Goal: Task Accomplishment & Management: Use online tool/utility

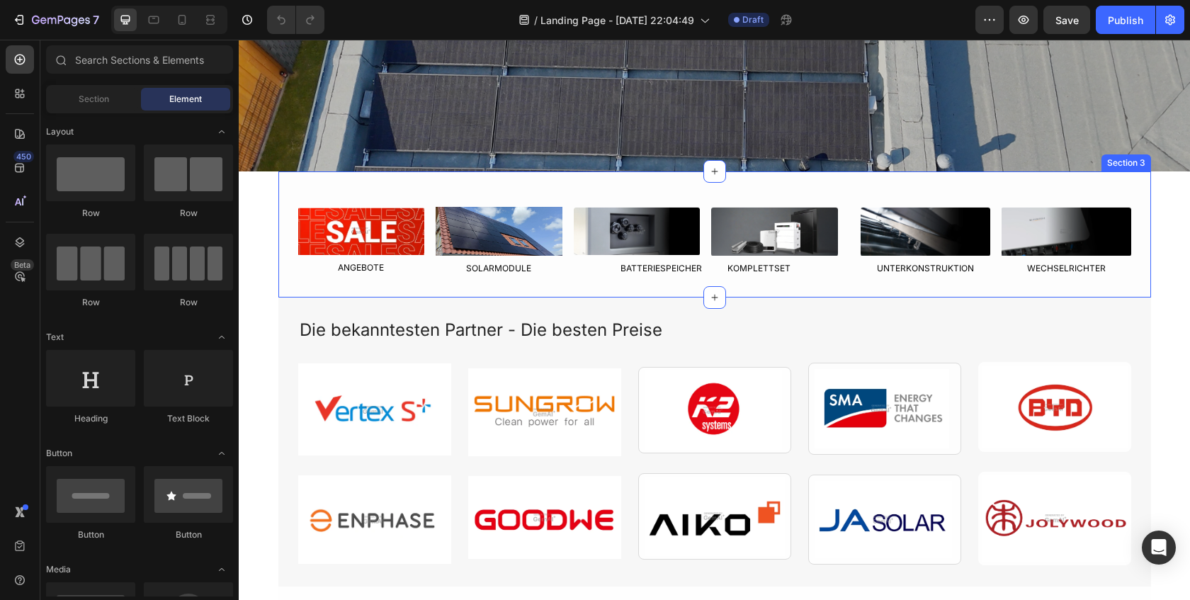
scroll to position [356, 0]
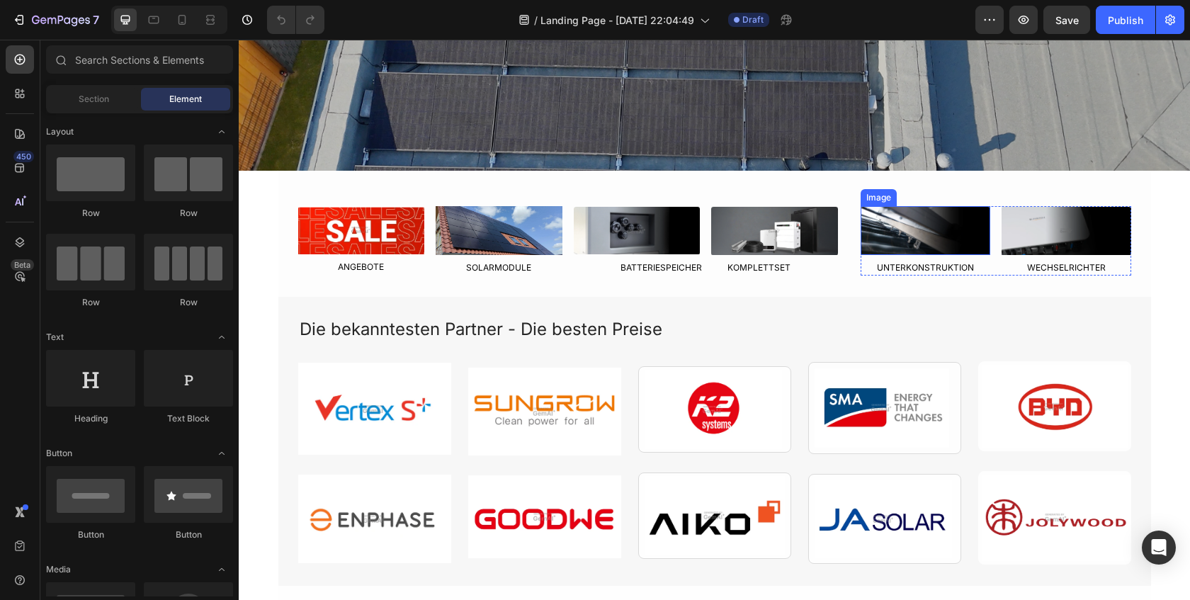
click at [873, 249] on img at bounding box center [926, 230] width 130 height 49
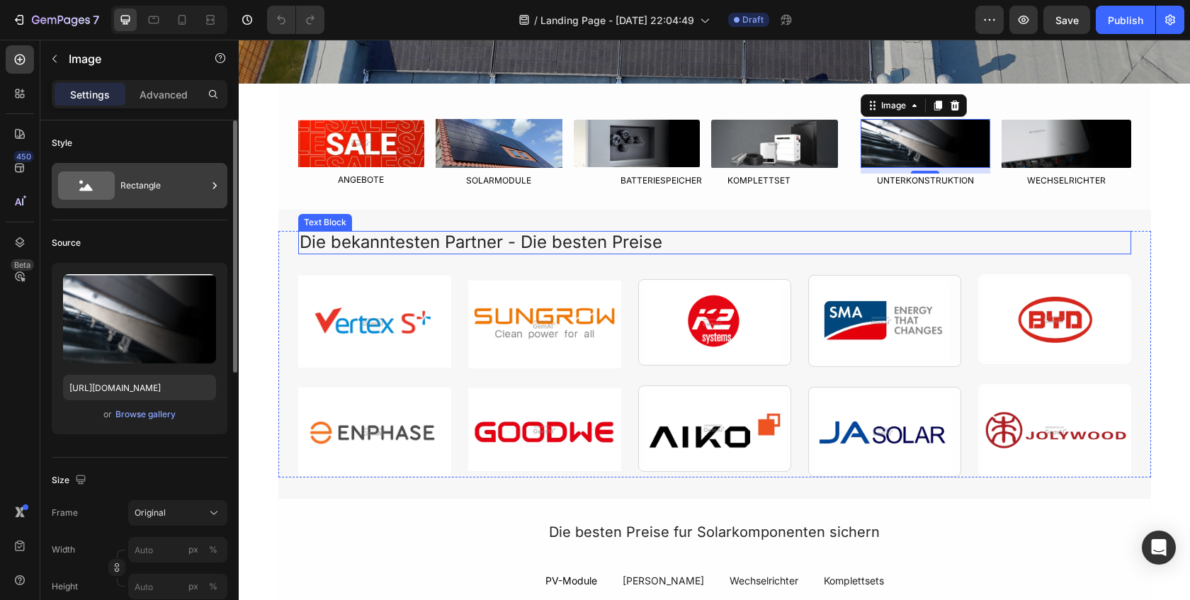
scroll to position [447, 0]
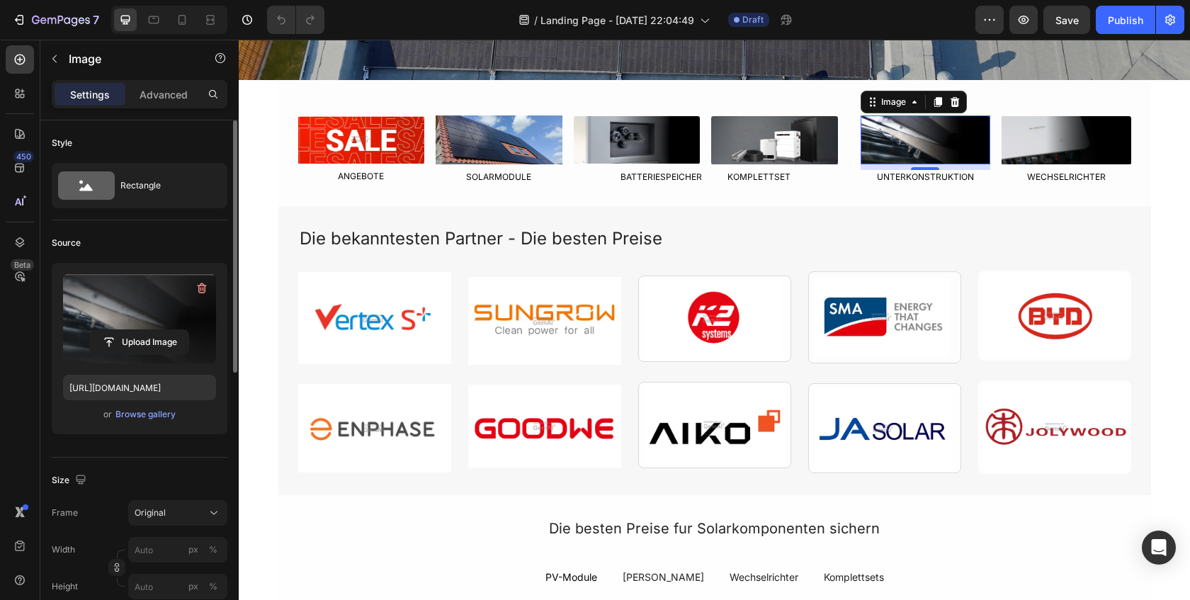
click at [138, 356] on label at bounding box center [139, 318] width 153 height 89
click at [138, 354] on input "file" at bounding box center [140, 342] width 98 height 24
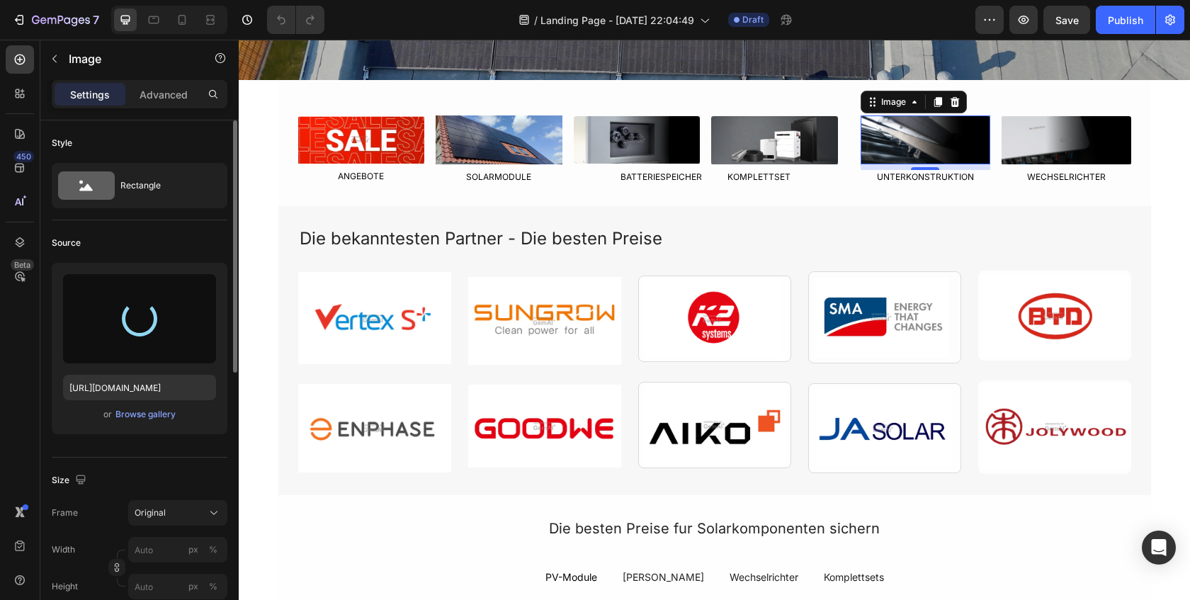
type input "[URL][DOMAIN_NAME]"
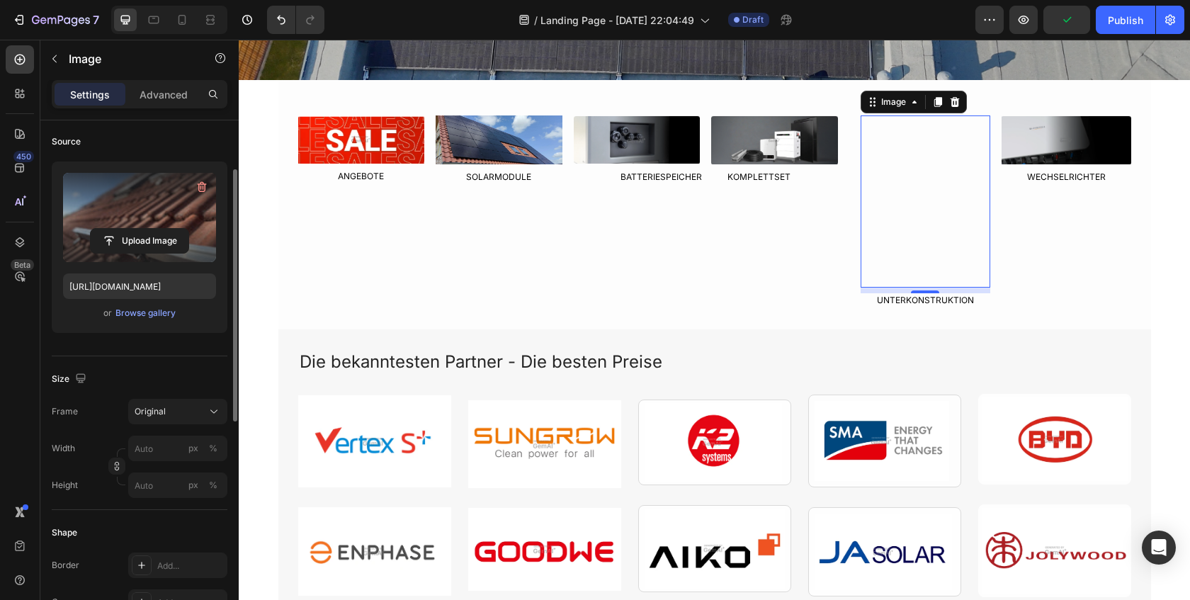
scroll to position [104, 0]
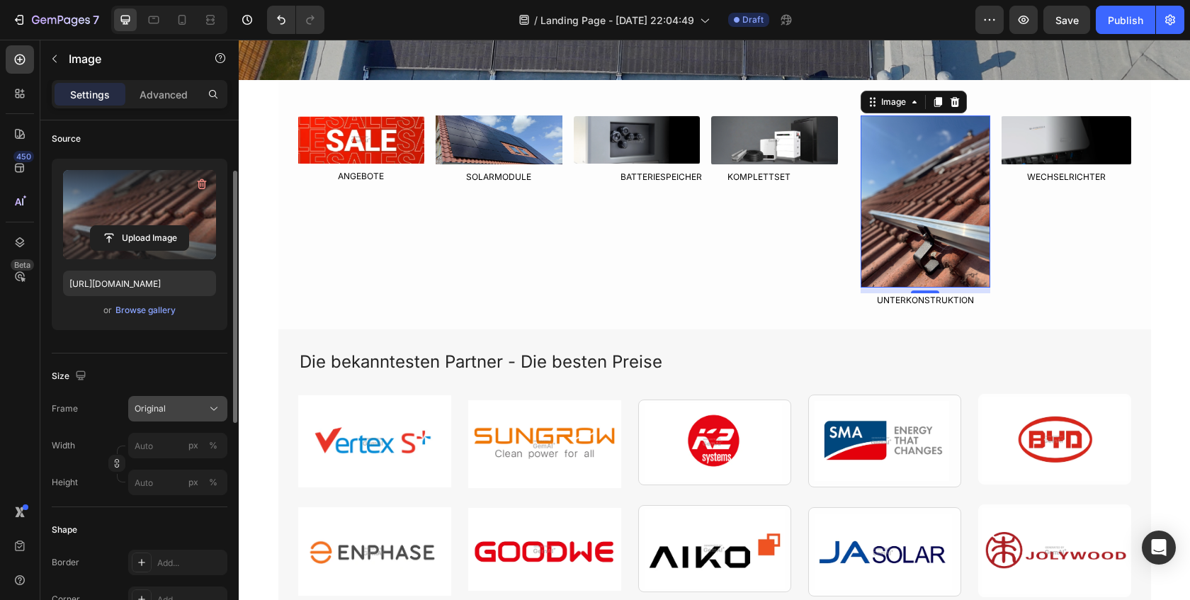
click at [180, 410] on div "Original" at bounding box center [169, 408] width 69 height 13
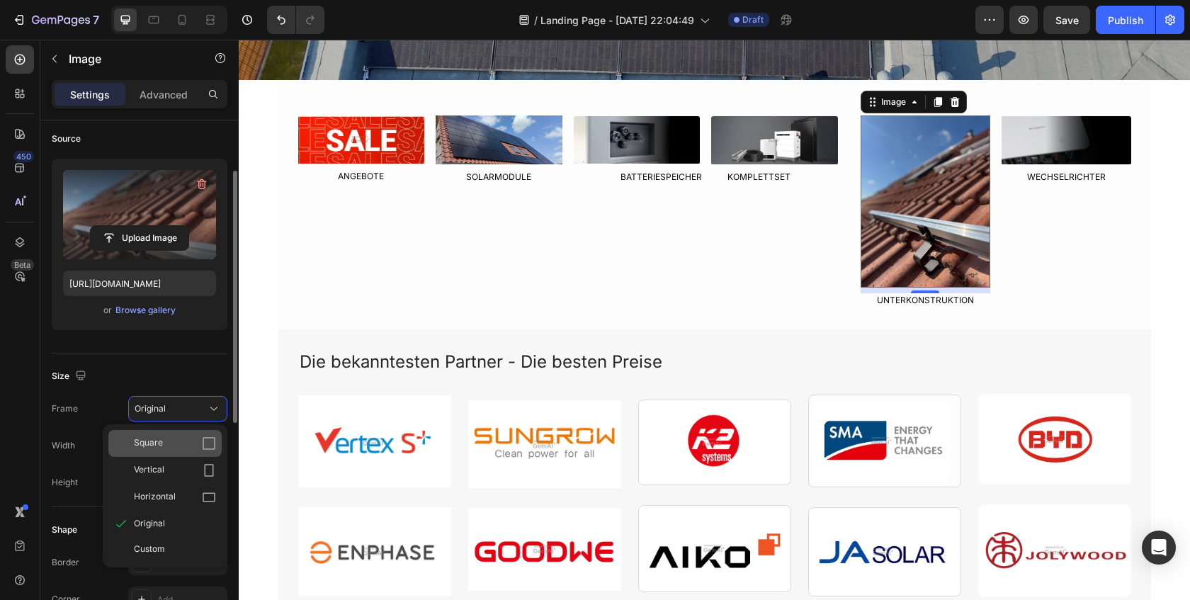
click at [171, 448] on div "Square" at bounding box center [175, 443] width 82 height 14
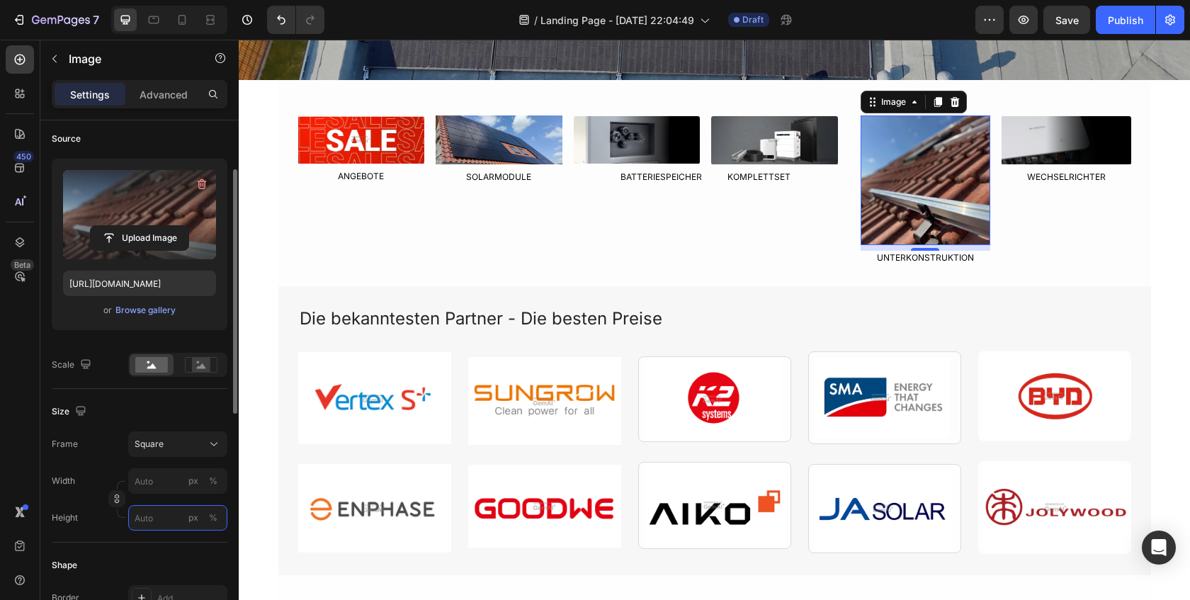
click at [168, 525] on input "px %" at bounding box center [177, 518] width 99 height 26
type input "80"
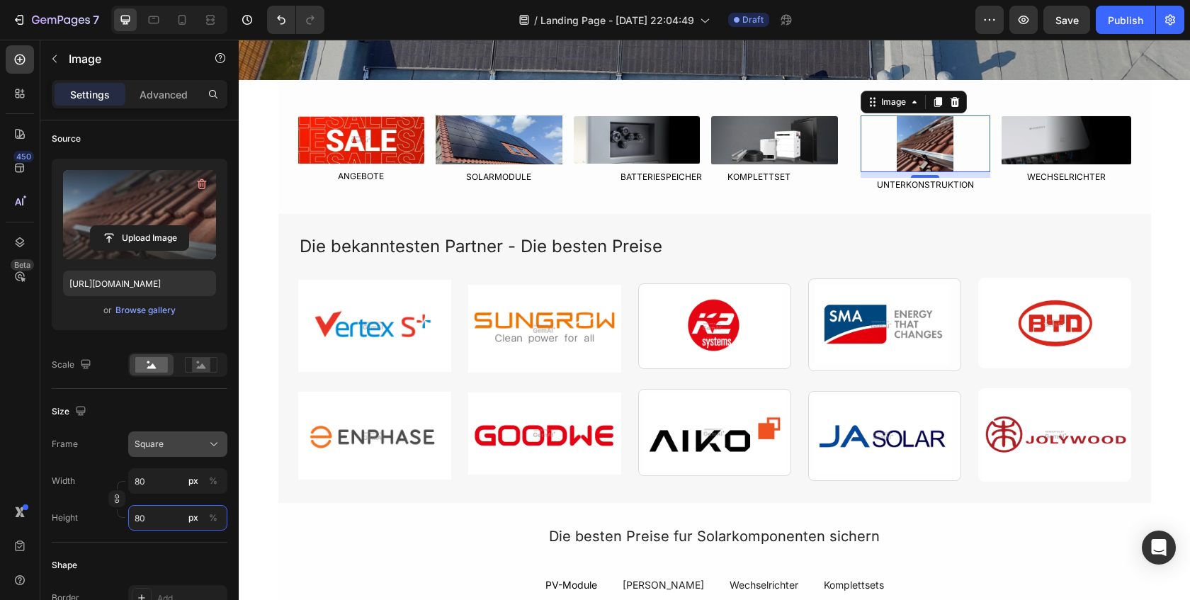
type input "80"
click at [179, 434] on button "Square" at bounding box center [177, 444] width 99 height 26
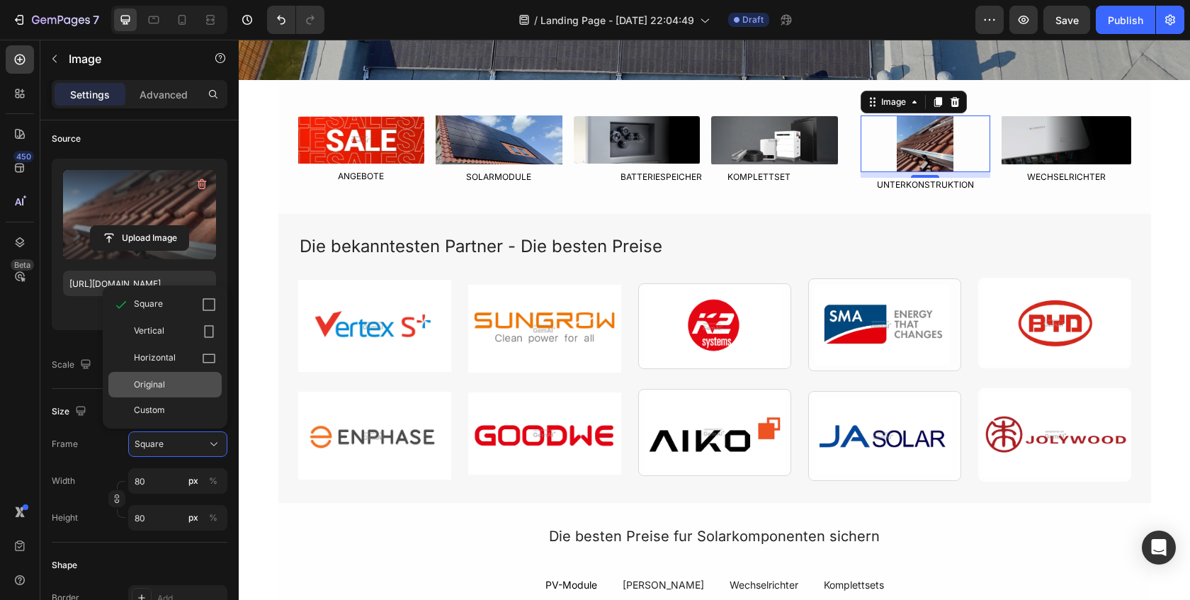
click at [180, 383] on div "Original" at bounding box center [175, 384] width 82 height 13
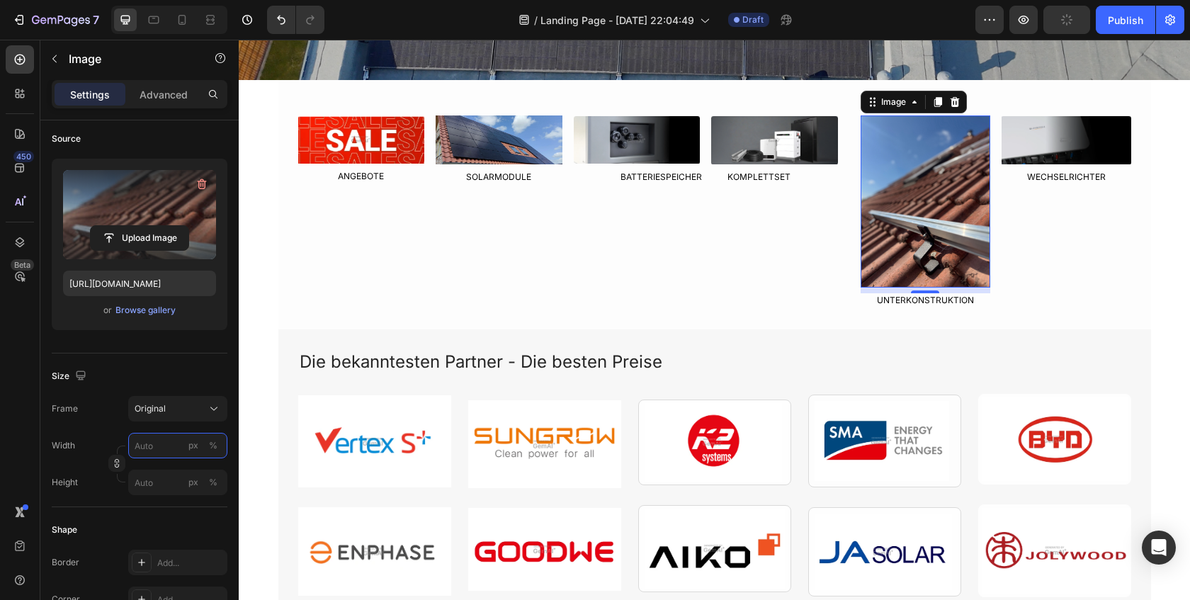
click at [157, 448] on input "px %" at bounding box center [177, 446] width 99 height 26
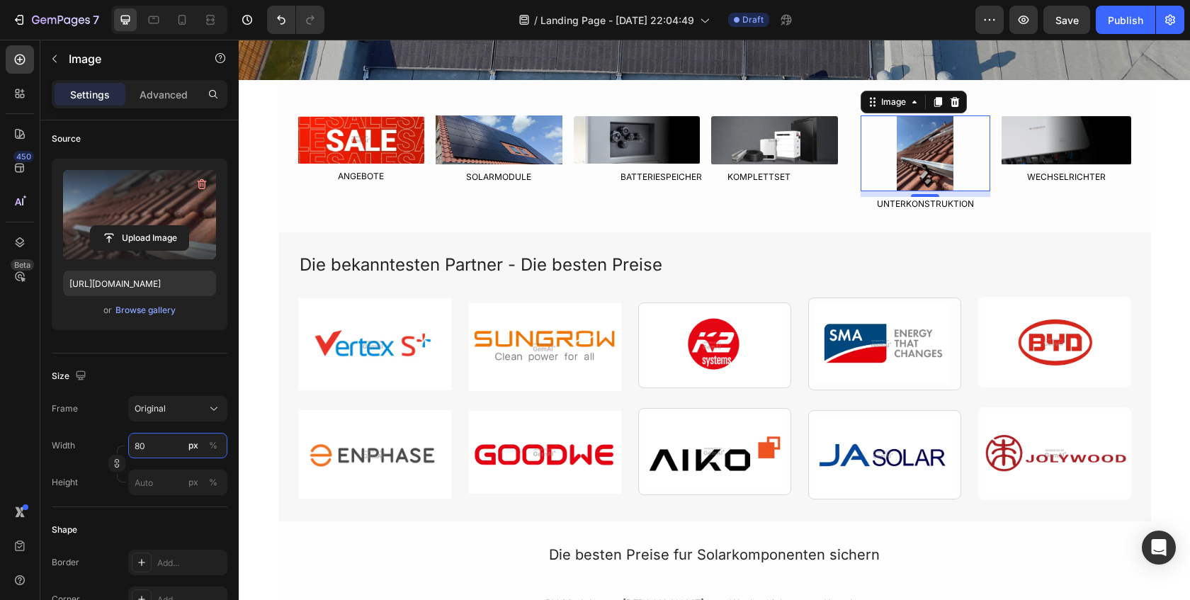
type input "8"
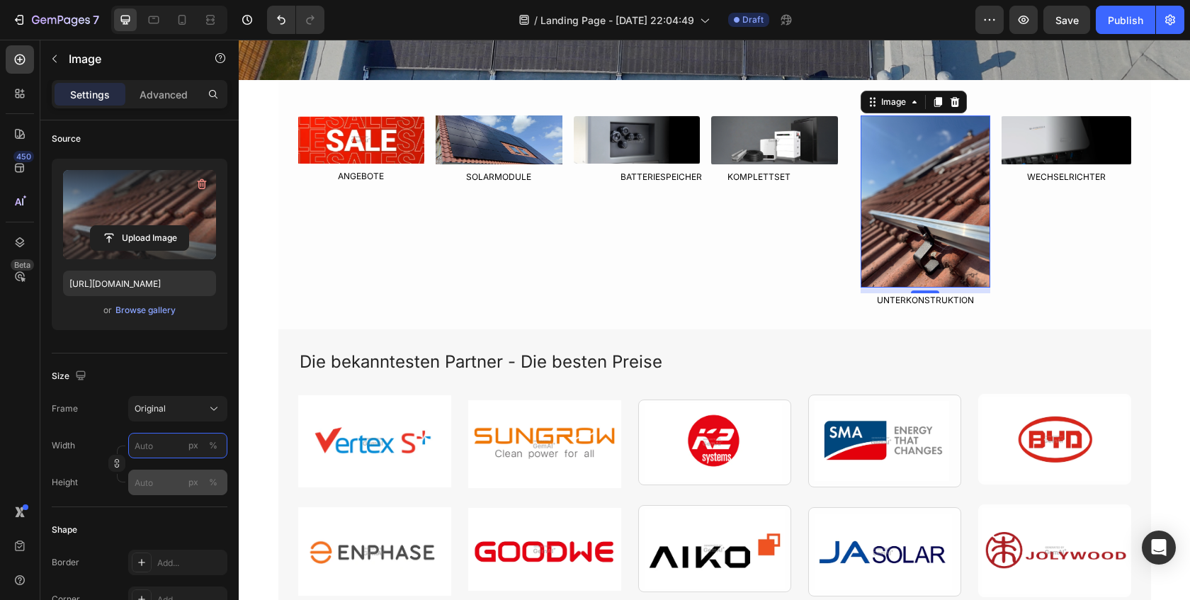
type input "8"
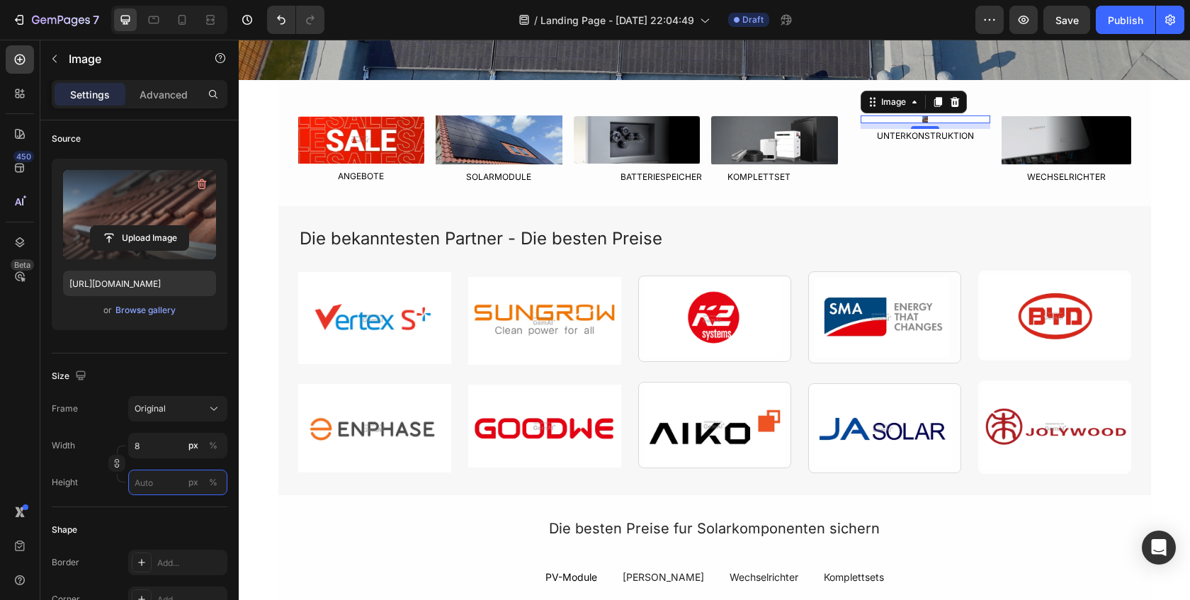
click at [170, 475] on input "px %" at bounding box center [177, 483] width 99 height 26
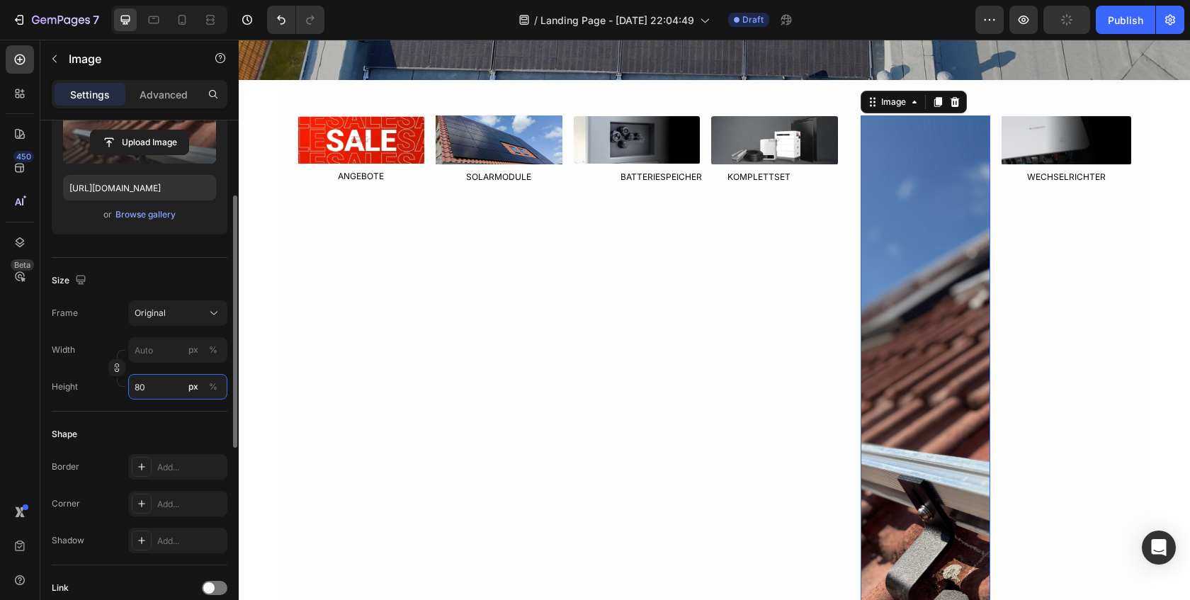
scroll to position [205, 0]
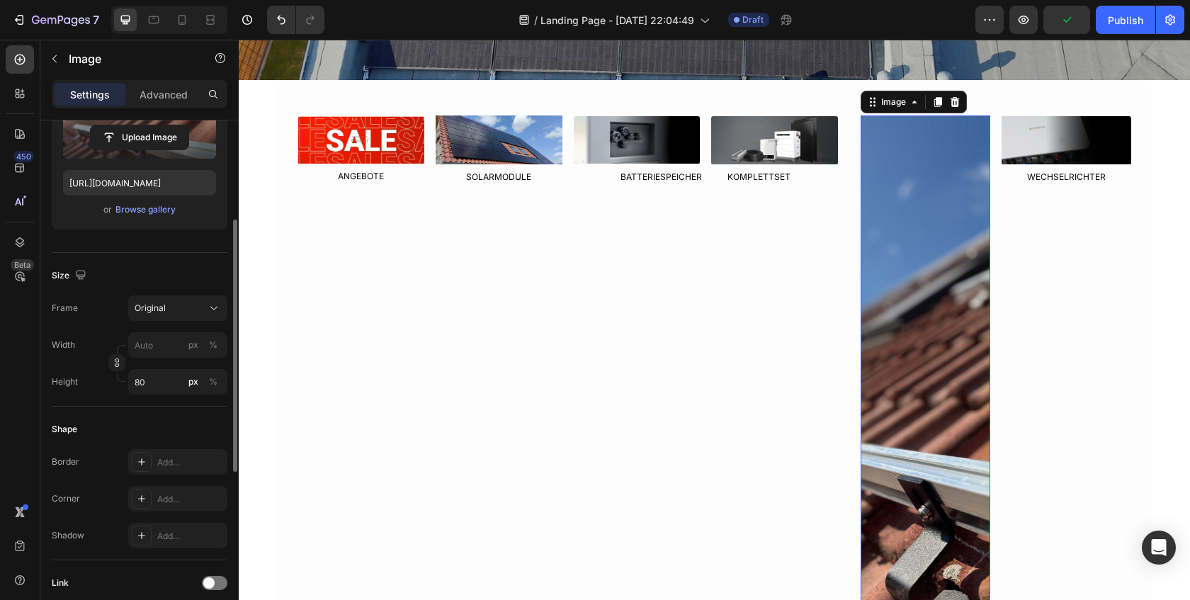
click at [154, 414] on div "Shape Border Add... Corner Add... Shadow Add..." at bounding box center [140, 484] width 176 height 154
click at [151, 380] on input "80" at bounding box center [177, 382] width 99 height 26
drag, startPoint x: 210, startPoint y: 381, endPoint x: 202, endPoint y: 383, distance: 8.6
click at [210, 381] on div "%" at bounding box center [213, 381] width 9 height 13
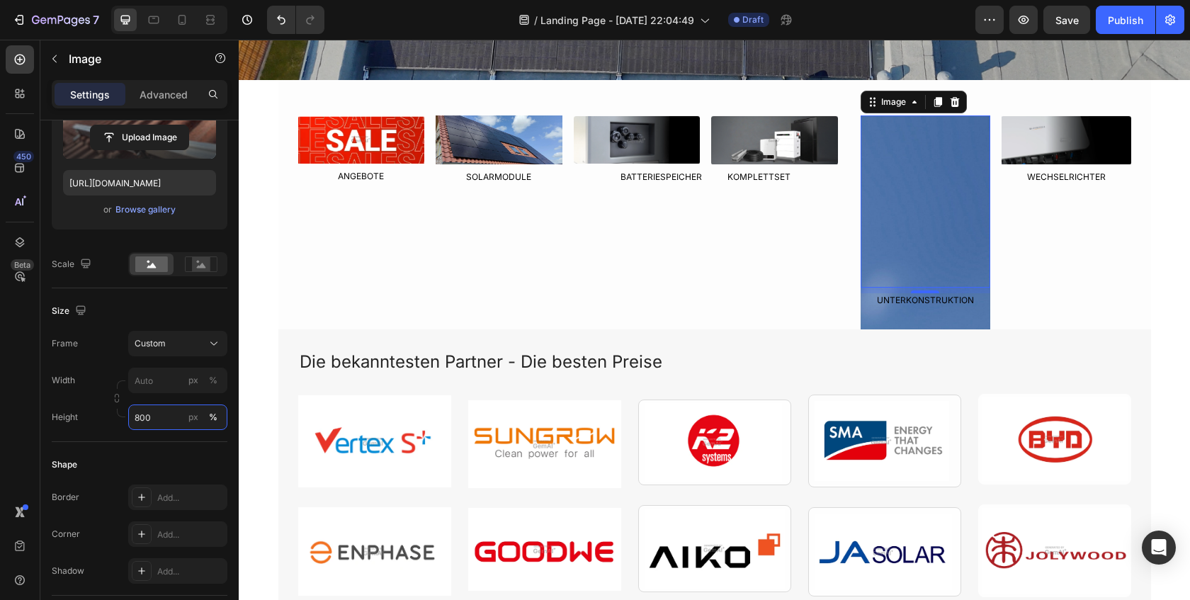
click at [169, 426] on input "800" at bounding box center [177, 417] width 99 height 26
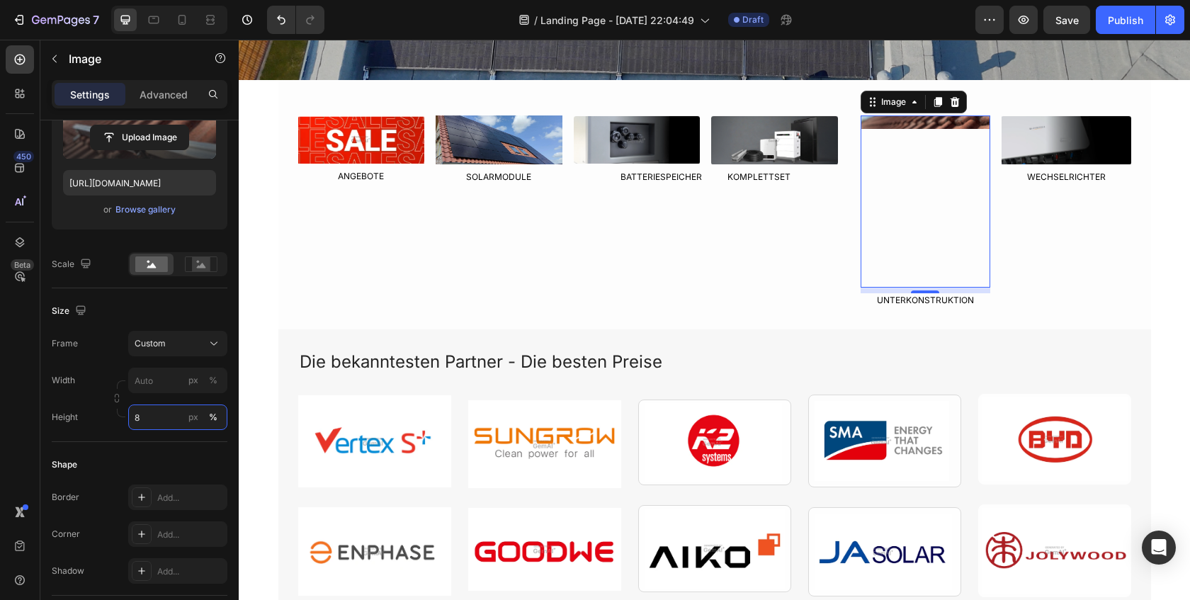
type input "80"
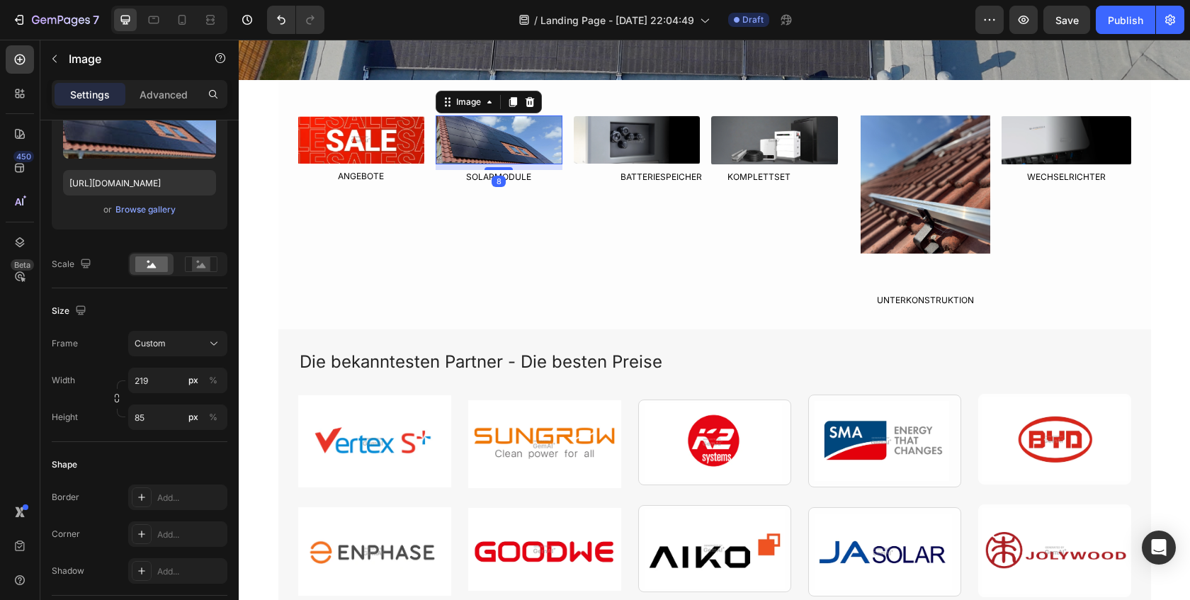
click at [487, 164] on div "Image 8" at bounding box center [499, 139] width 127 height 49
click at [889, 211] on img at bounding box center [926, 184] width 130 height 138
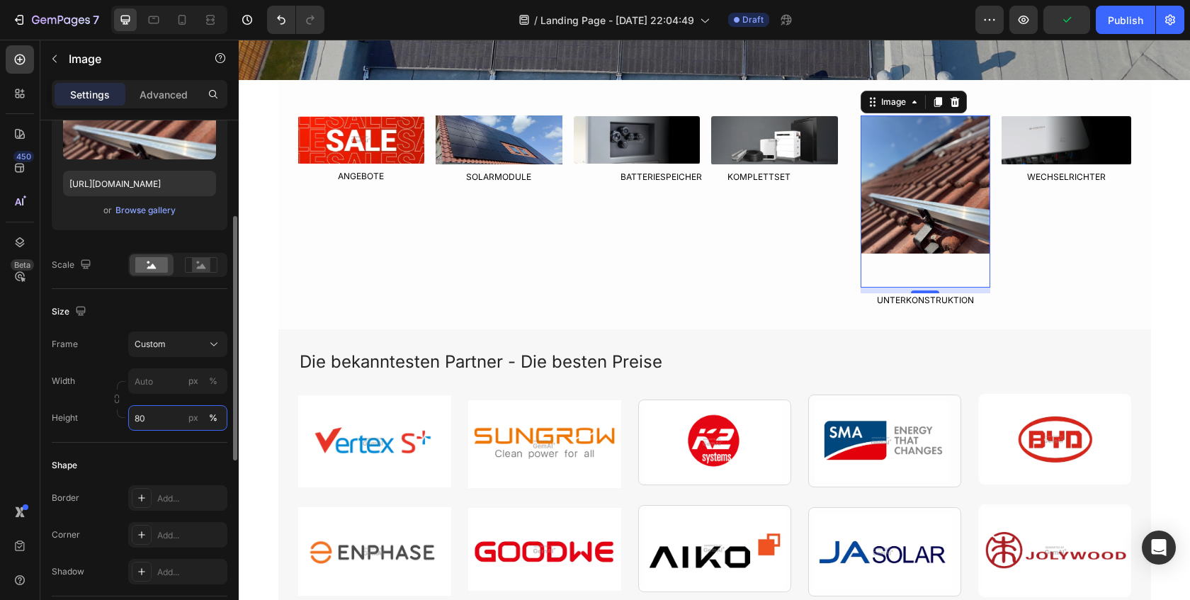
scroll to position [203, 0]
click at [152, 414] on input "80" at bounding box center [177, 420] width 99 height 26
click at [152, 419] on input "80" at bounding box center [177, 420] width 99 height 26
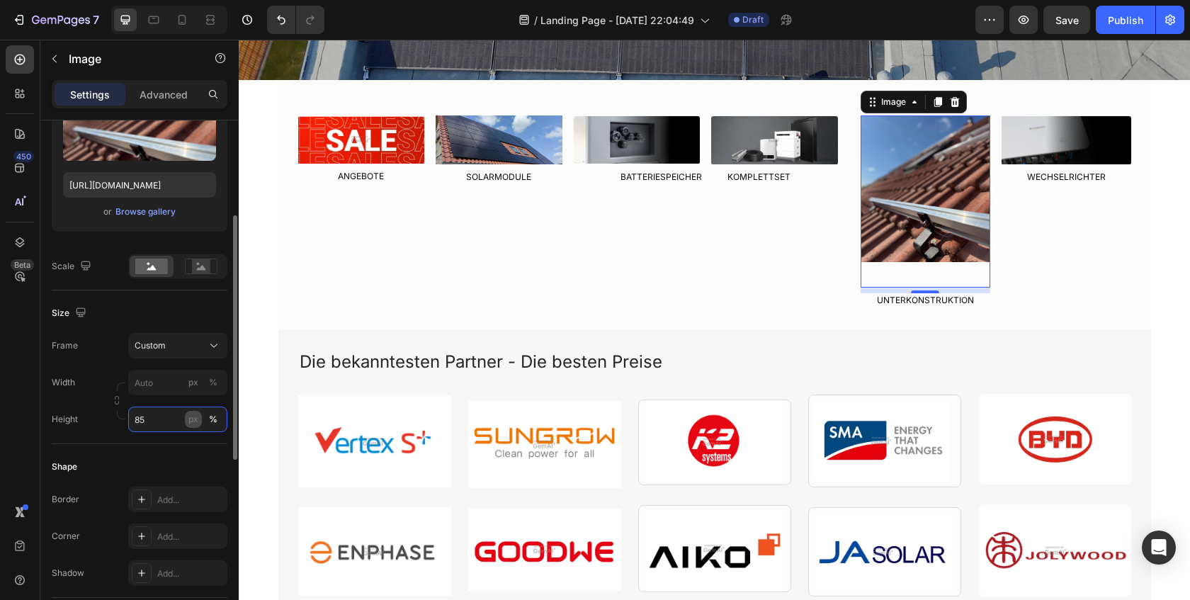
type input "85"
click at [191, 424] on div "px" at bounding box center [193, 419] width 10 height 13
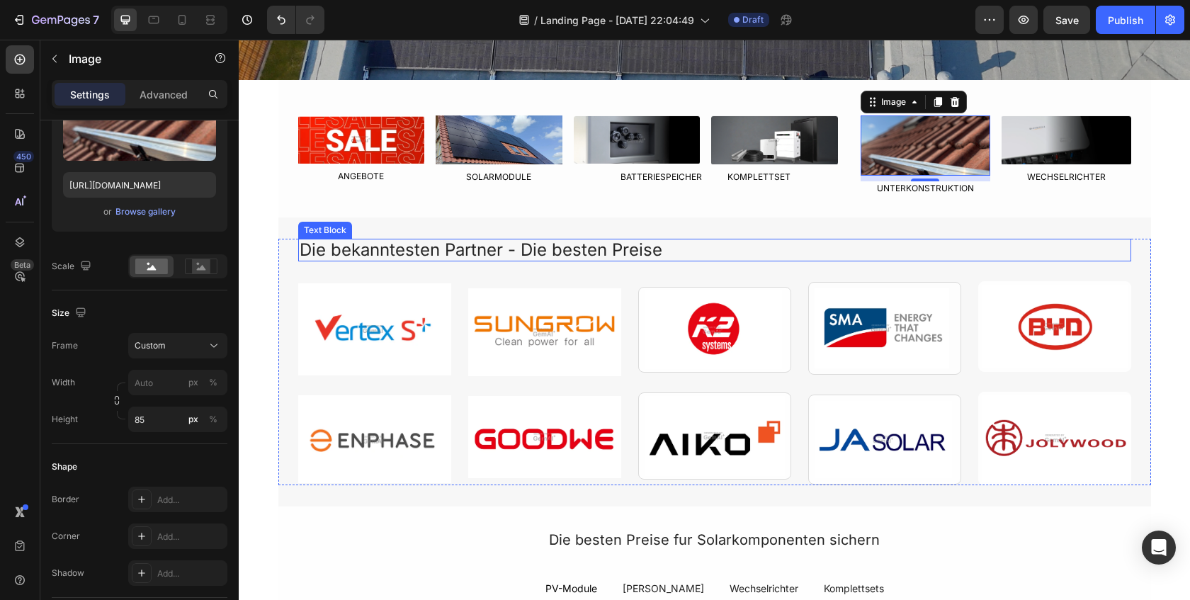
click at [434, 242] on div "Die bekanntesten Partner - Die besten Preise" at bounding box center [714, 250] width 833 height 23
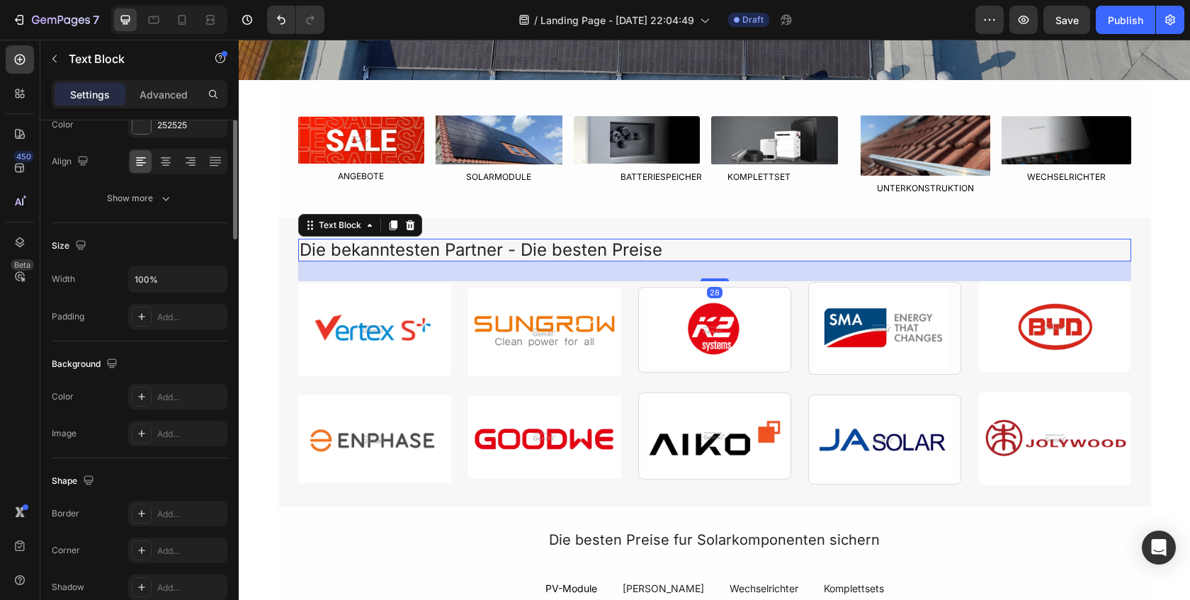
scroll to position [0, 0]
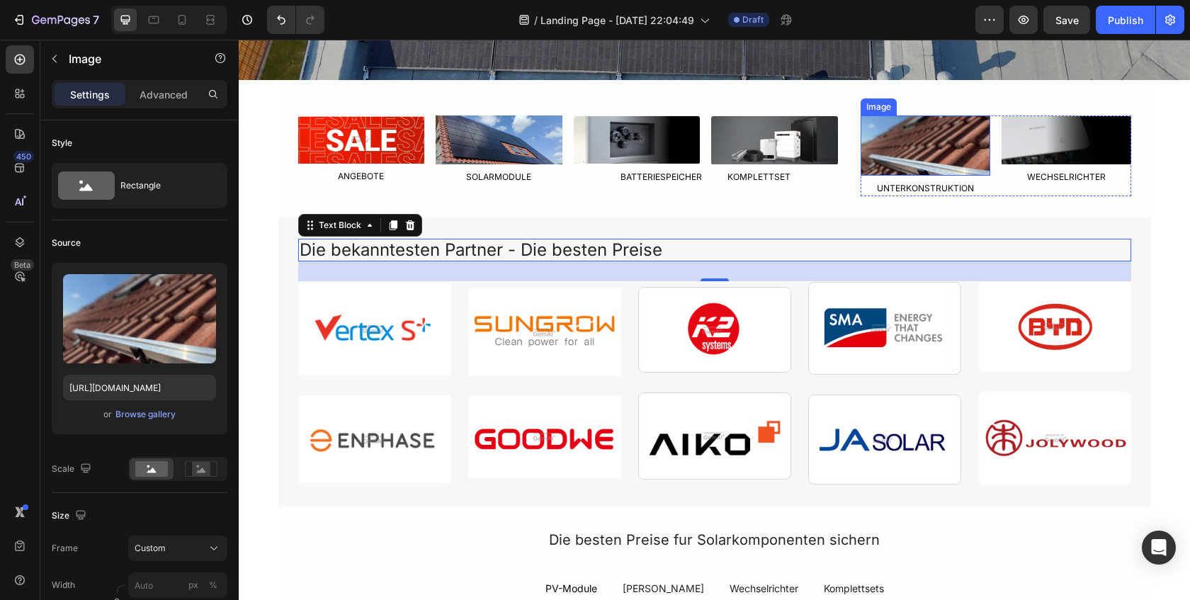
click at [903, 151] on img at bounding box center [926, 145] width 130 height 60
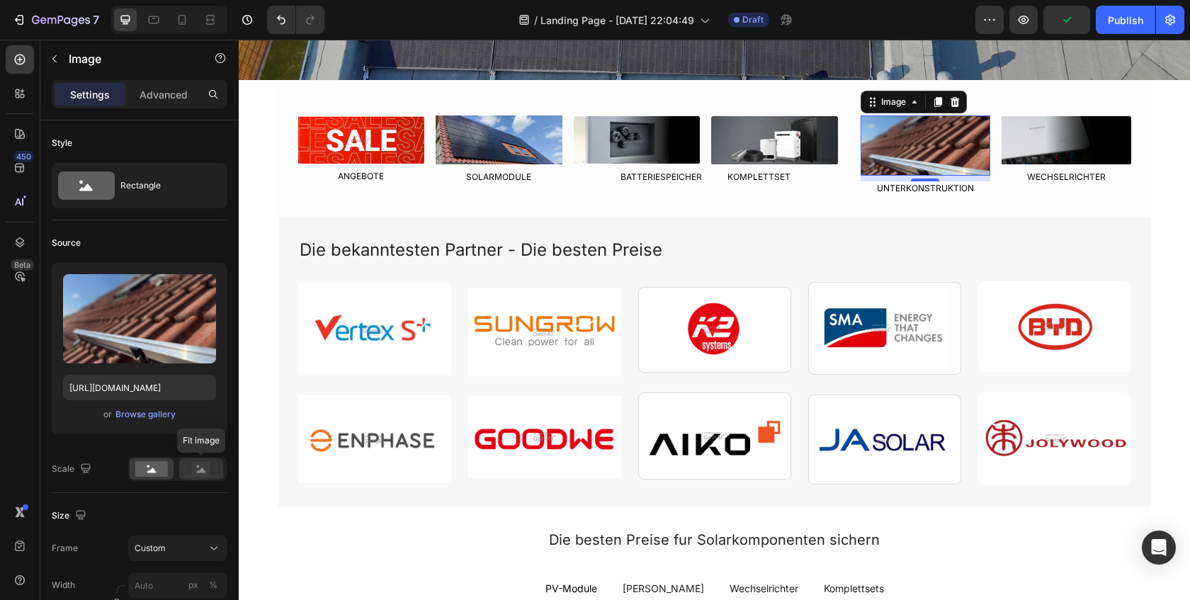
click at [191, 468] on icon at bounding box center [201, 469] width 33 height 16
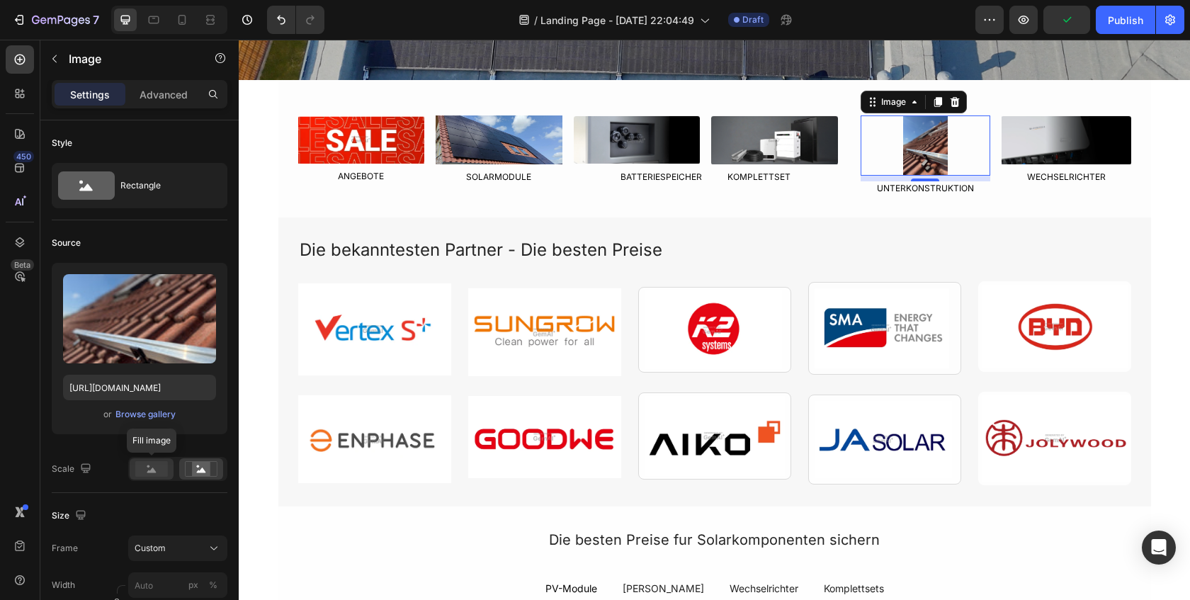
click at [146, 470] on rect at bounding box center [151, 469] width 33 height 16
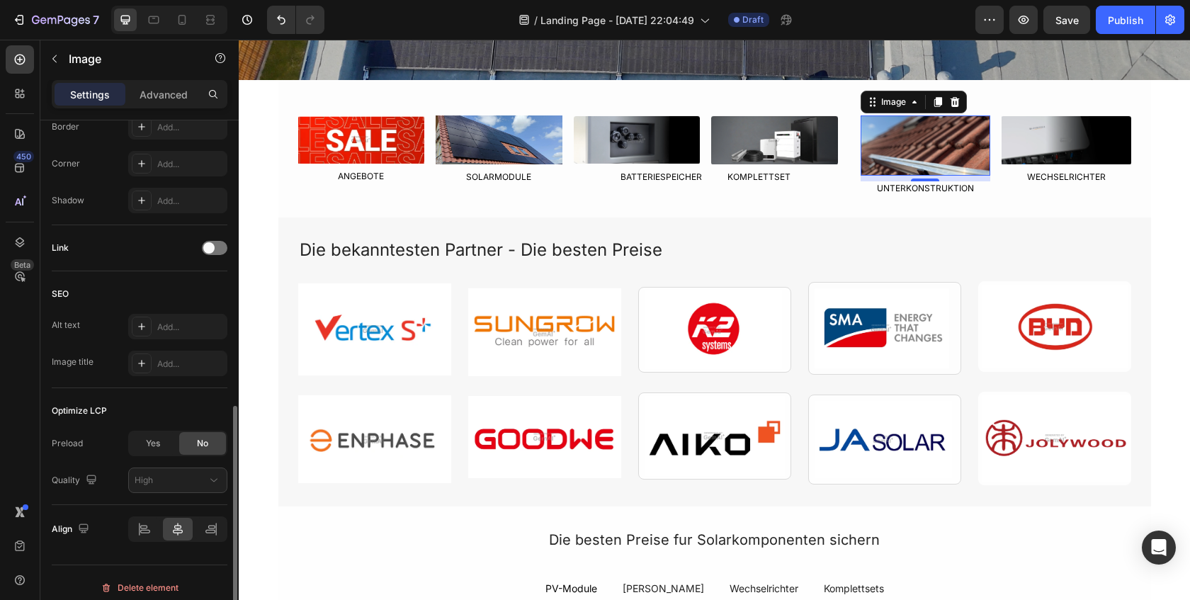
scroll to position [585, 0]
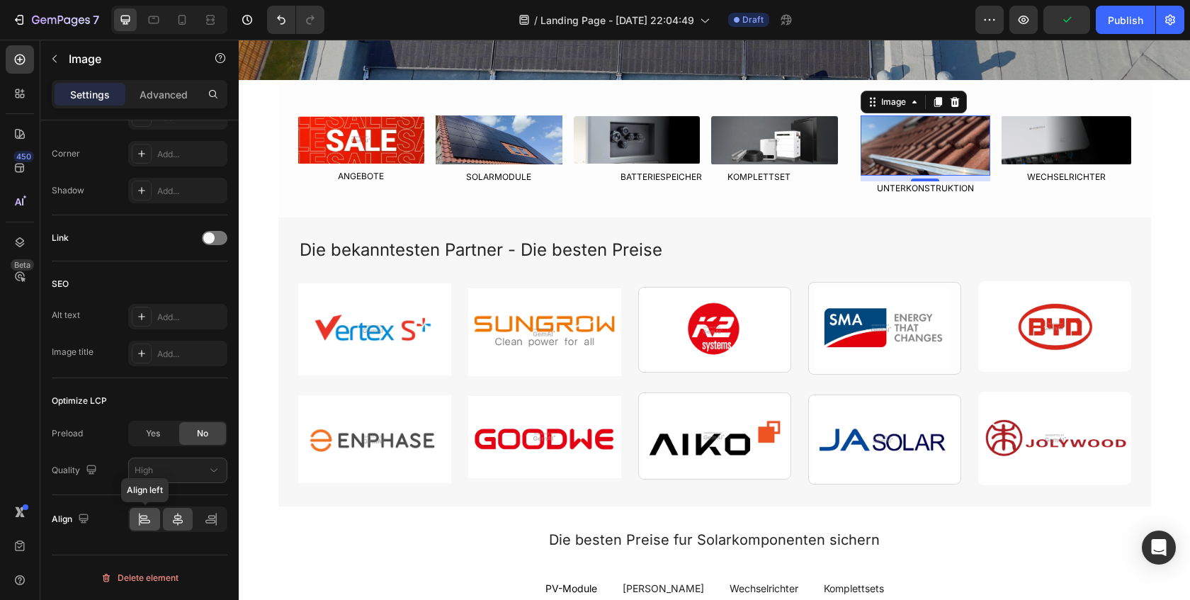
click at [140, 519] on icon at bounding box center [144, 519] width 14 height 14
click at [175, 519] on icon at bounding box center [178, 519] width 10 height 13
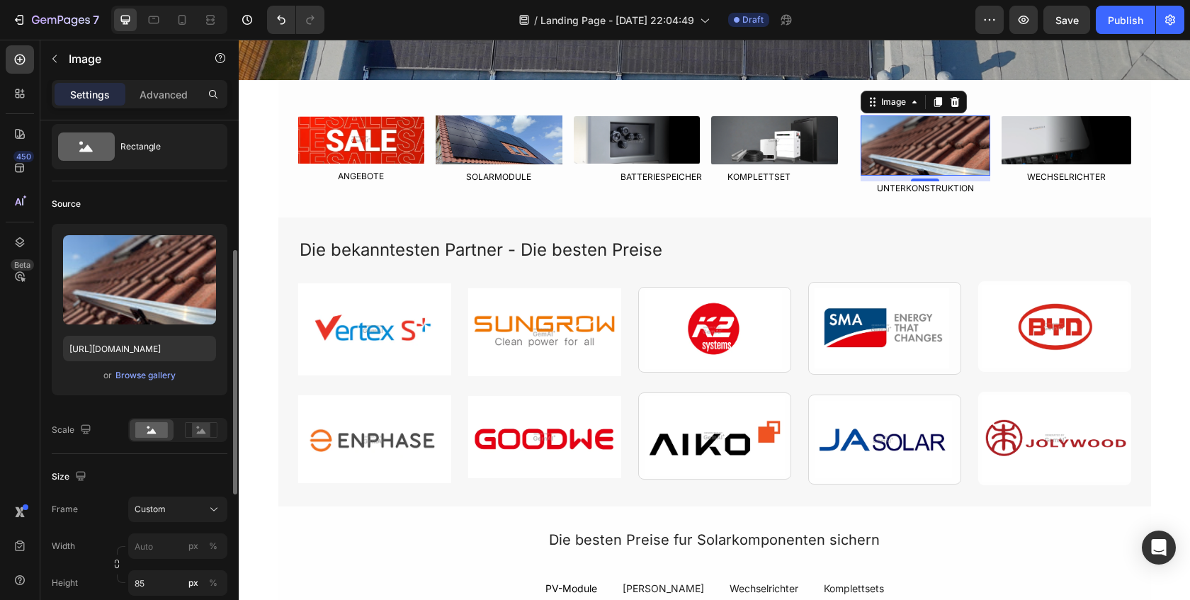
scroll to position [0, 0]
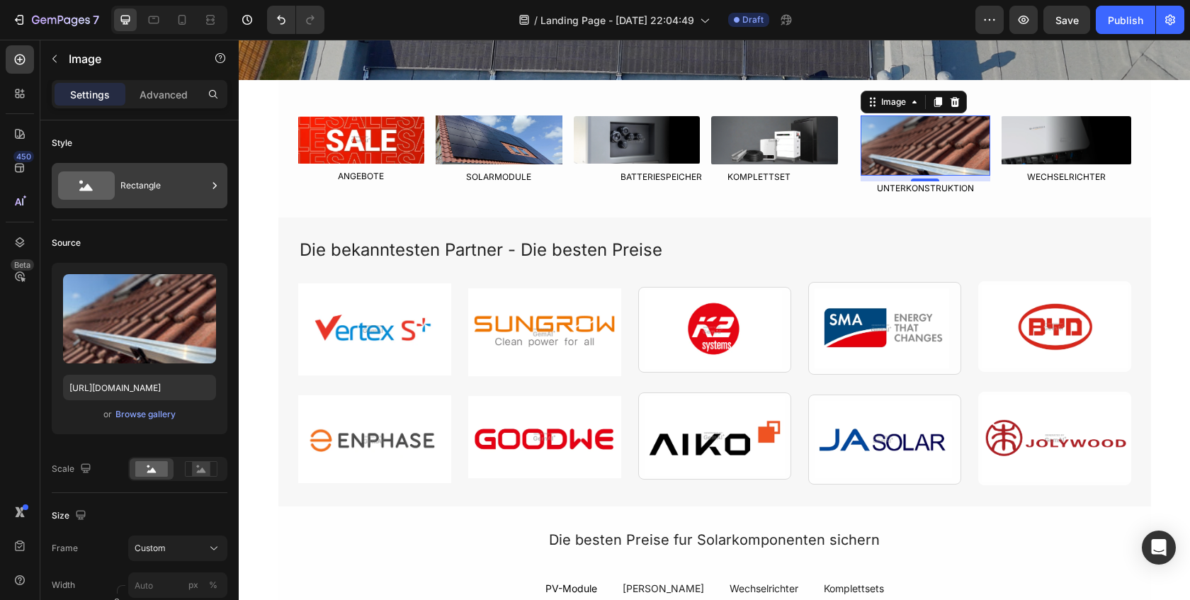
click at [196, 180] on div "Rectangle" at bounding box center [163, 185] width 86 height 33
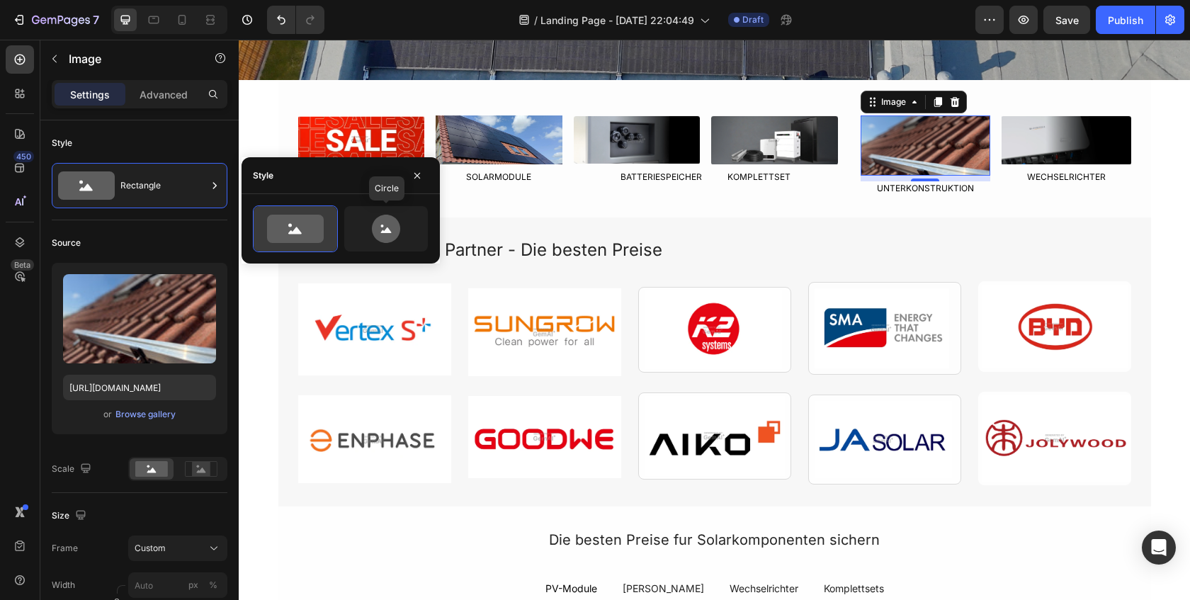
drag, startPoint x: 373, startPoint y: 227, endPoint x: 319, endPoint y: 228, distance: 53.1
click at [373, 227] on icon at bounding box center [386, 229] width 28 height 28
type input "80"
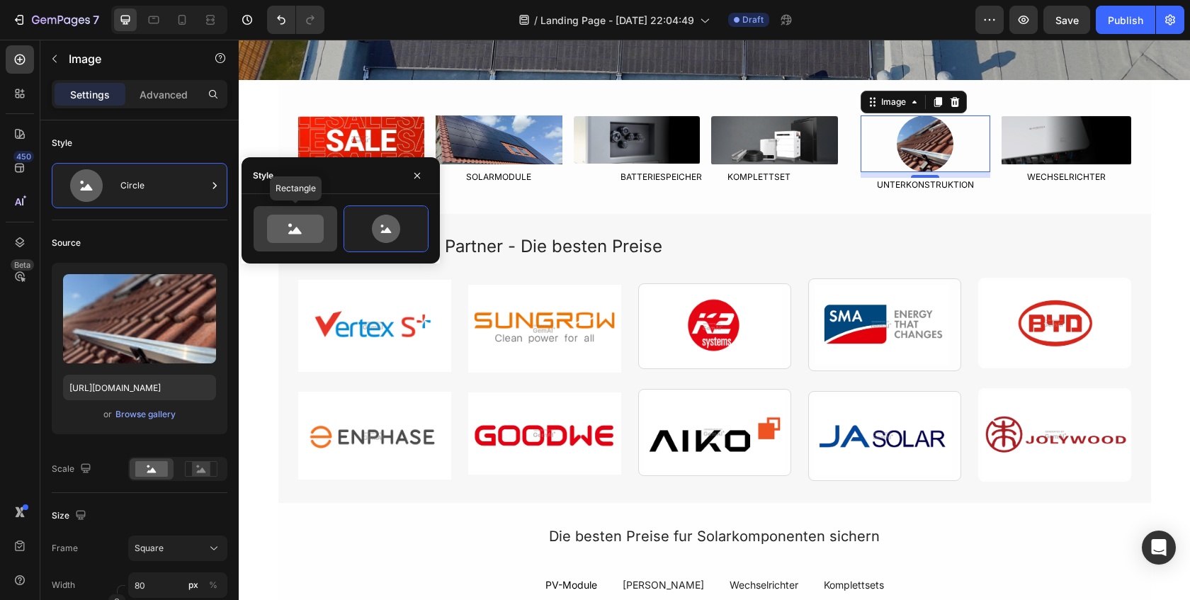
click at [319, 228] on icon at bounding box center [295, 229] width 57 height 28
type input "100"
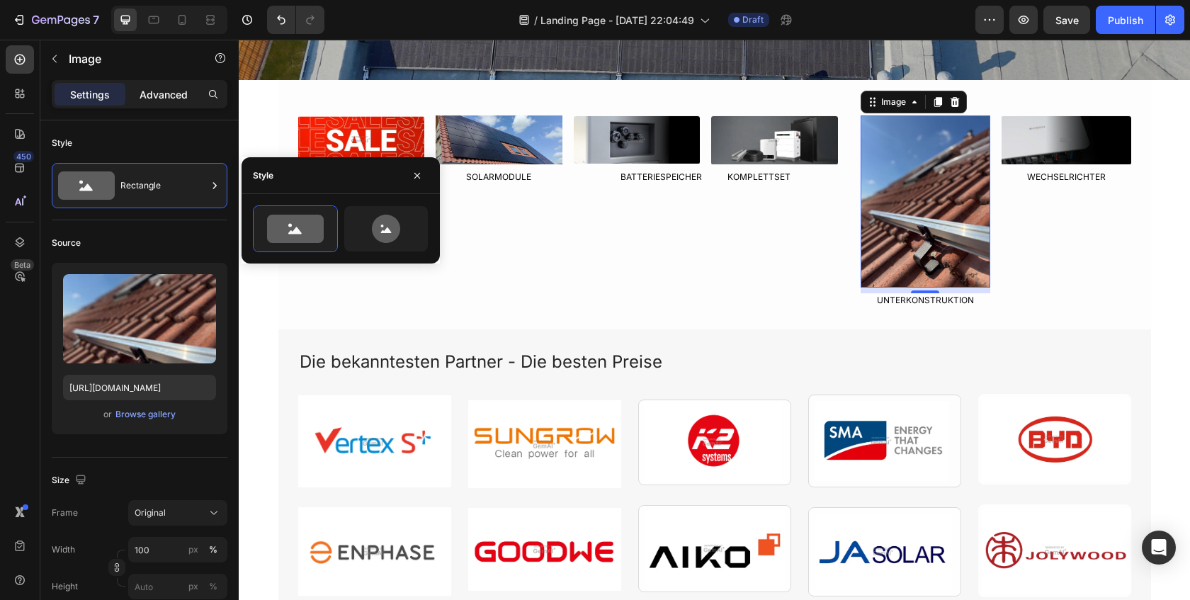
click at [156, 101] on p "Advanced" at bounding box center [164, 94] width 48 height 15
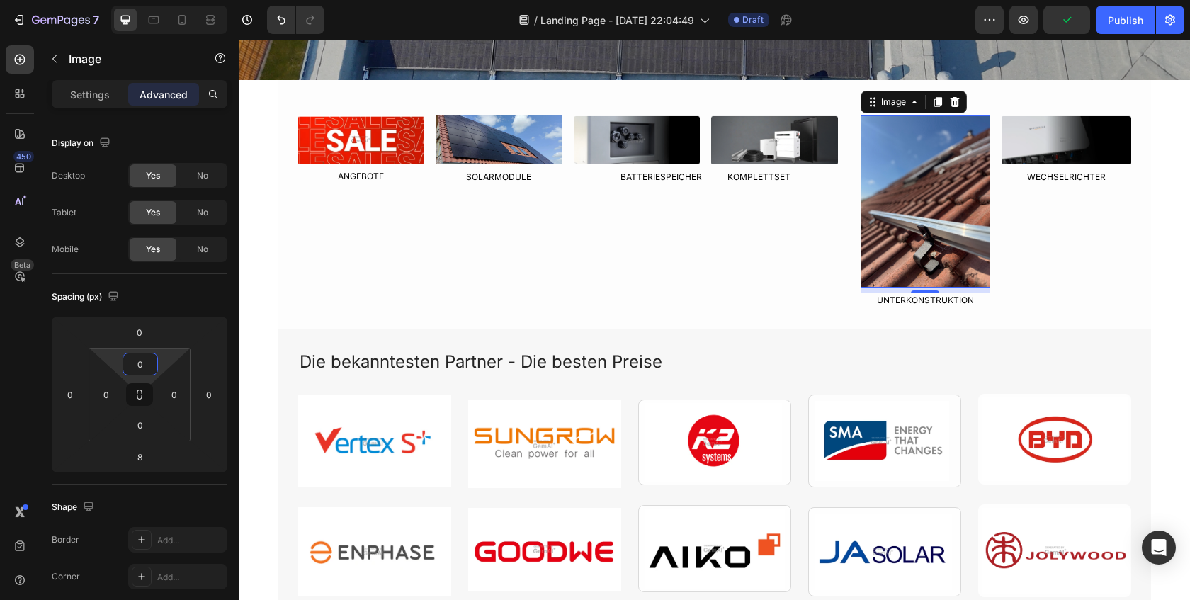
click at [145, 368] on input "0" at bounding box center [140, 363] width 28 height 21
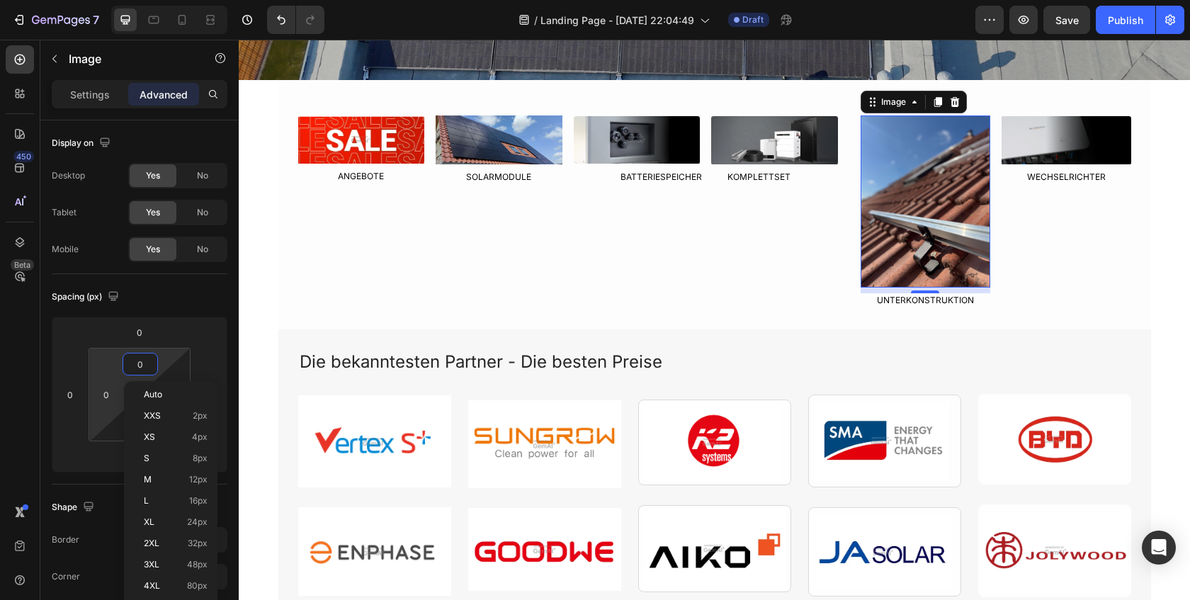
click at [117, 0] on html "7 / Landing Page - [DATE] 22:04:49 Draft Preview Save Publish 450 Beta Sections…" at bounding box center [595, 0] width 1190 height 0
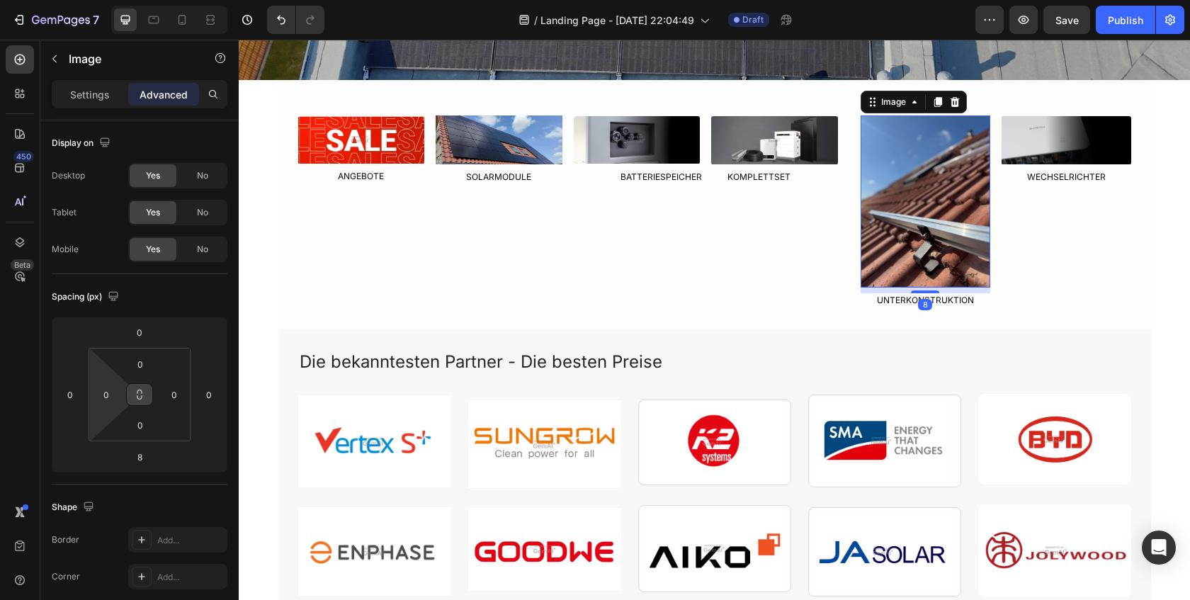
click at [143, 390] on icon at bounding box center [139, 394] width 11 height 11
click at [145, 363] on input "0" at bounding box center [140, 363] width 28 height 21
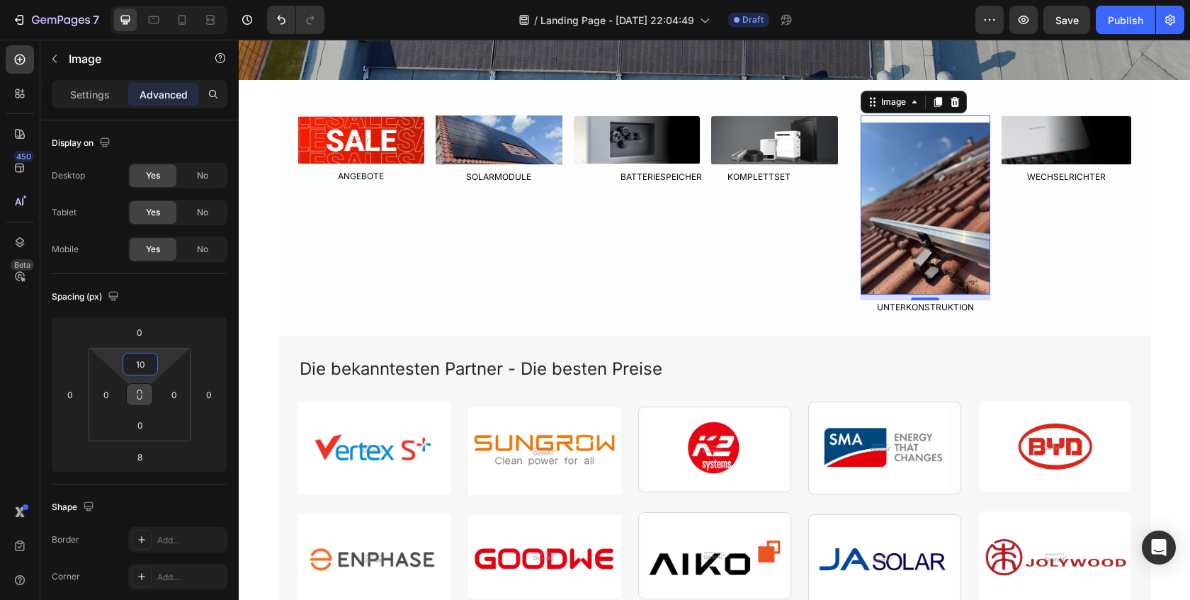
type input "1"
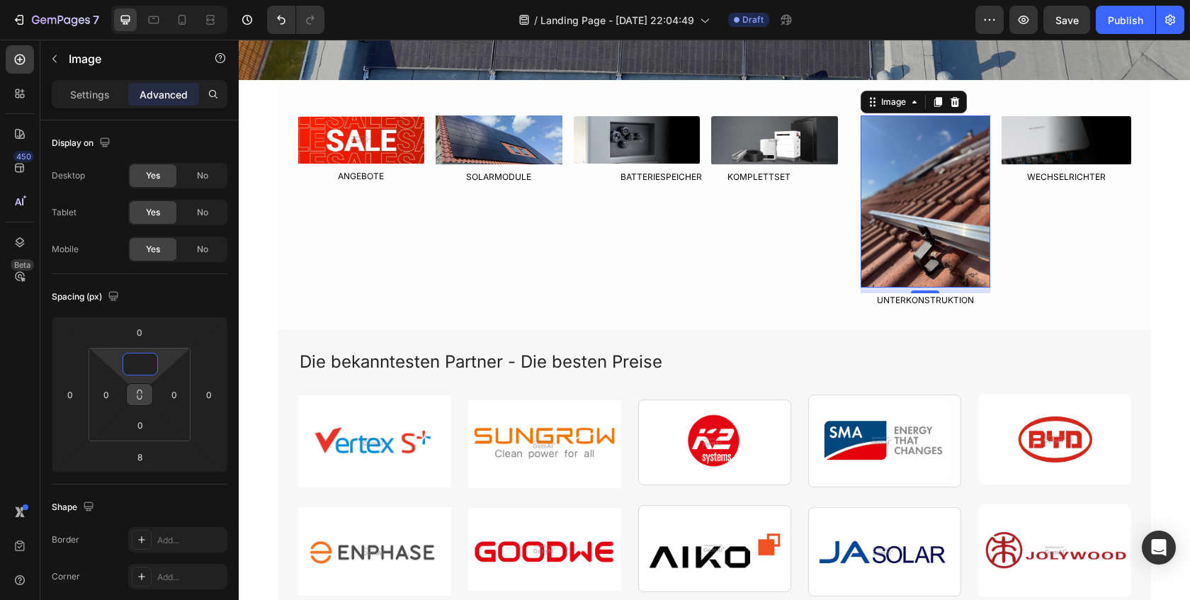
type input "0"
click at [134, 285] on div "Spacing (px)" at bounding box center [140, 296] width 176 height 23
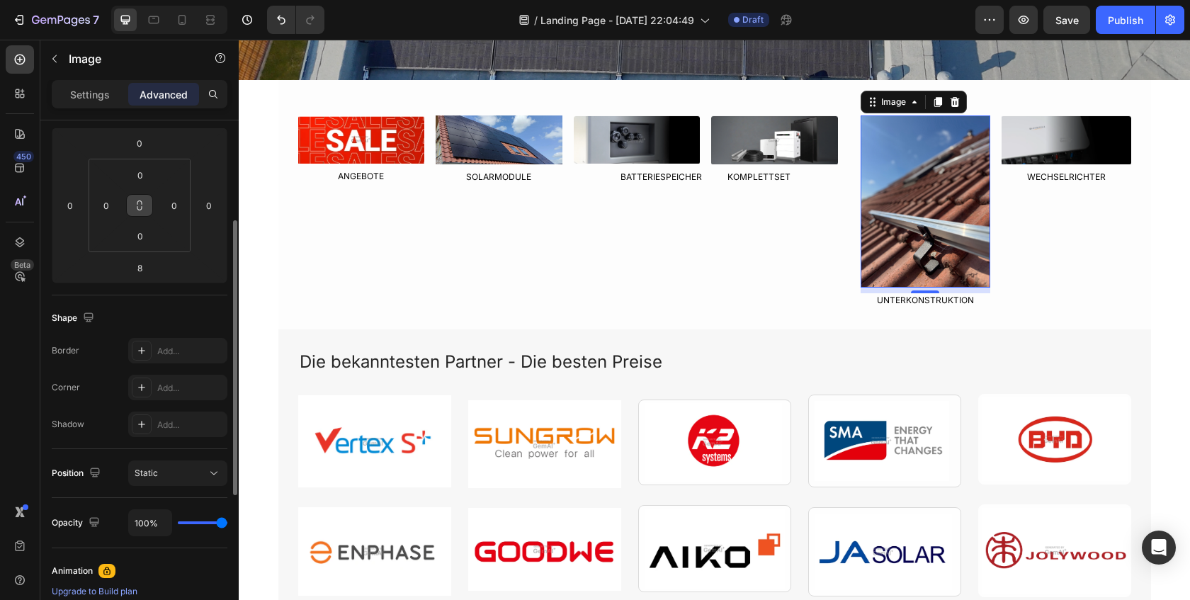
scroll to position [218, 0]
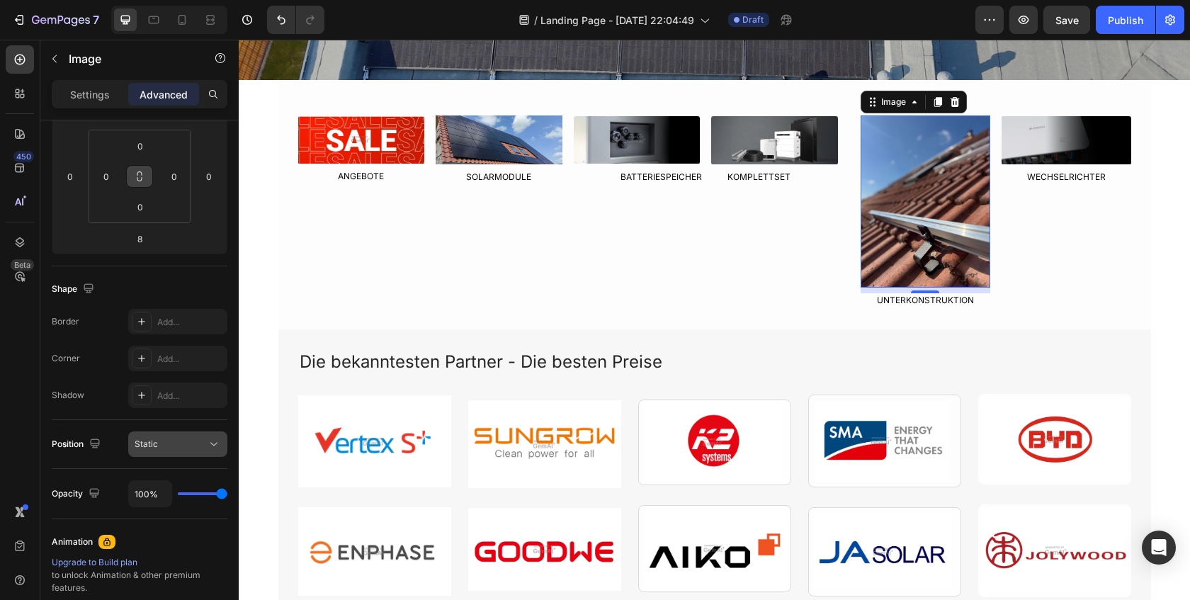
click at [174, 451] on button "Static" at bounding box center [177, 444] width 99 height 26
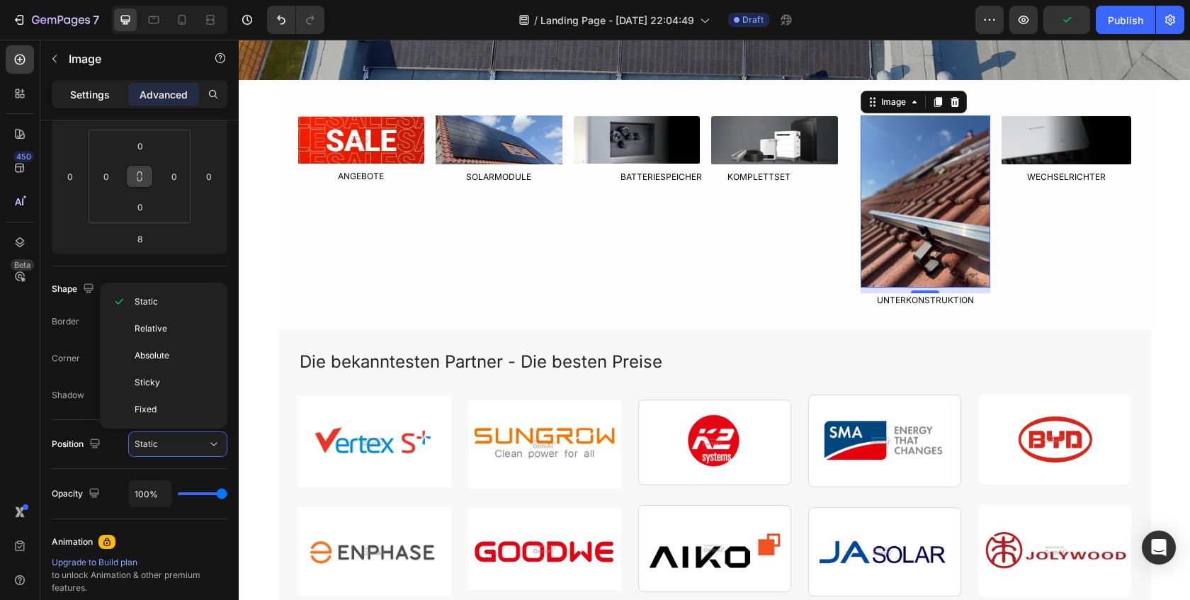
click at [107, 98] on p "Settings" at bounding box center [90, 94] width 40 height 15
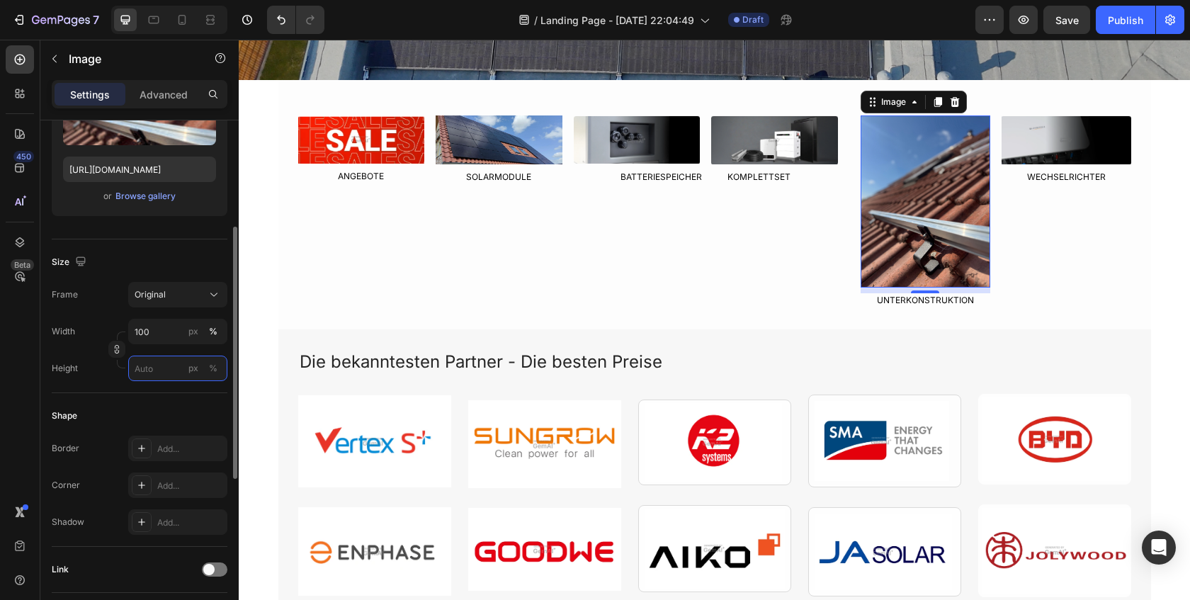
click at [153, 368] on input "px %" at bounding box center [177, 369] width 99 height 26
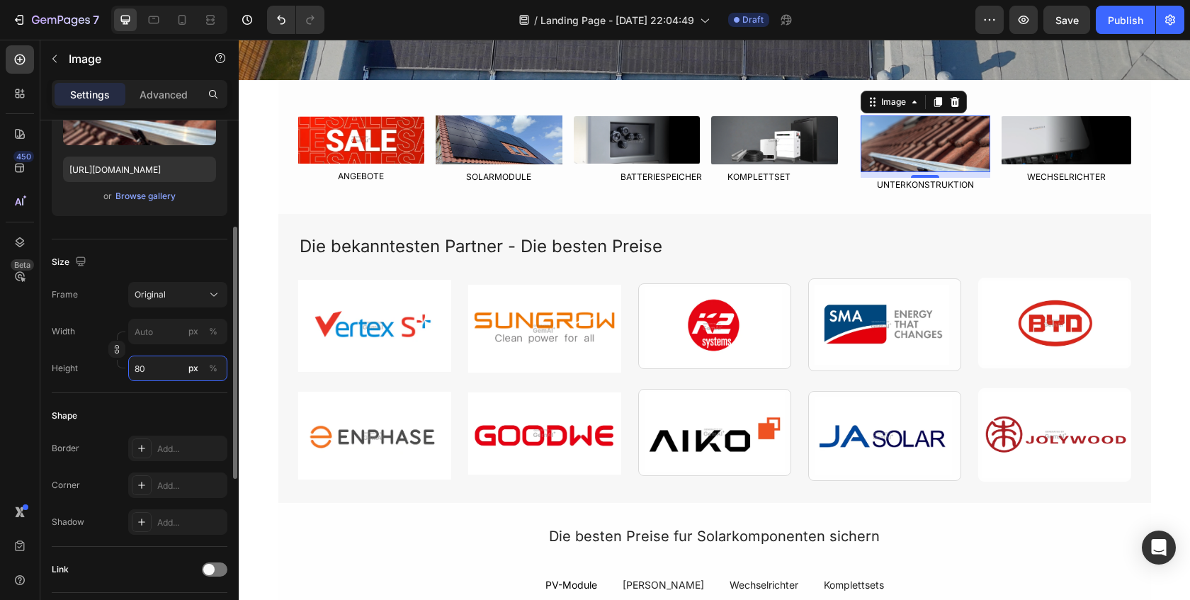
type input "80"
click at [147, 392] on div "Size Frame Original Width px % Height 80 px %" at bounding box center [140, 316] width 176 height 154
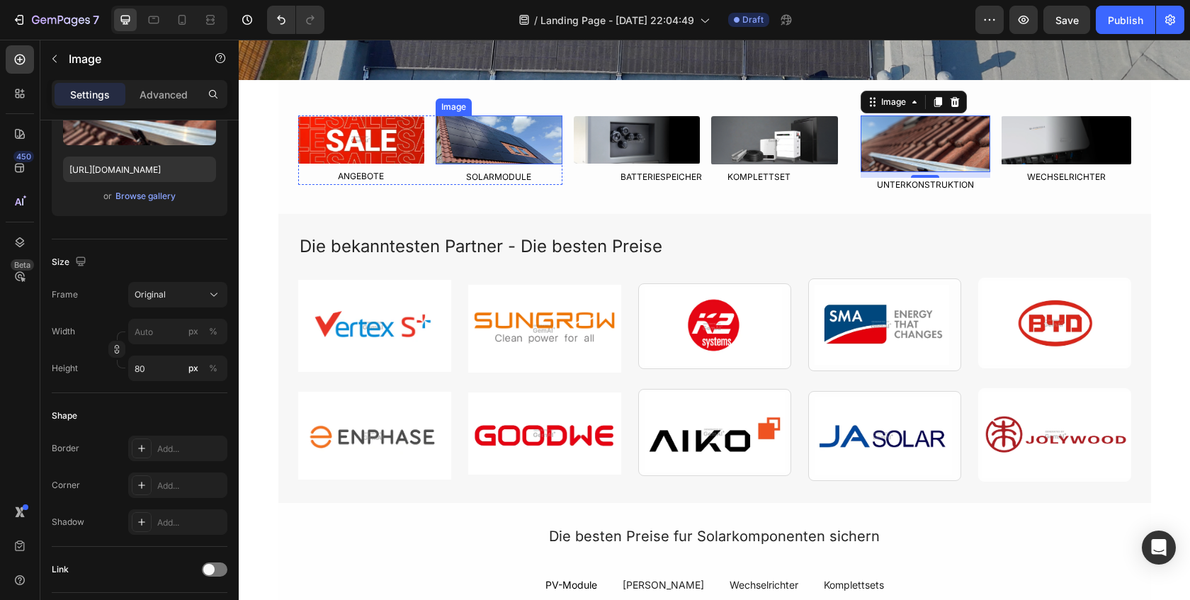
click at [503, 153] on img at bounding box center [499, 139] width 127 height 49
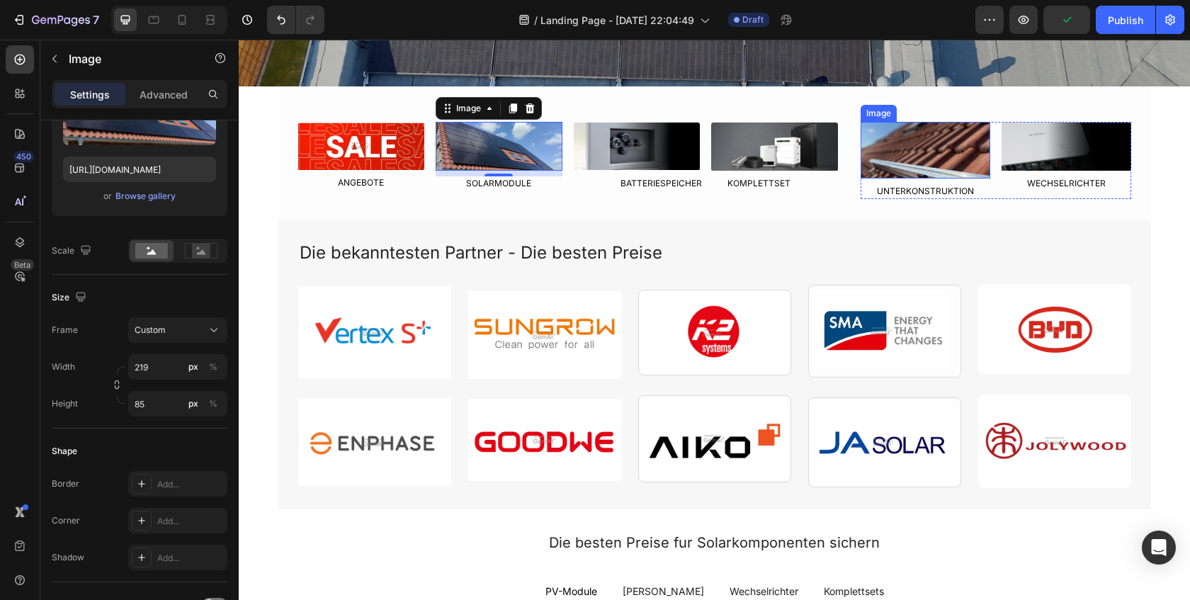
scroll to position [434, 0]
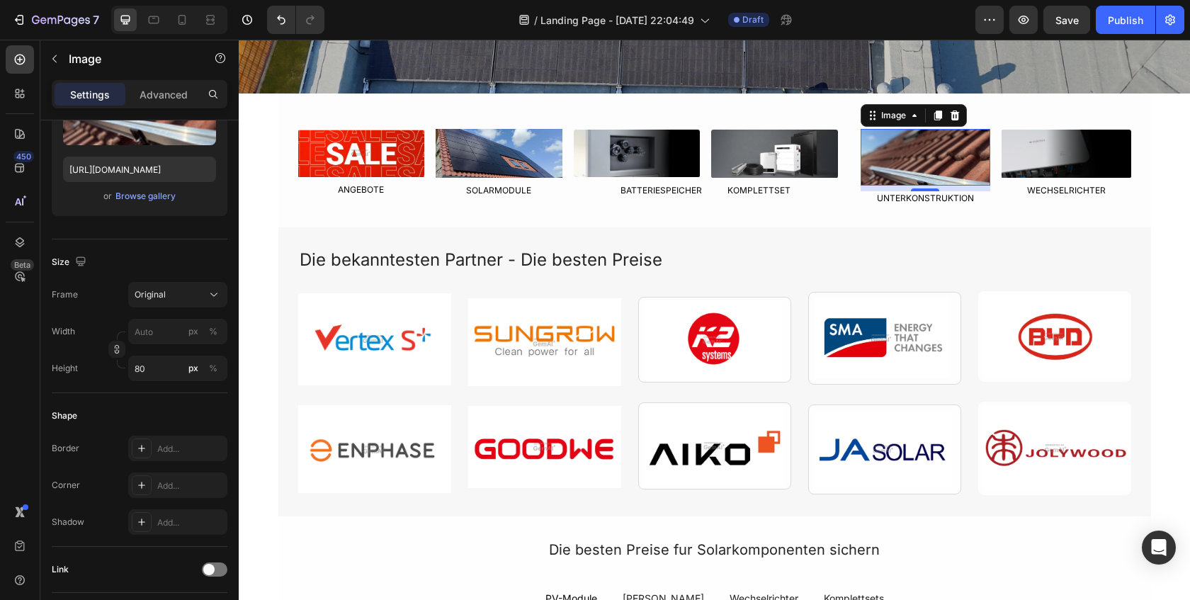
click at [885, 157] on img at bounding box center [926, 157] width 130 height 57
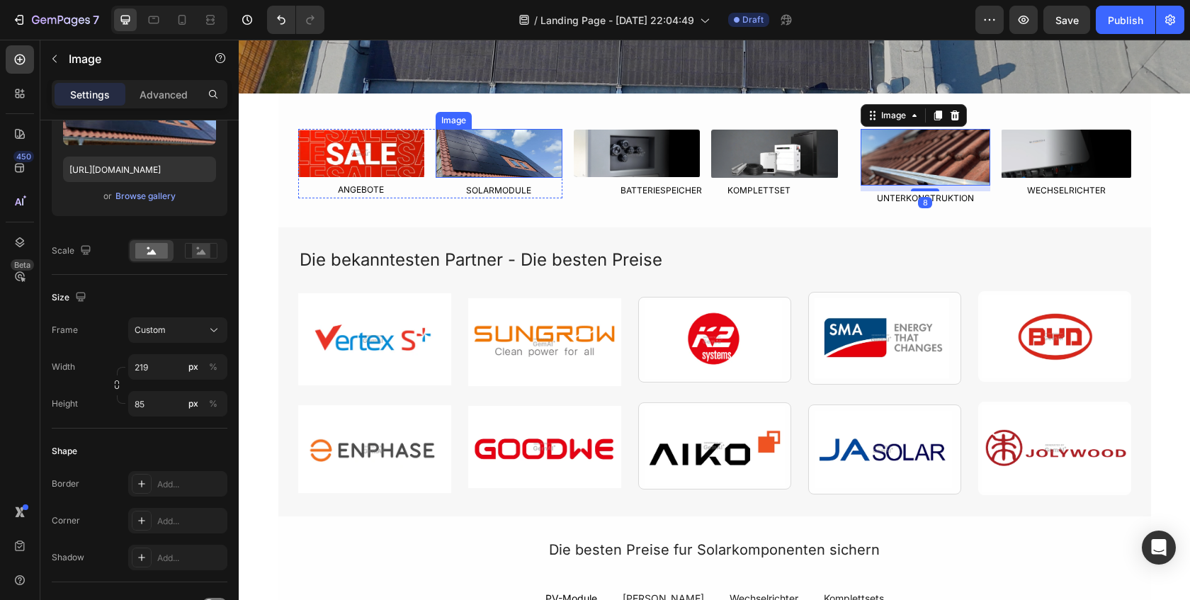
click at [509, 150] on img at bounding box center [499, 153] width 127 height 49
drag, startPoint x: 873, startPoint y: 145, endPoint x: 785, endPoint y: 178, distance: 94.4
click at [873, 145] on img at bounding box center [926, 157] width 130 height 57
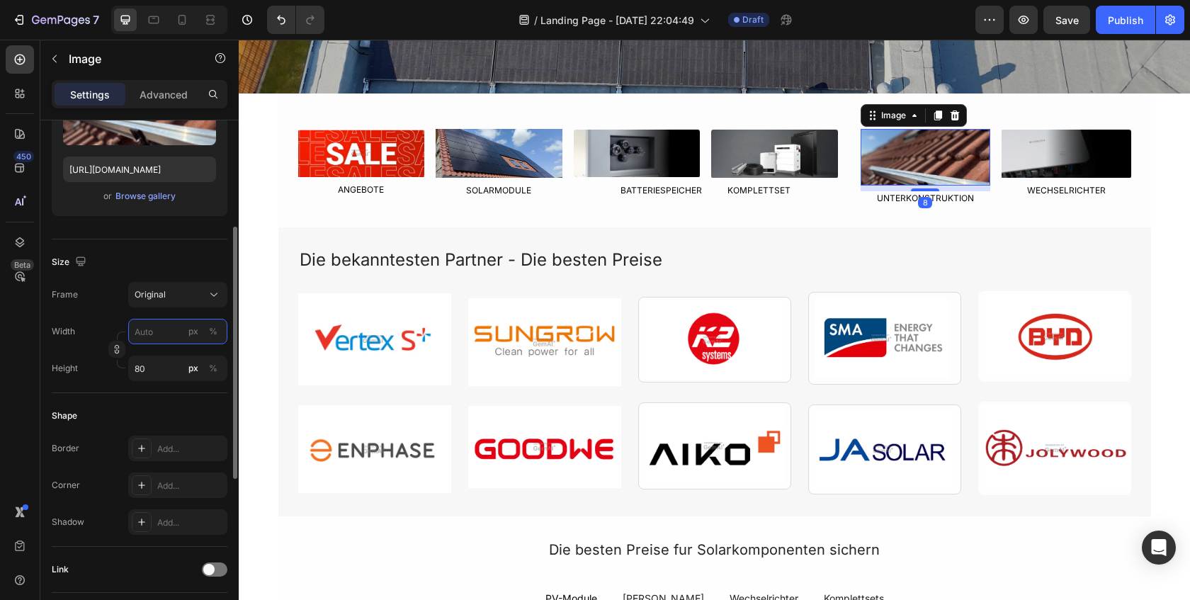
click at [159, 334] on input "px %" at bounding box center [177, 332] width 99 height 26
type input "2"
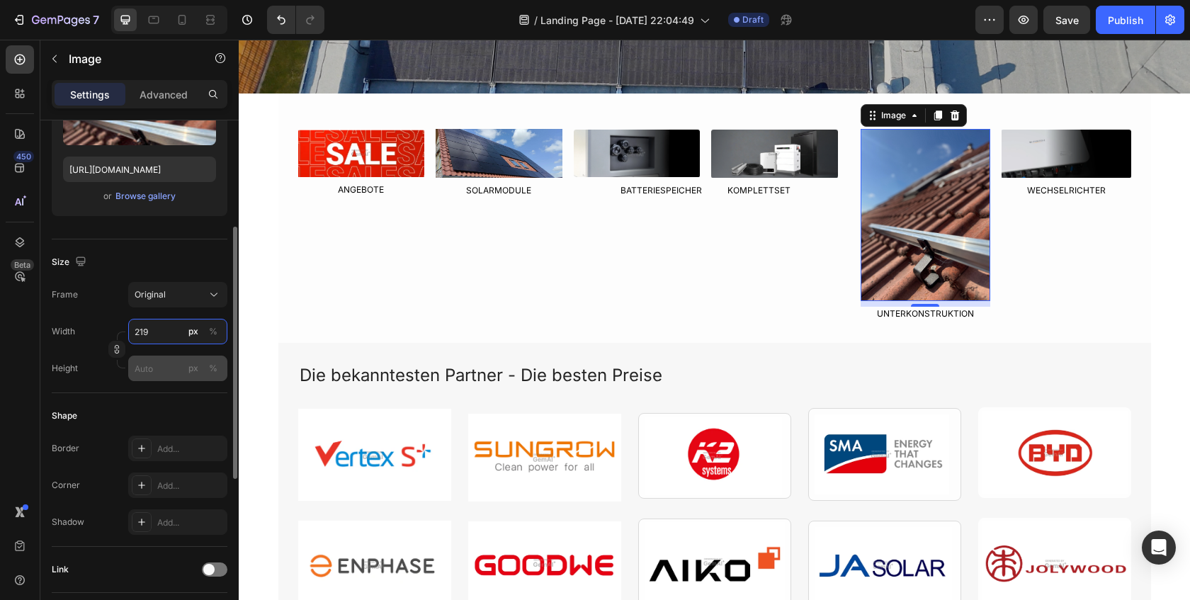
type input "219"
click at [155, 368] on input "px %" at bounding box center [177, 369] width 99 height 26
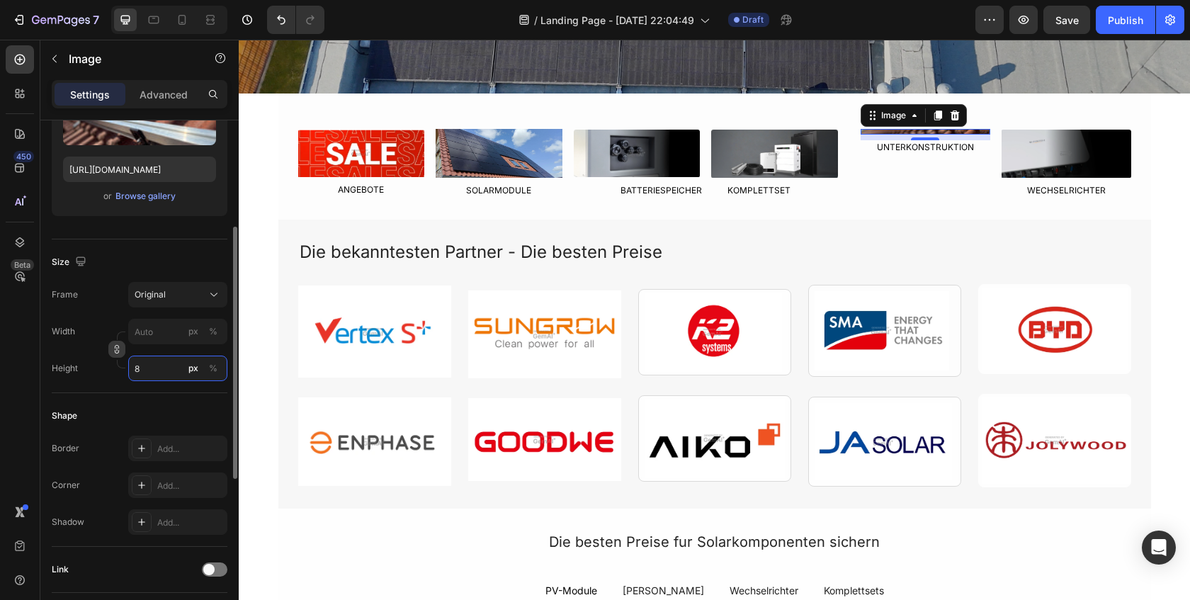
type input "8"
click at [118, 348] on icon "button" at bounding box center [117, 347] width 4 height 4
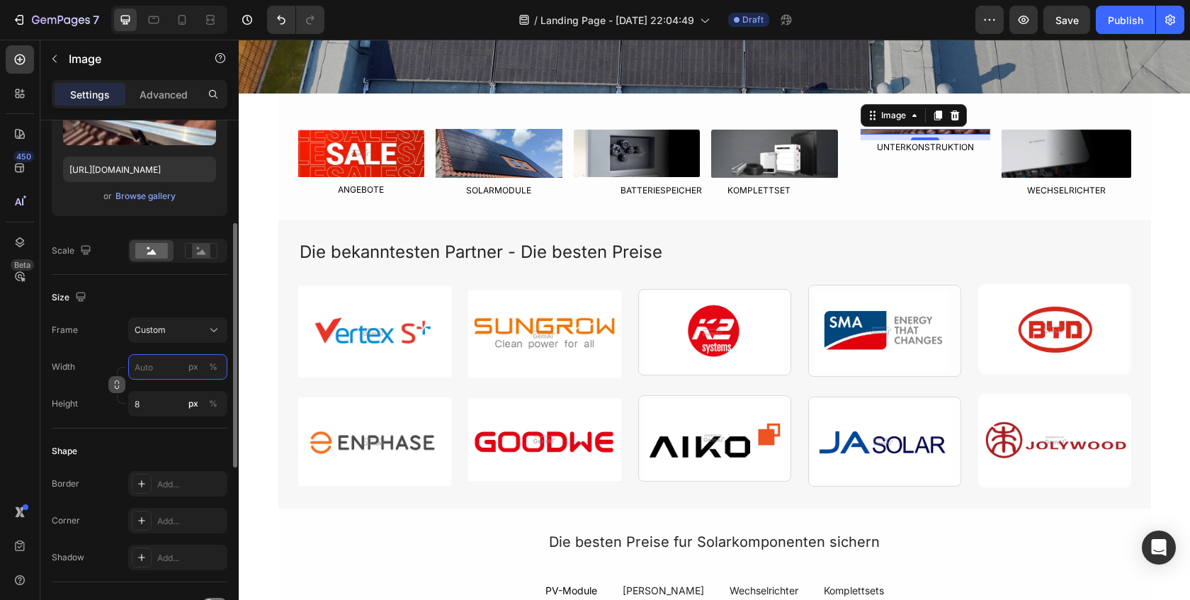
click at [174, 374] on input "px %" at bounding box center [177, 367] width 99 height 26
type input "219"
click at [176, 407] on input "8" at bounding box center [177, 404] width 99 height 26
type input "0"
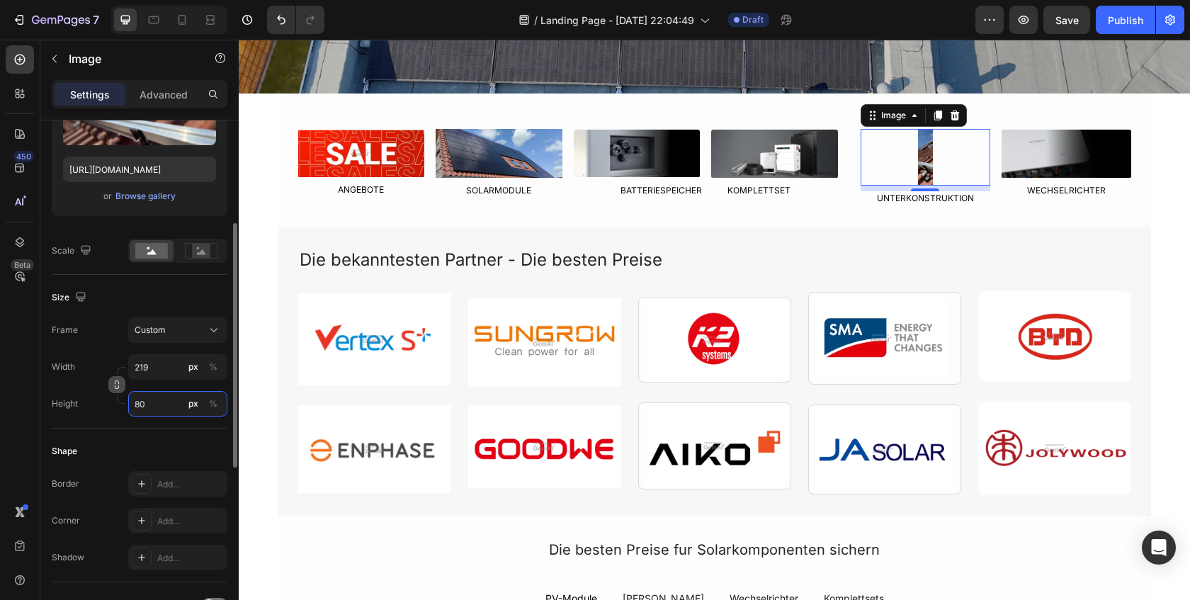
type input "80"
click at [122, 351] on div "Frame Custom Width 21 px % Height 80 px %" at bounding box center [140, 366] width 176 height 99
click at [118, 383] on icon "button" at bounding box center [117, 385] width 10 height 10
click at [148, 370] on input "21" at bounding box center [177, 367] width 99 height 26
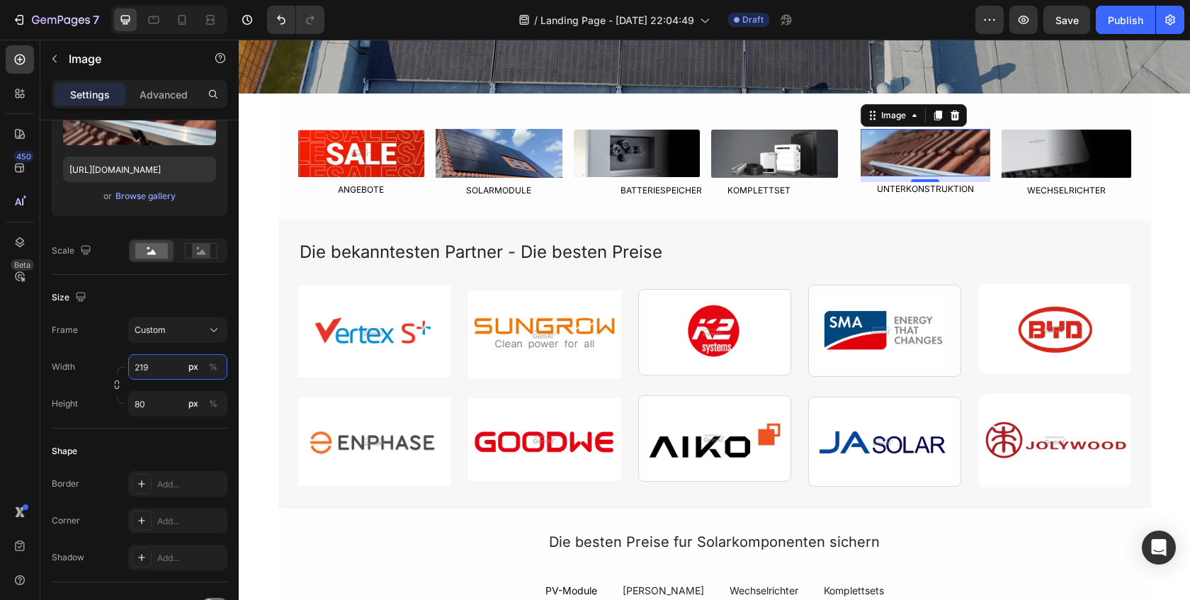
type input "219"
click at [169, 445] on div "Shape" at bounding box center [140, 451] width 176 height 23
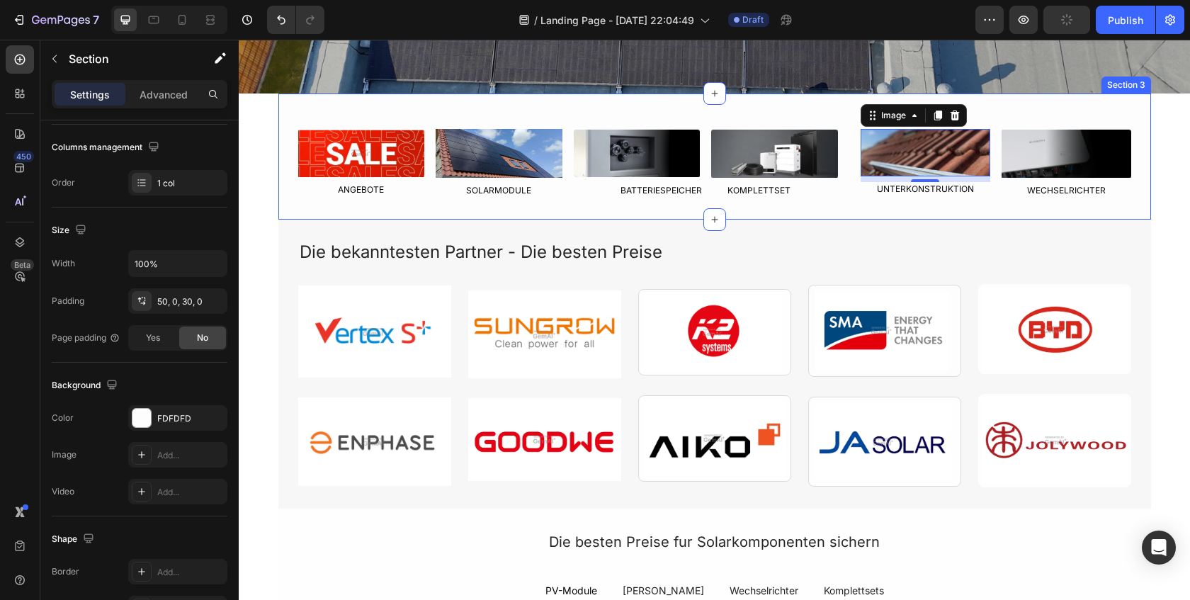
click at [823, 203] on div "Image ANGEBOTE Text Block Image SOLARMODULE Text Block Row Image Image Row BATT…" at bounding box center [714, 157] width 873 height 126
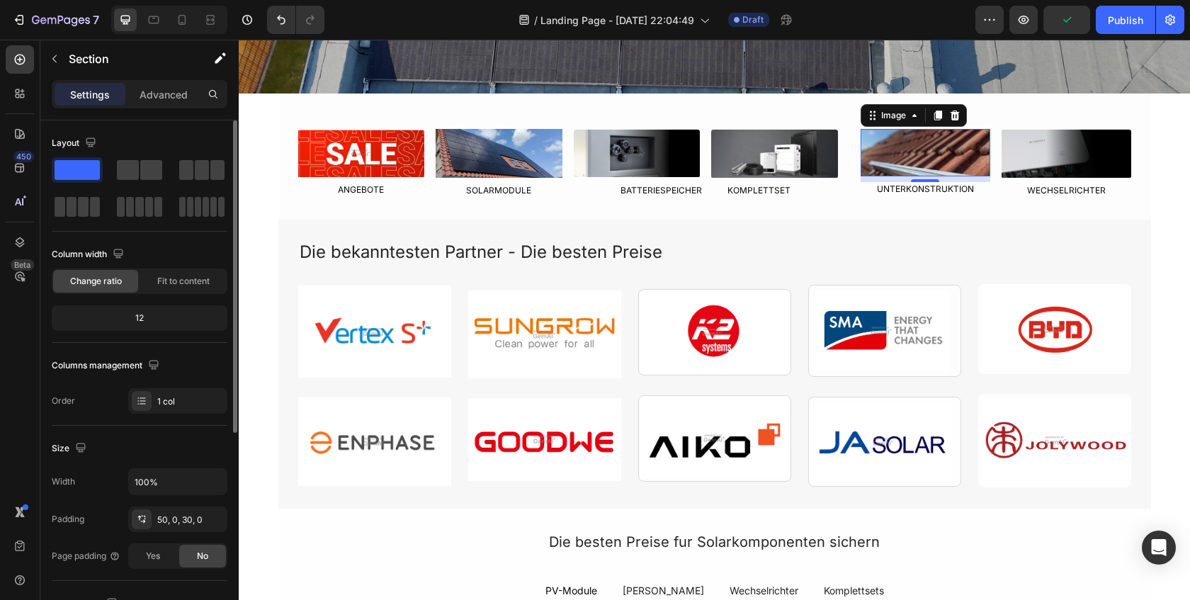
click at [899, 153] on img at bounding box center [926, 152] width 130 height 47
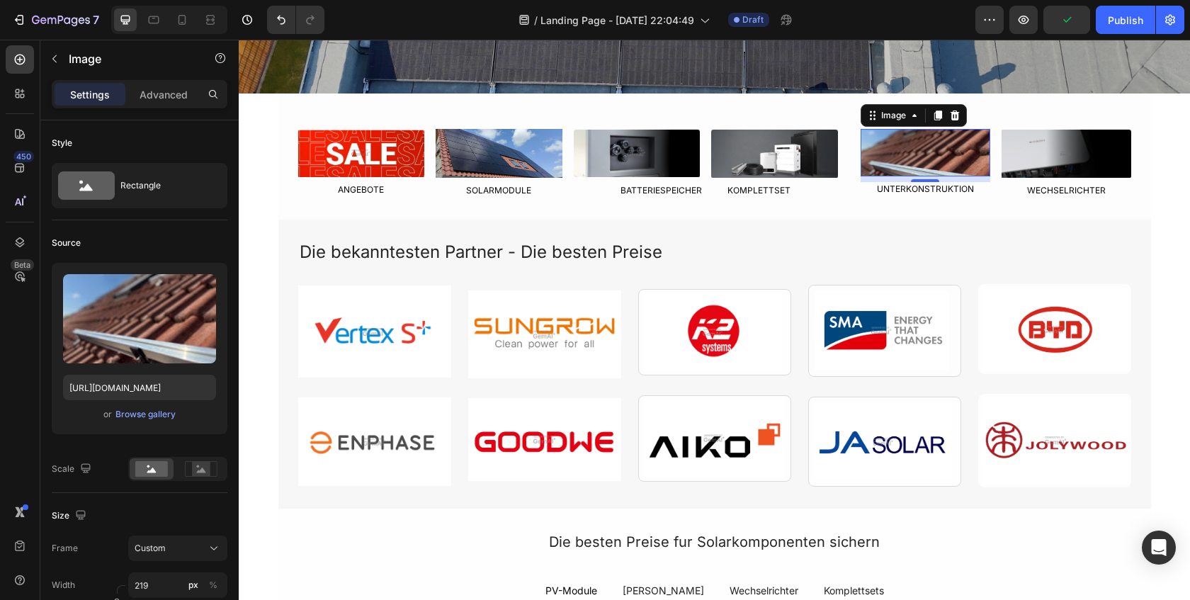
click at [899, 153] on img at bounding box center [926, 152] width 130 height 47
click at [880, 118] on div "Image" at bounding box center [893, 115] width 30 height 13
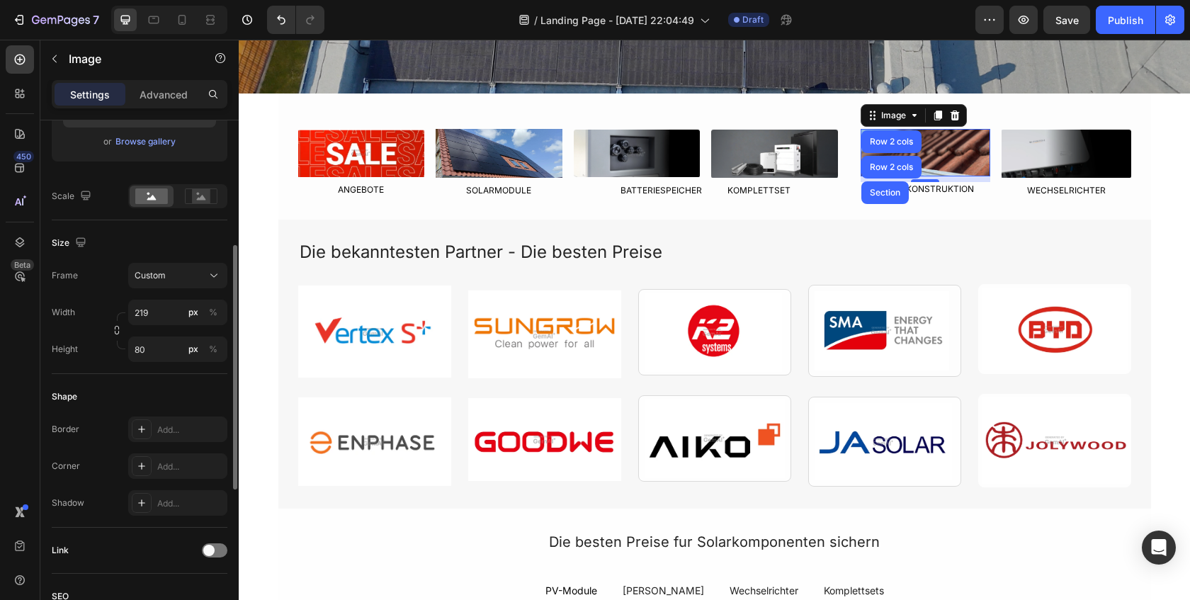
scroll to position [270, 0]
click at [83, 245] on icon "button" at bounding box center [80, 244] width 9 height 9
click at [99, 258] on div "Size Frame Custom Width 219 px % Height 80 px %" at bounding box center [140, 300] width 176 height 154
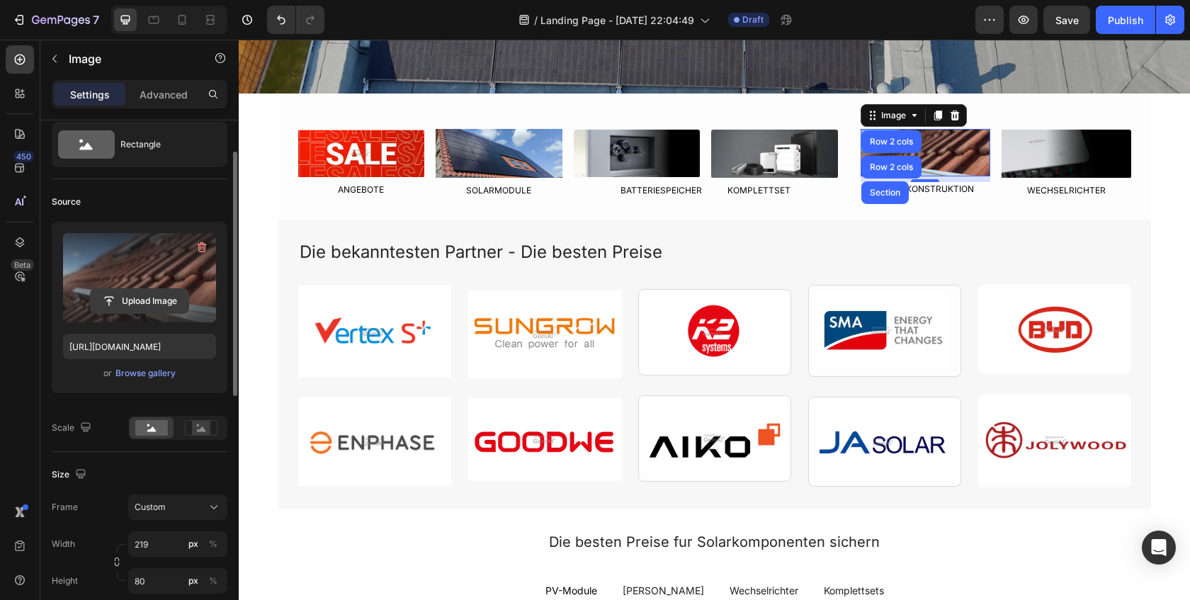
scroll to position [38, 0]
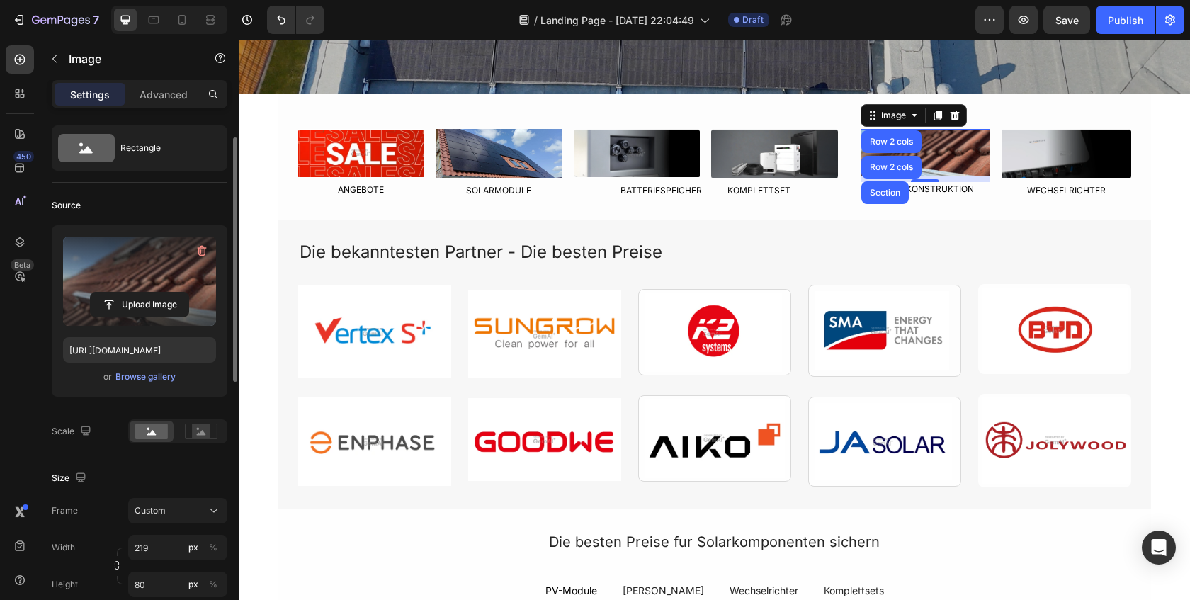
click at [132, 253] on label at bounding box center [139, 281] width 153 height 89
click at [132, 293] on input "file" at bounding box center [140, 305] width 98 height 24
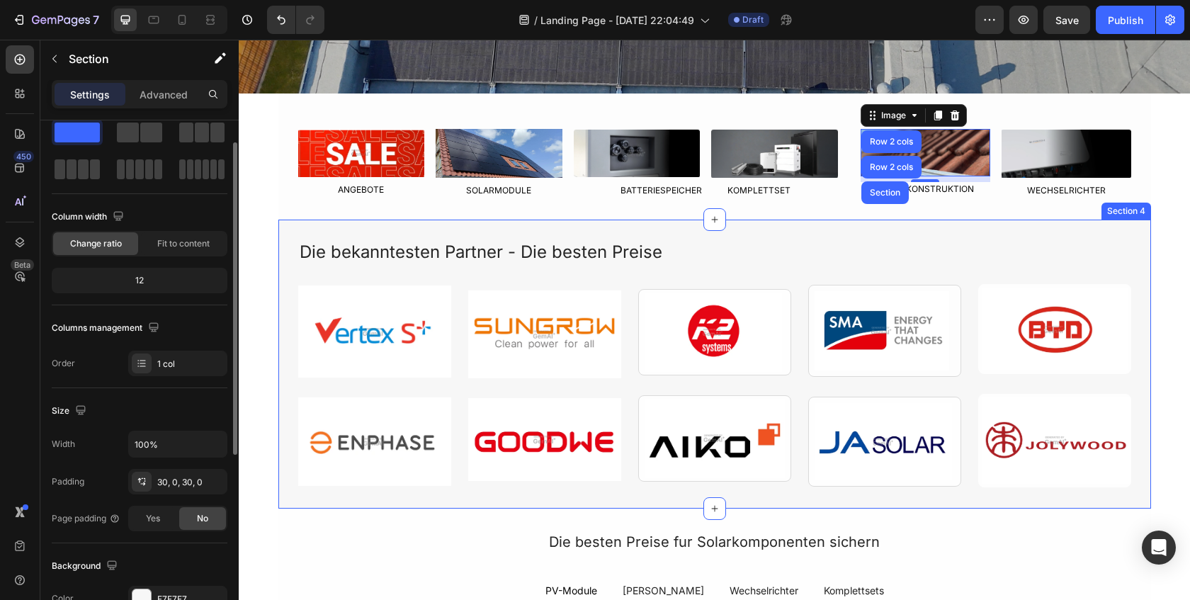
click at [749, 232] on div "Die bekanntesten Partner - Die besten Preise Text Block Image Image Image Image…" at bounding box center [714, 364] width 873 height 289
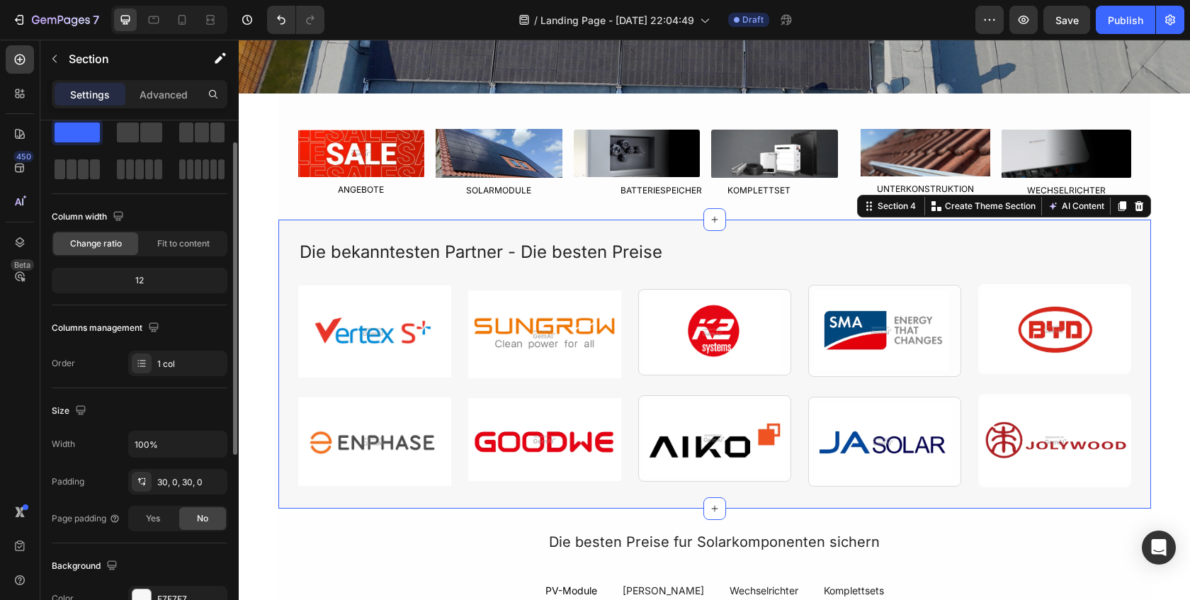
scroll to position [0, 0]
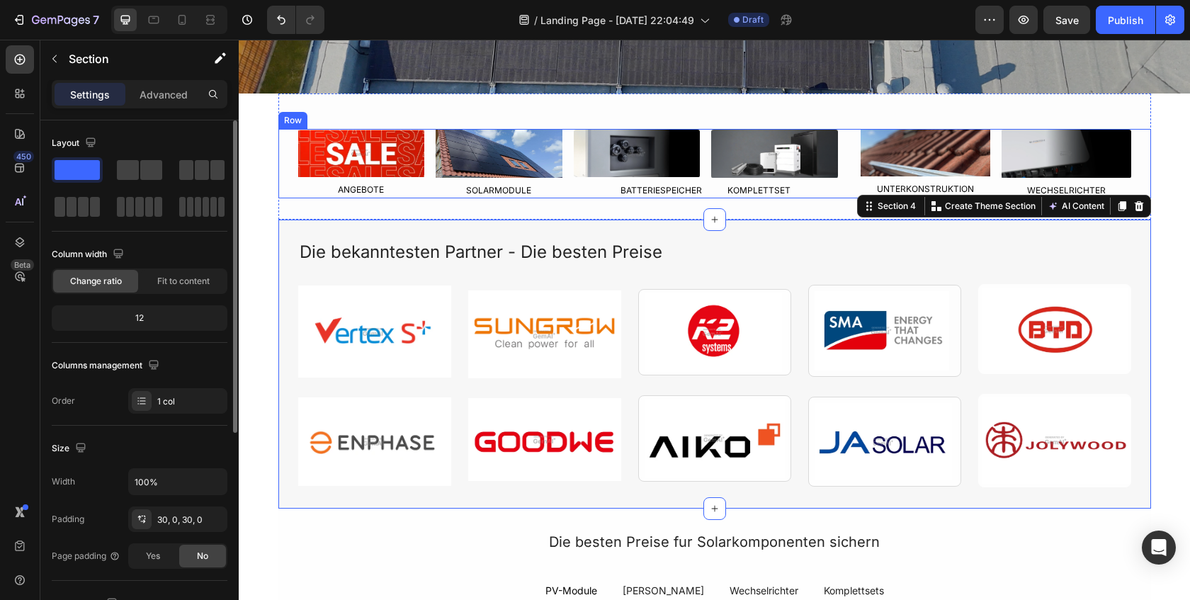
click at [1118, 154] on div "Image ANGEBOTE Text Block Image SOLARMODULE Text Block Row Image Image Row BATT…" at bounding box center [714, 163] width 873 height 69
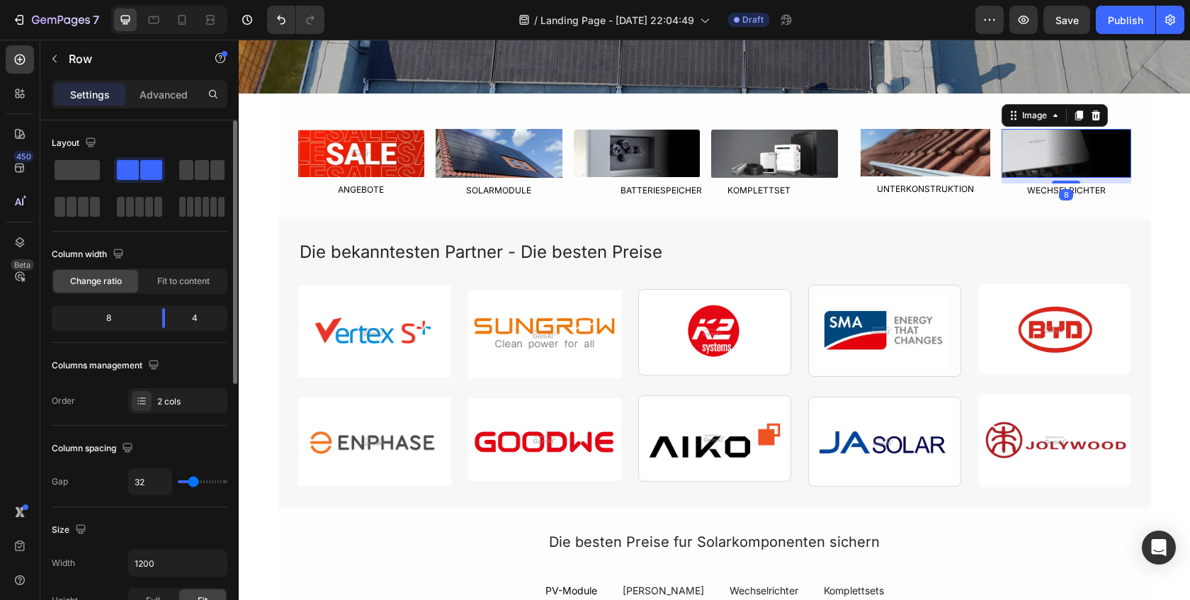
click at [1030, 154] on img at bounding box center [1067, 153] width 130 height 49
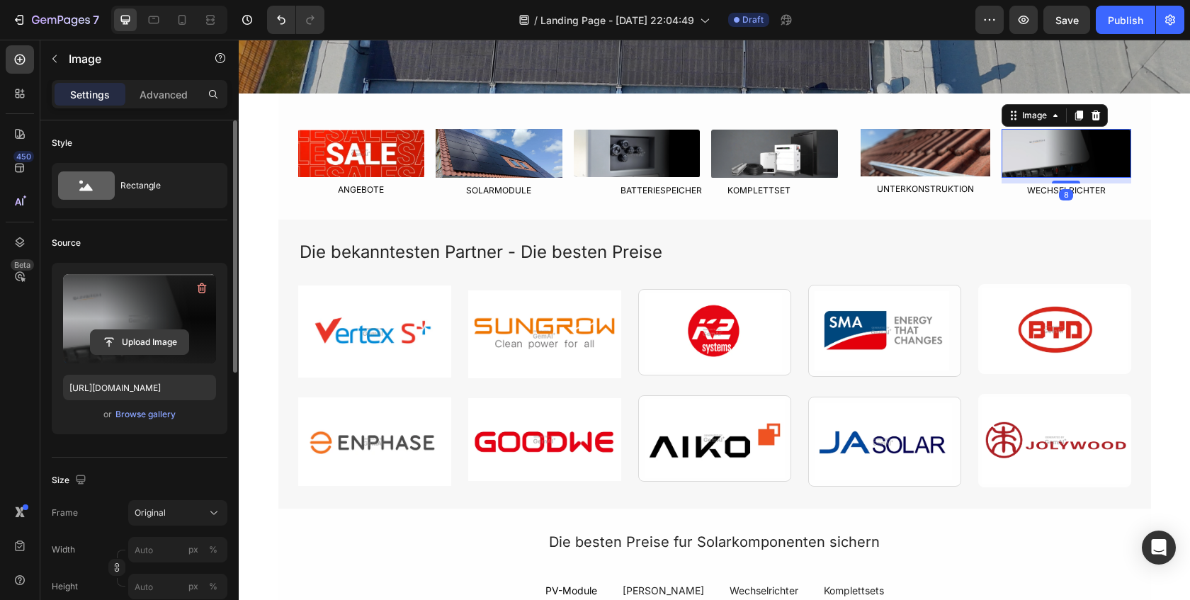
click at [118, 340] on input "file" at bounding box center [140, 342] width 98 height 24
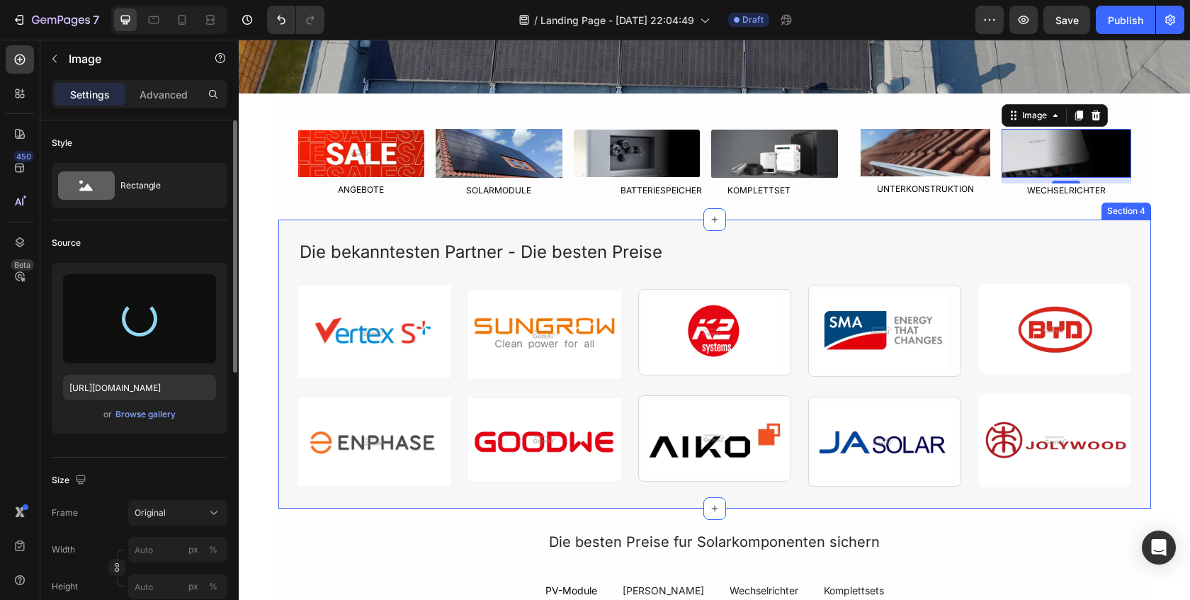
type input "[URL][DOMAIN_NAME]"
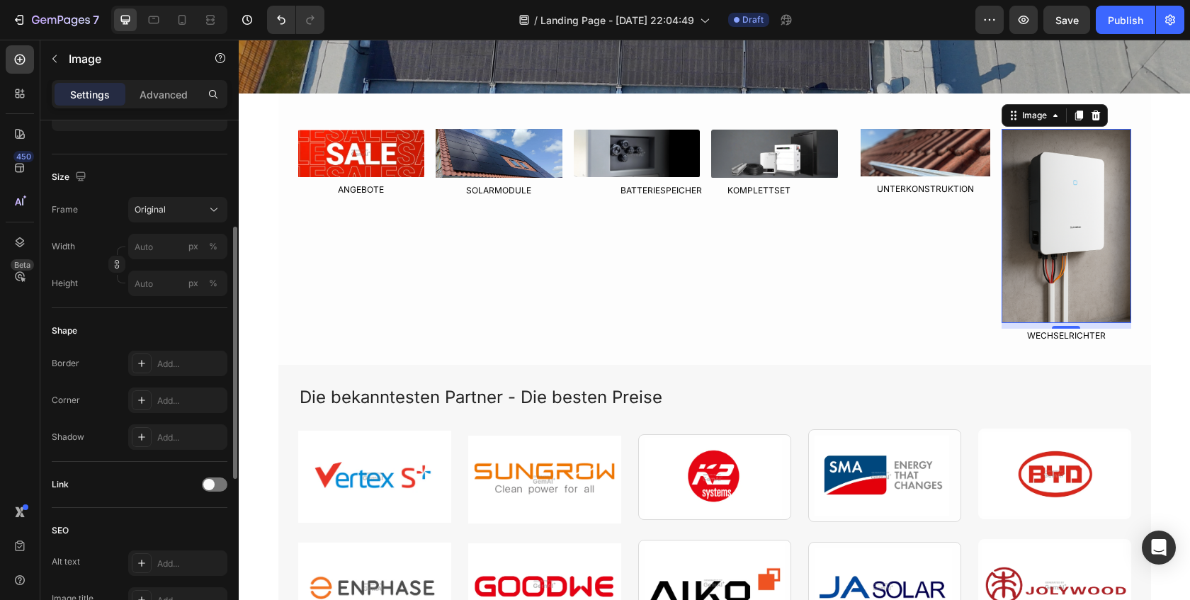
scroll to position [322, 0]
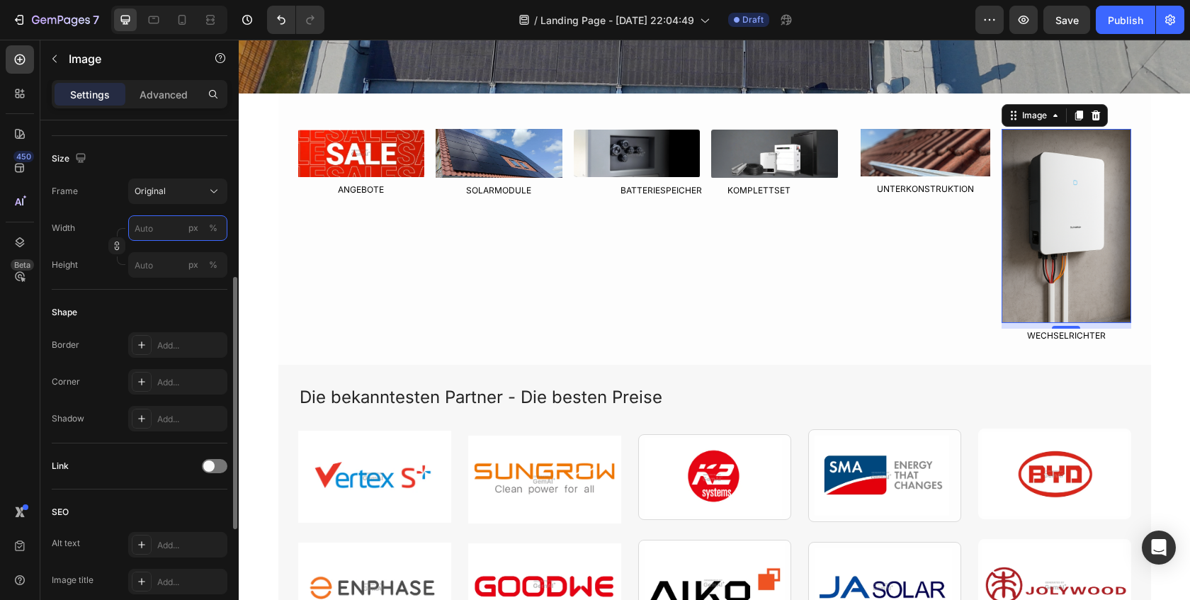
click at [153, 233] on input "px %" at bounding box center [177, 228] width 99 height 26
type input "219"
click at [164, 269] on input "px %" at bounding box center [177, 265] width 99 height 26
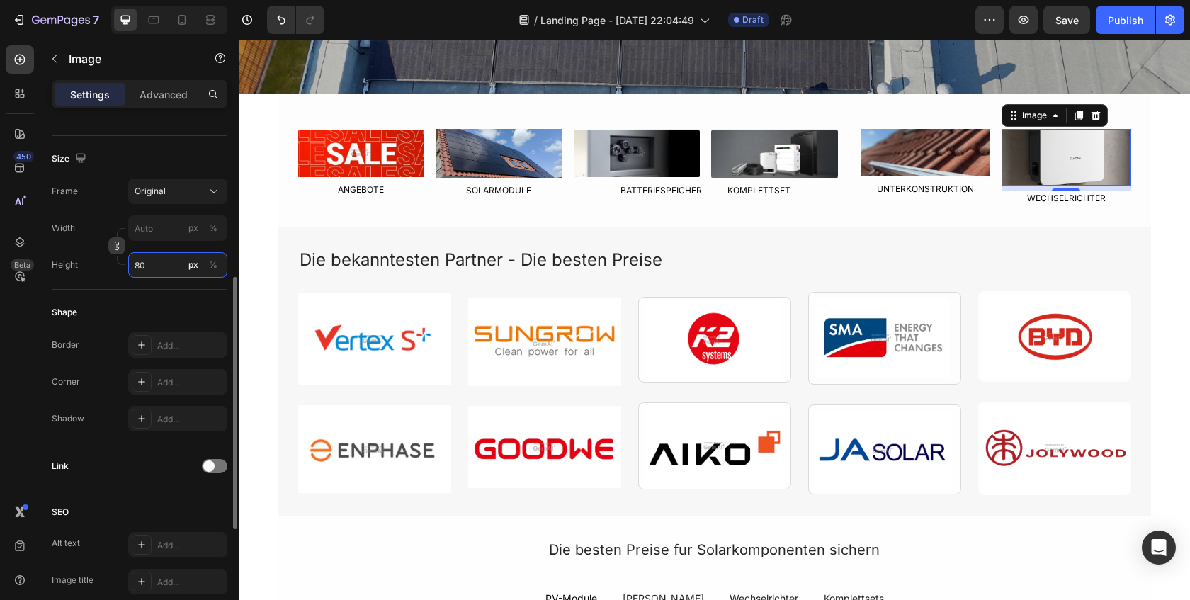
type input "80"
drag, startPoint x: 123, startPoint y: 247, endPoint x: 137, endPoint y: 237, distance: 17.3
click at [124, 247] on button "button" at bounding box center [116, 245] width 17 height 17
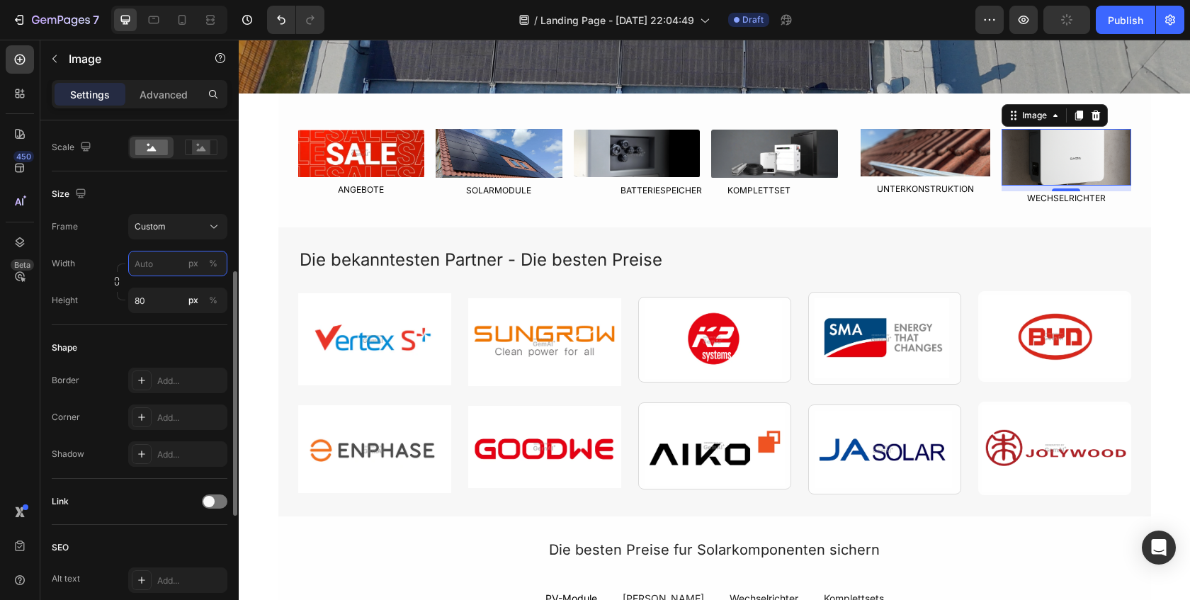
click at [144, 264] on input "px %" at bounding box center [177, 264] width 99 height 26
type input "219"
click at [151, 335] on div "Shape Border Add... Corner Add... Shadow Add..." at bounding box center [140, 402] width 176 height 154
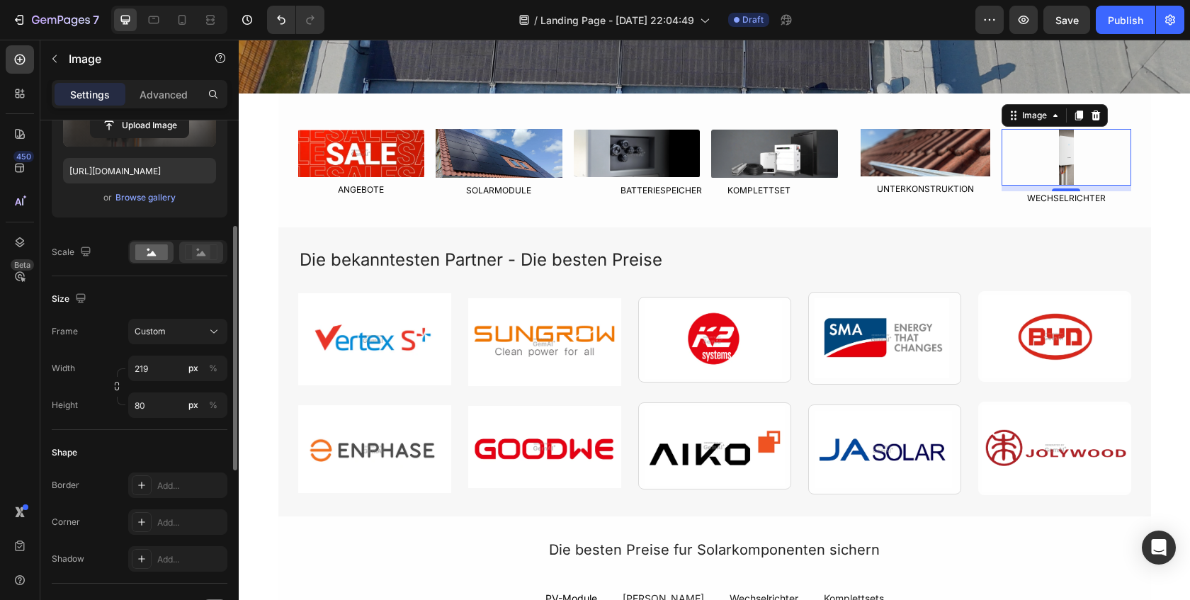
scroll to position [213, 0]
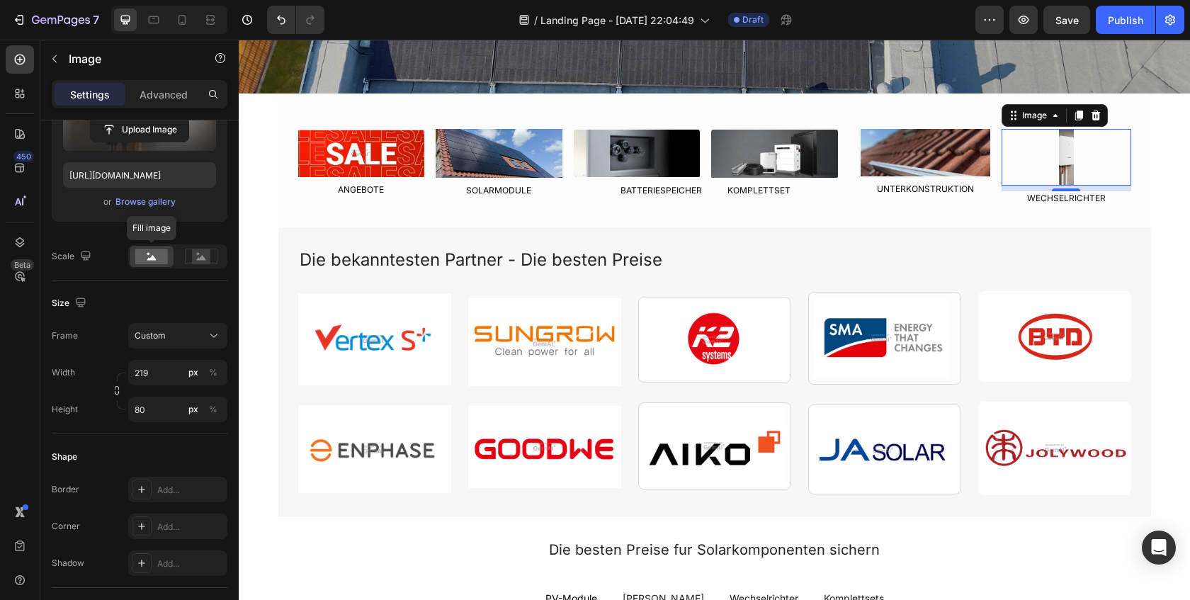
click at [152, 258] on icon at bounding box center [151, 257] width 9 height 5
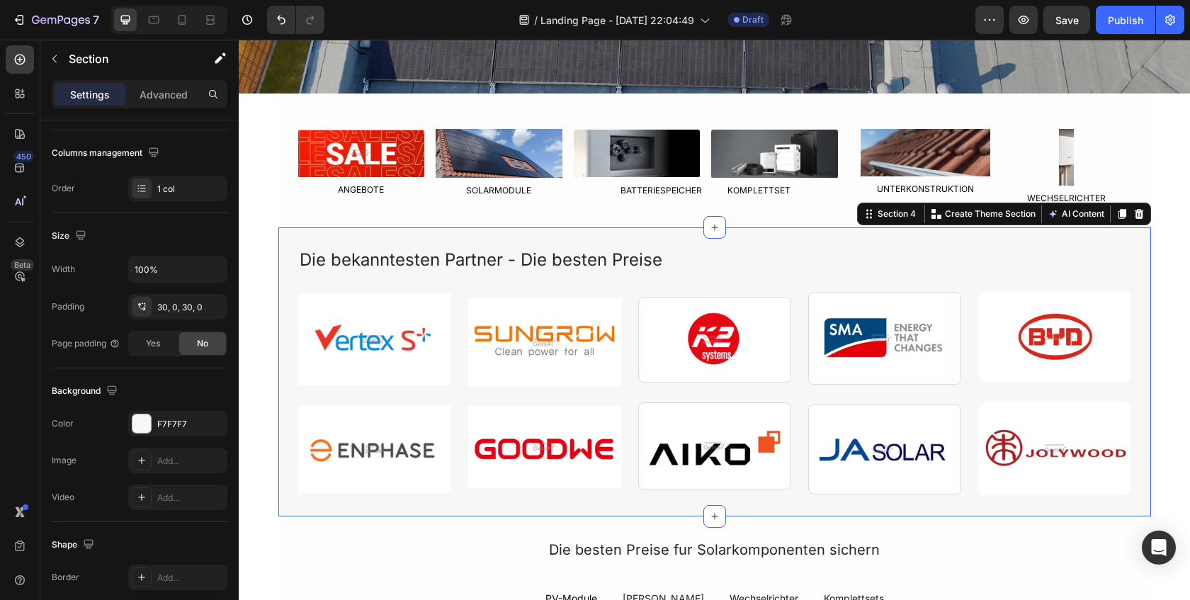
click at [752, 233] on div "Die bekanntesten Partner - Die besten Preise Text Block Image Image Image Image…" at bounding box center [714, 371] width 873 height 289
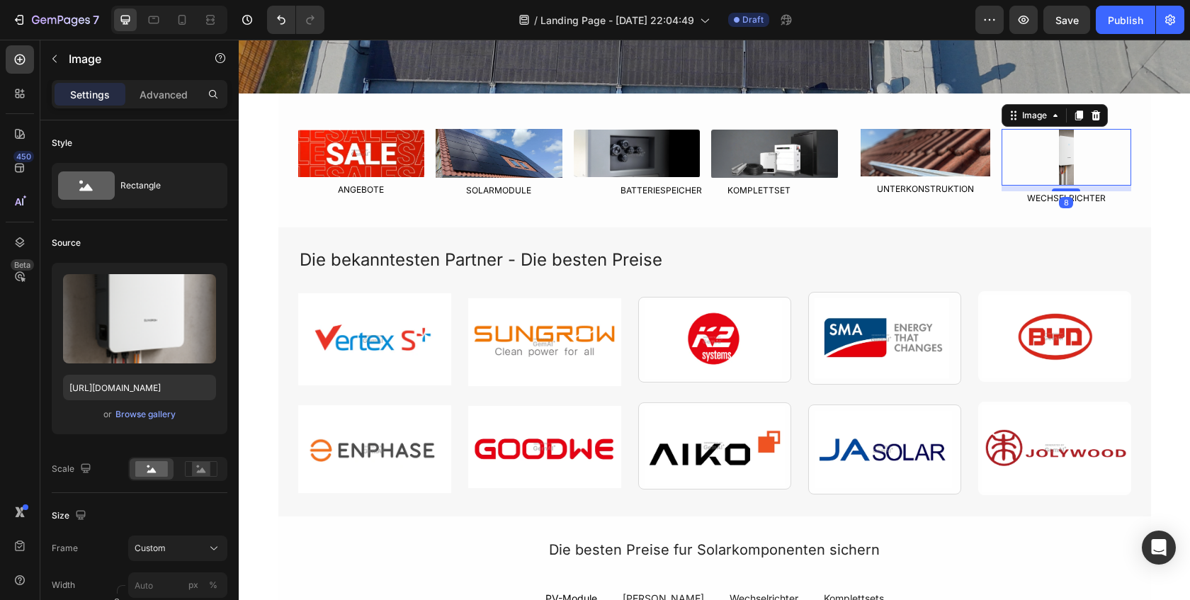
click at [1076, 155] on div at bounding box center [1067, 157] width 130 height 57
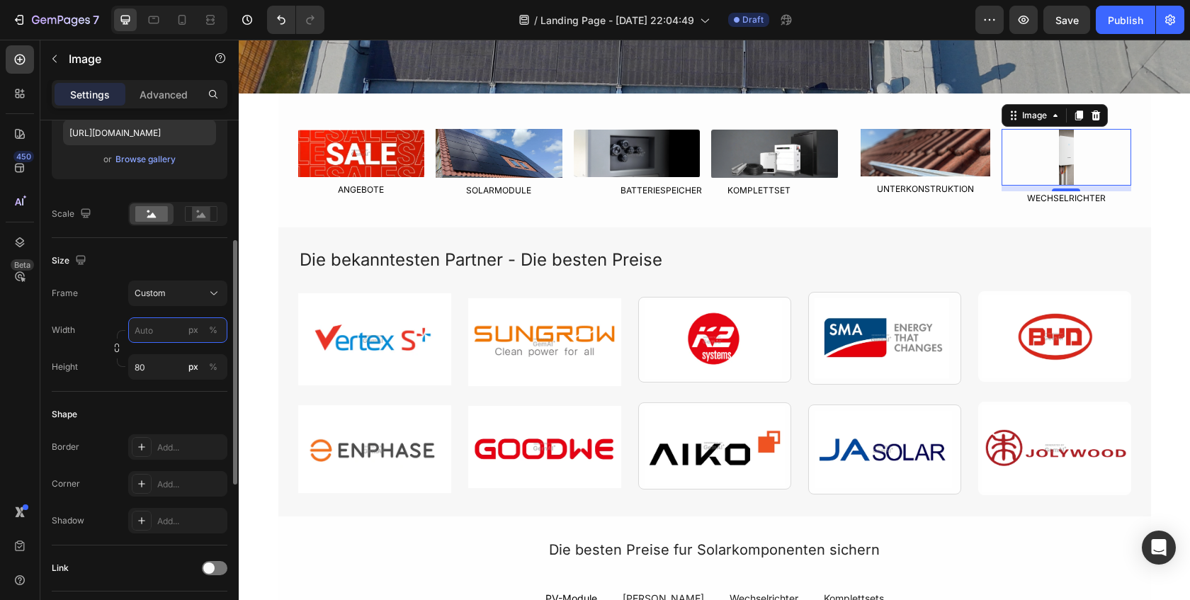
click at [151, 339] on input "px %" at bounding box center [177, 330] width 99 height 26
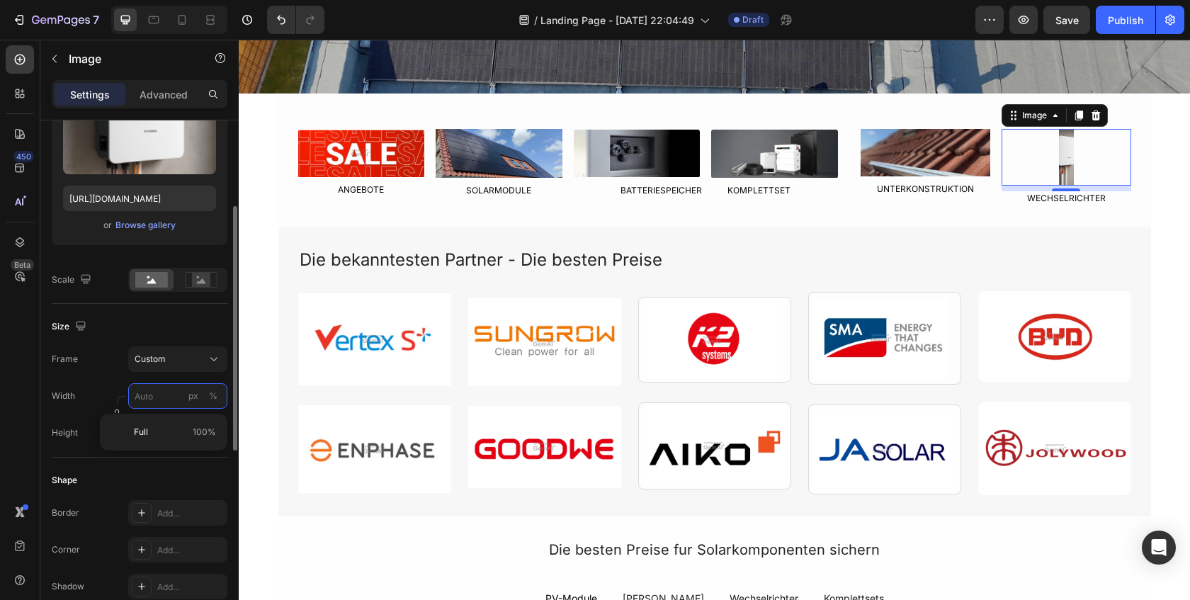
scroll to position [187, 0]
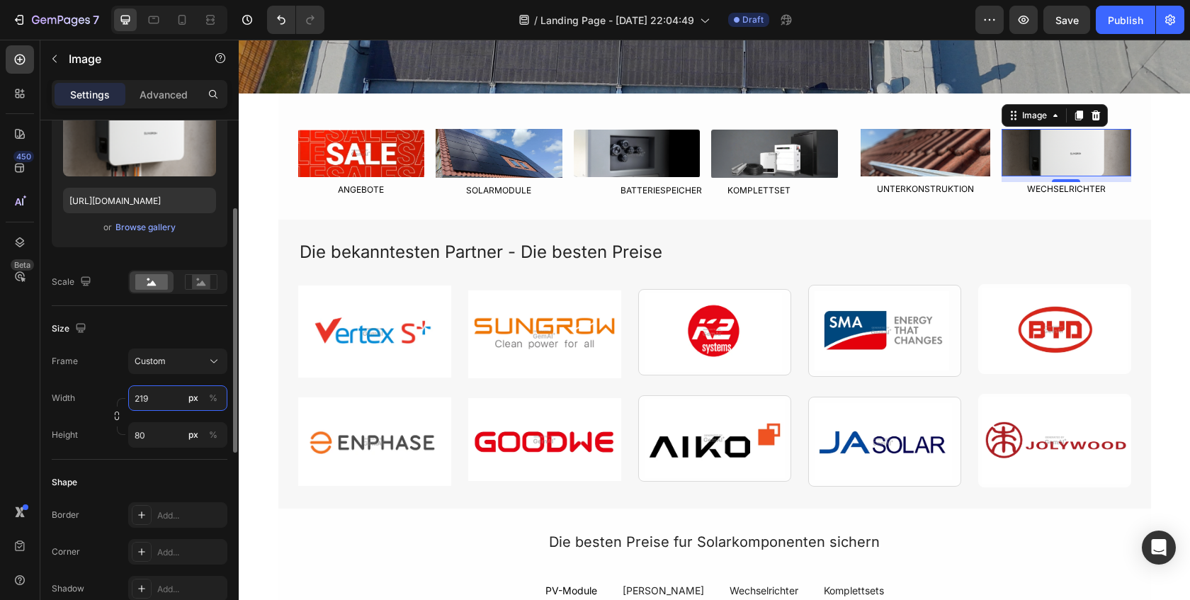
type input "219"
click at [198, 312] on div "Size Frame Custom Width 219 px % Height 80 px %" at bounding box center [140, 383] width 176 height 154
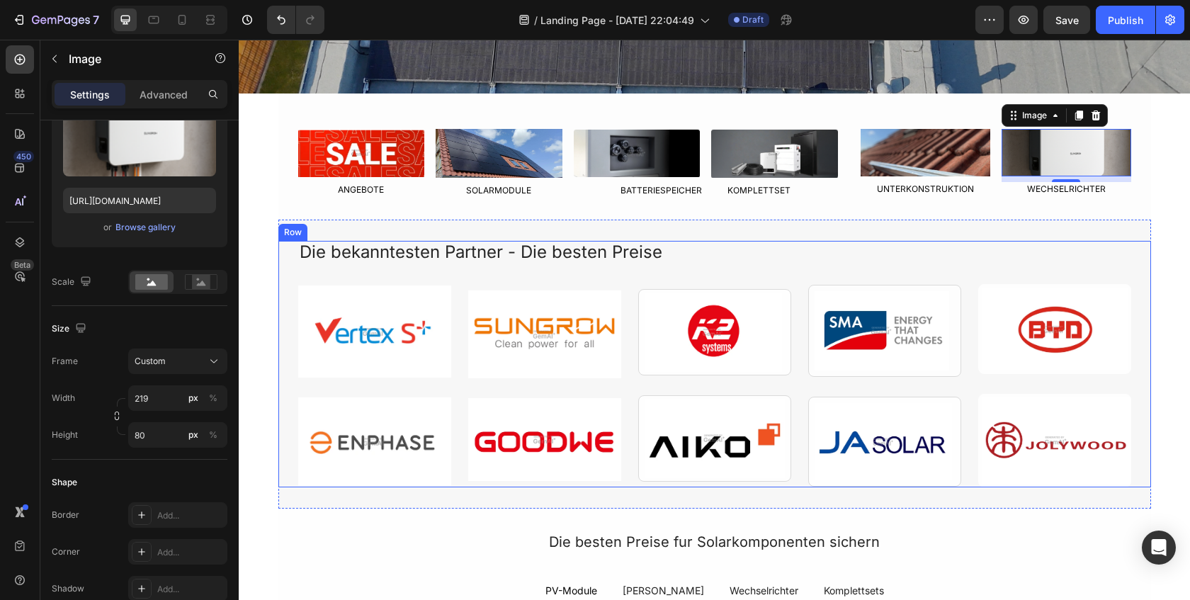
click at [496, 275] on div "Die bekanntesten Partner - Die besten Preise Text Block Image Image Image Image…" at bounding box center [714, 364] width 833 height 247
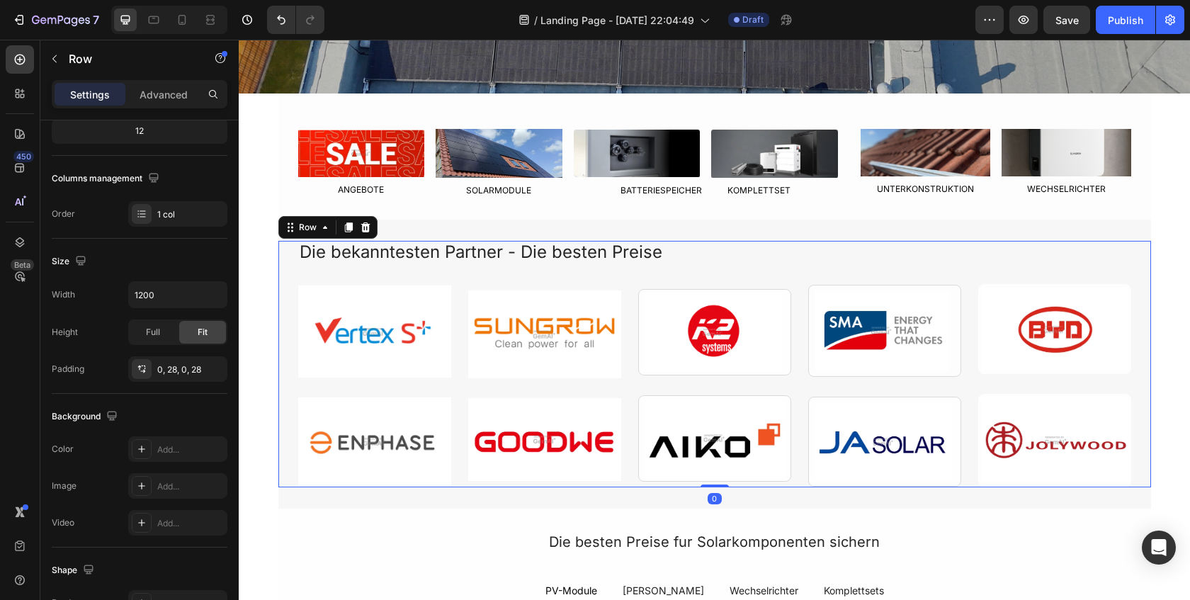
scroll to position [0, 0]
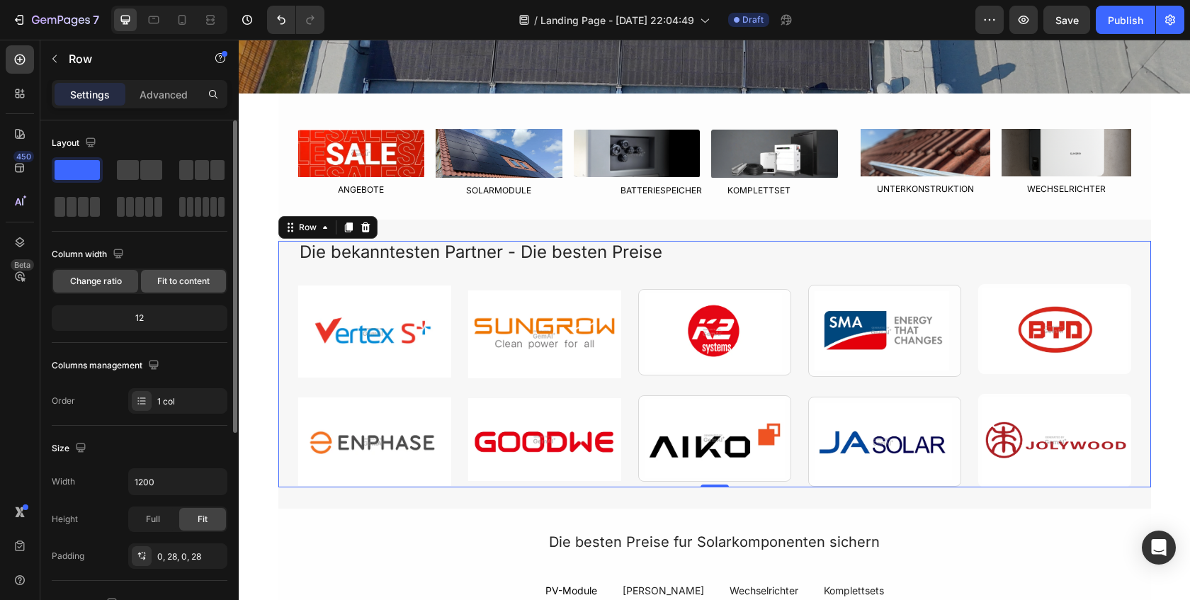
click at [210, 276] on div "Fit to content" at bounding box center [183, 281] width 85 height 23
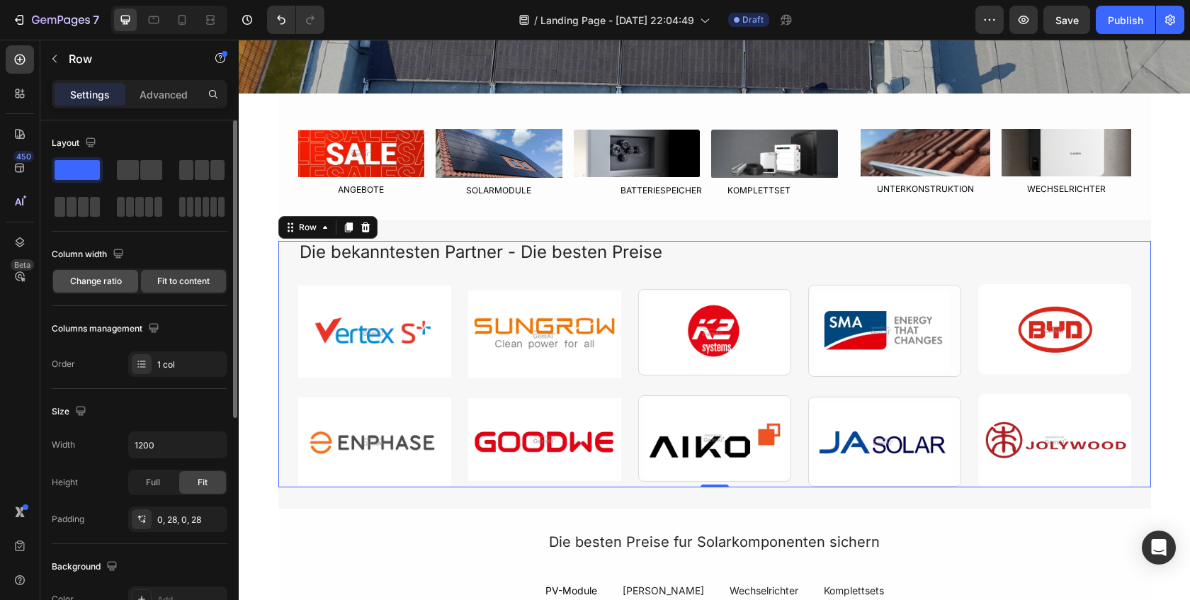
click at [89, 285] on span "Change ratio" at bounding box center [96, 281] width 52 height 13
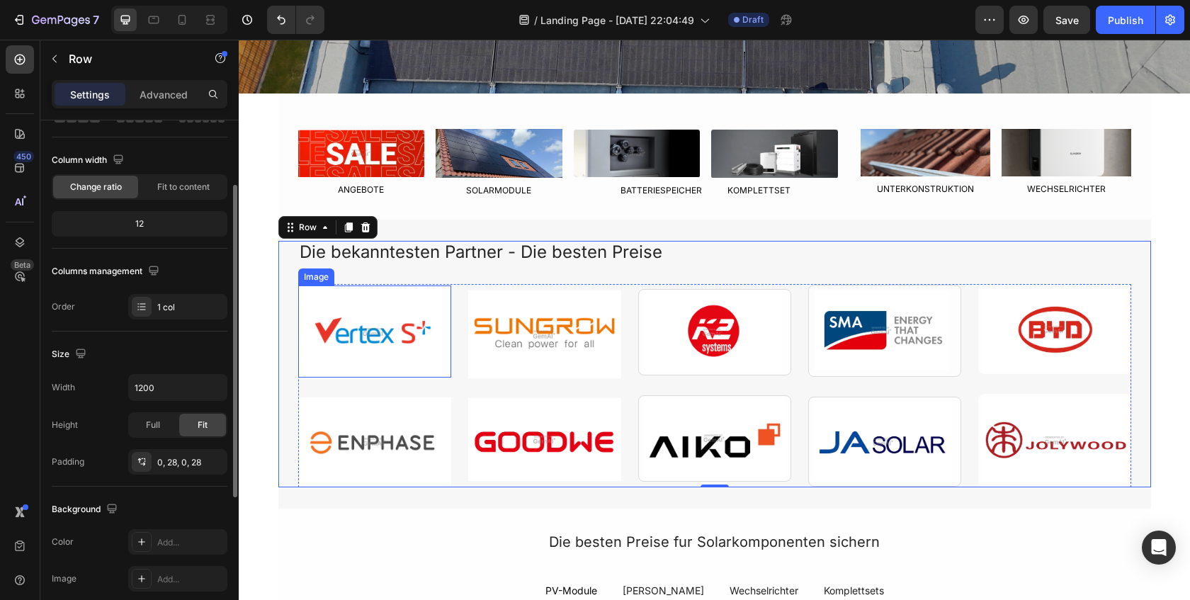
scroll to position [99, 0]
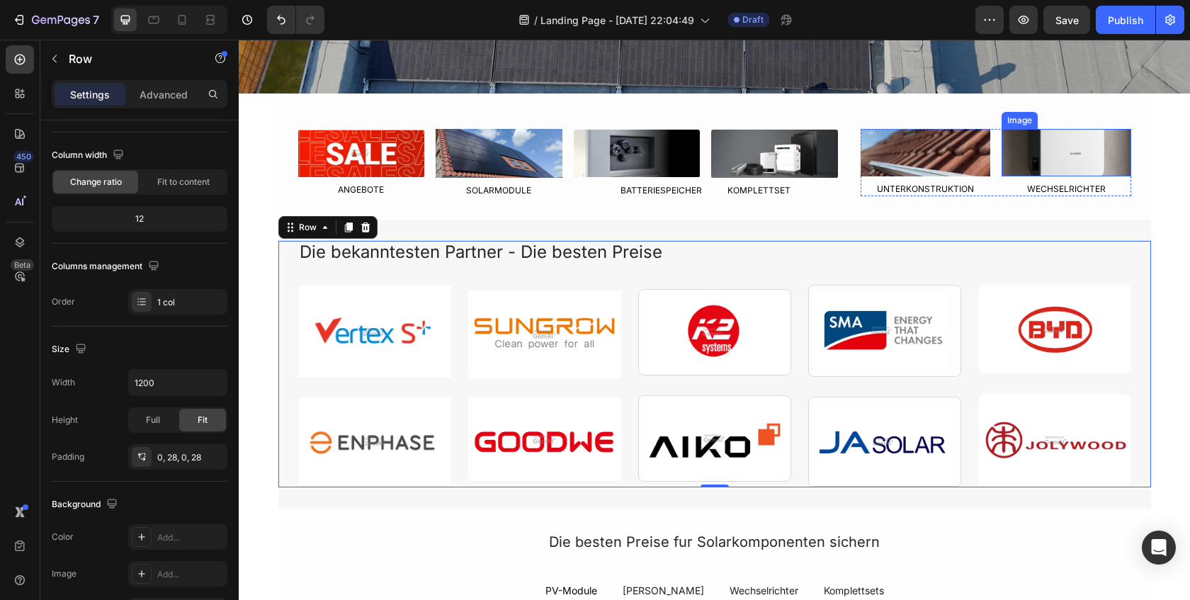
click at [1031, 168] on img at bounding box center [1067, 152] width 130 height 47
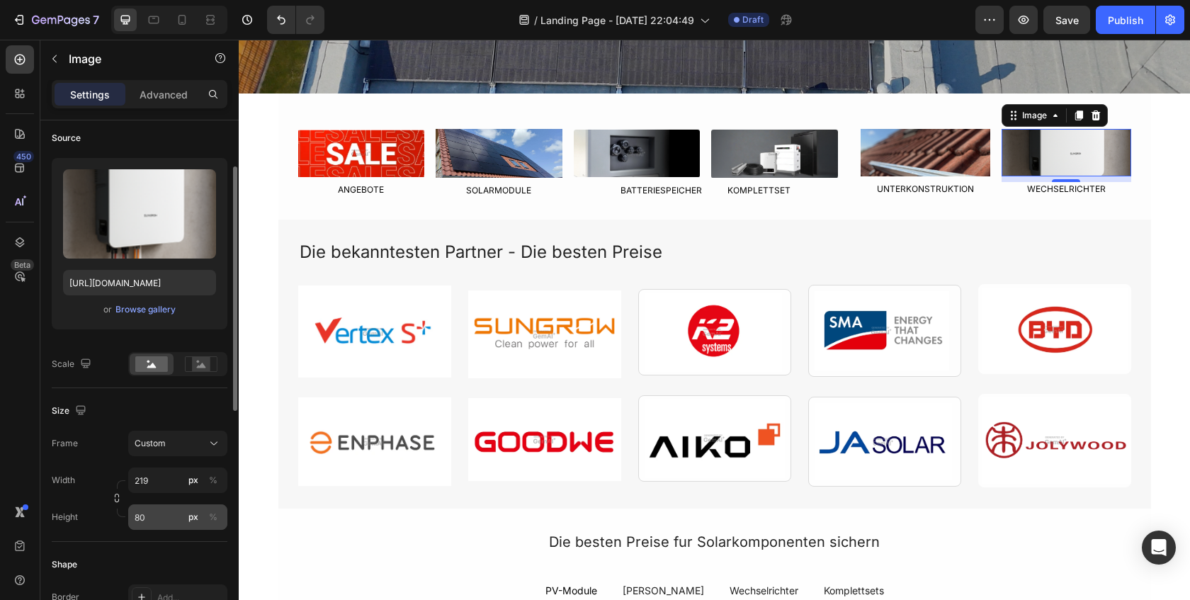
scroll to position [108, 0]
click at [156, 518] on input "80" at bounding box center [177, 515] width 99 height 26
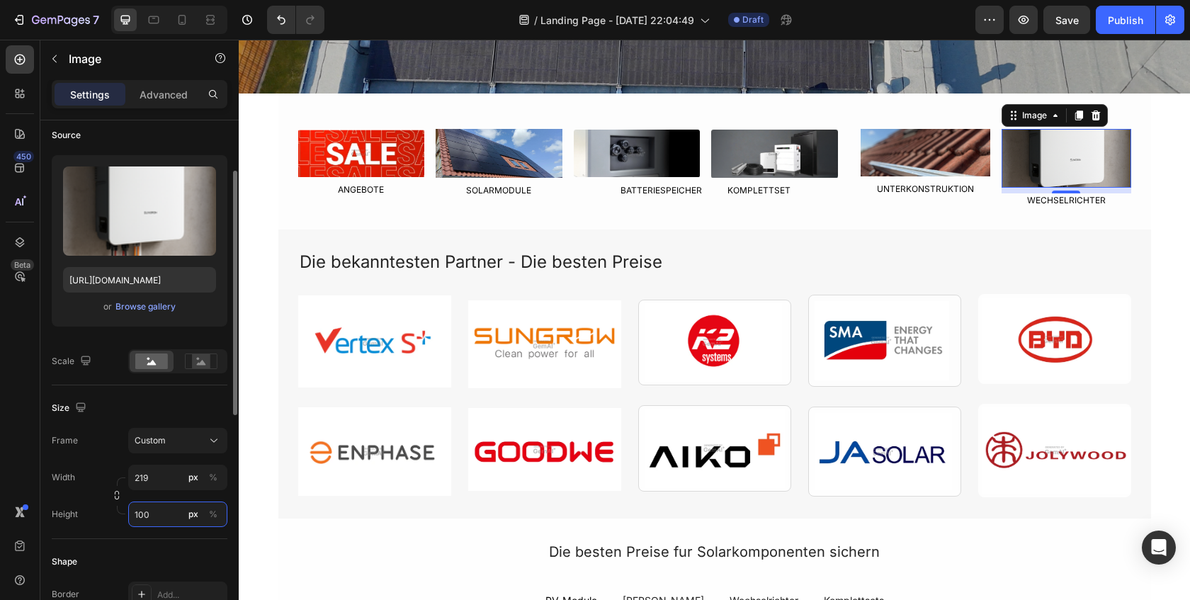
click at [155, 517] on input "100" at bounding box center [177, 515] width 99 height 26
type input "100"
click at [160, 442] on span "Custom" at bounding box center [150, 440] width 31 height 13
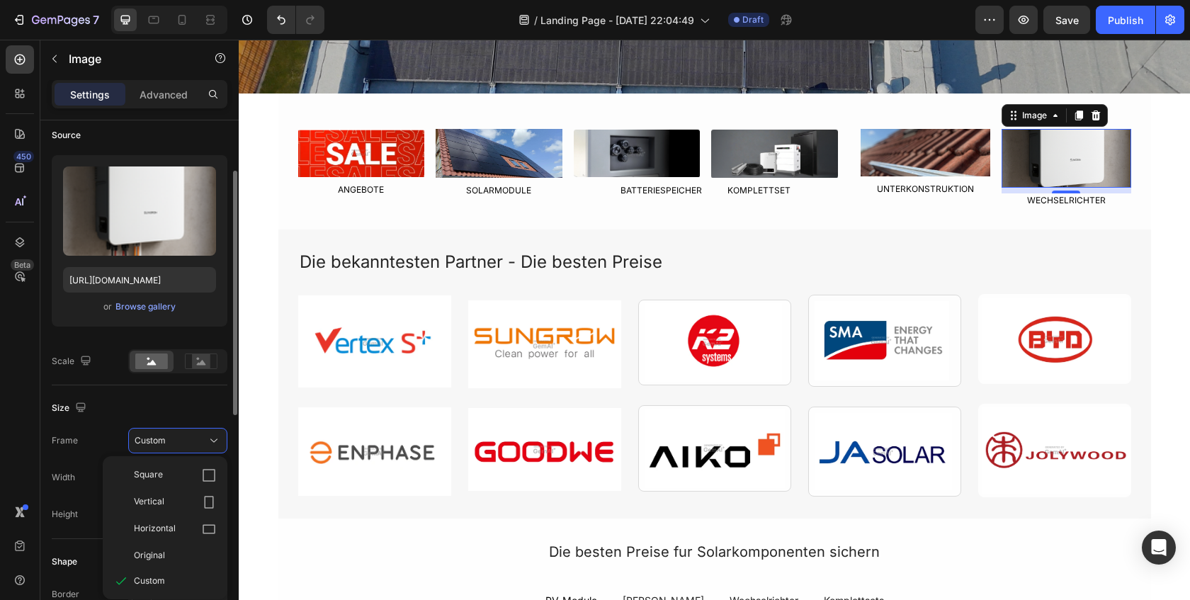
click at [166, 480] on div "Square" at bounding box center [175, 475] width 82 height 14
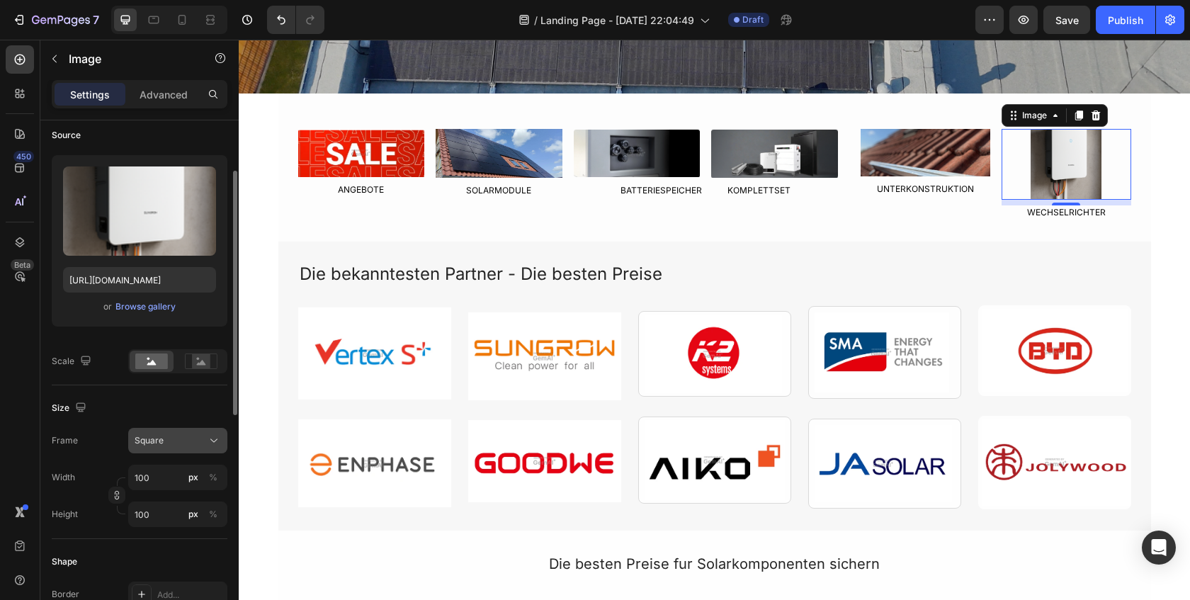
click at [171, 445] on div "Square" at bounding box center [169, 440] width 69 height 13
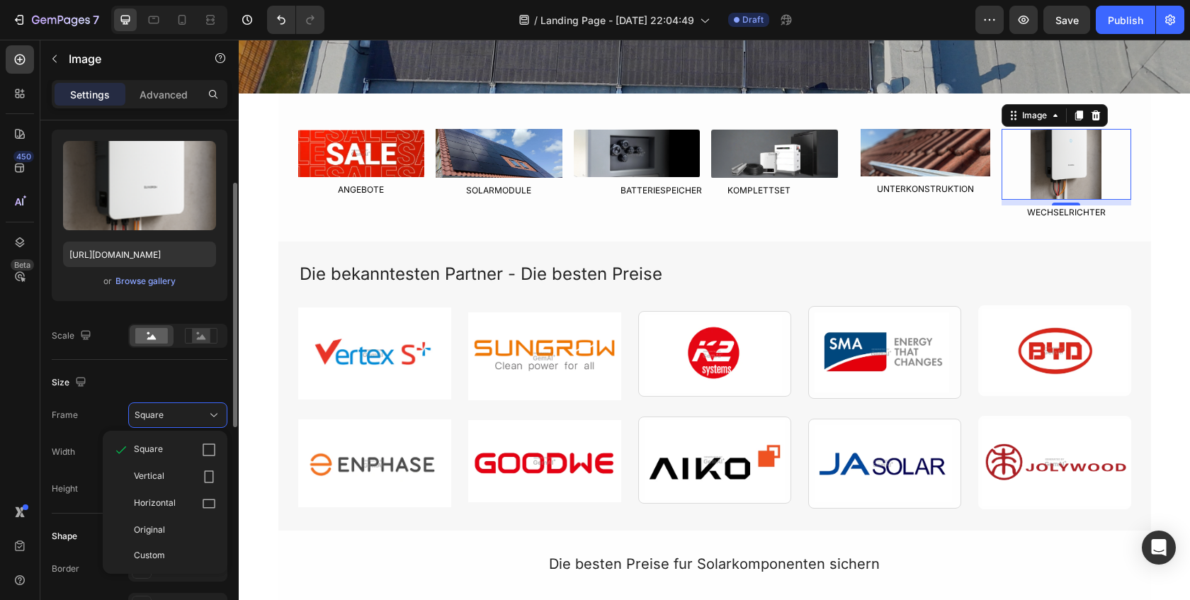
click at [103, 400] on div "Size Frame Square Square Vertical Horizontal Original Custom Width 100 px % Hei…" at bounding box center [140, 437] width 176 height 154
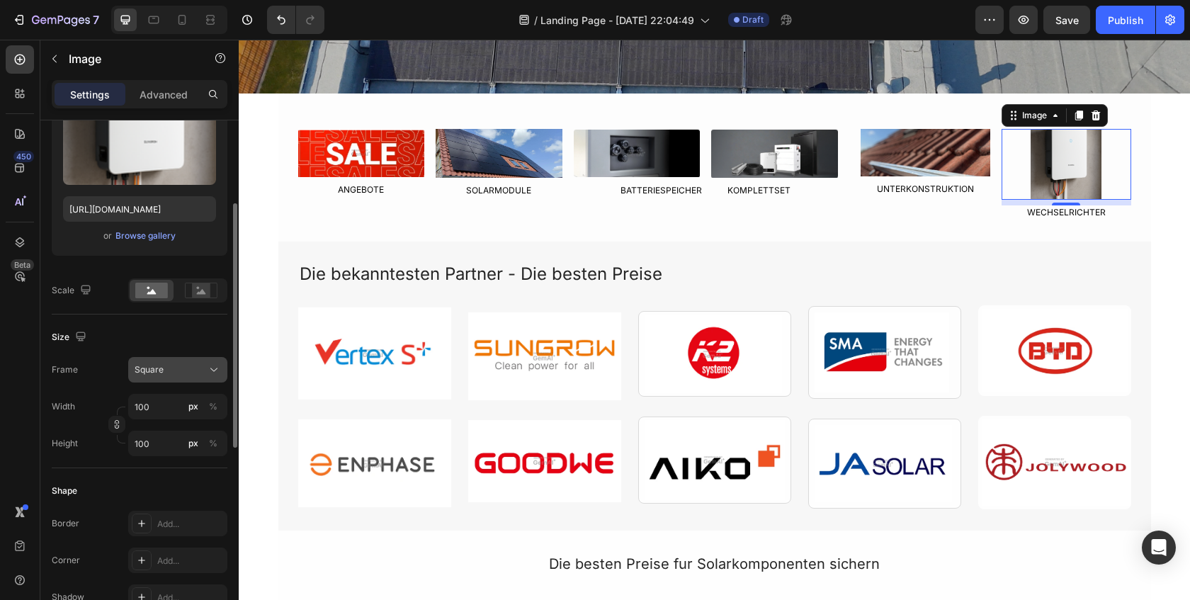
scroll to position [180, 0]
click at [175, 373] on div "Square" at bounding box center [169, 368] width 69 height 13
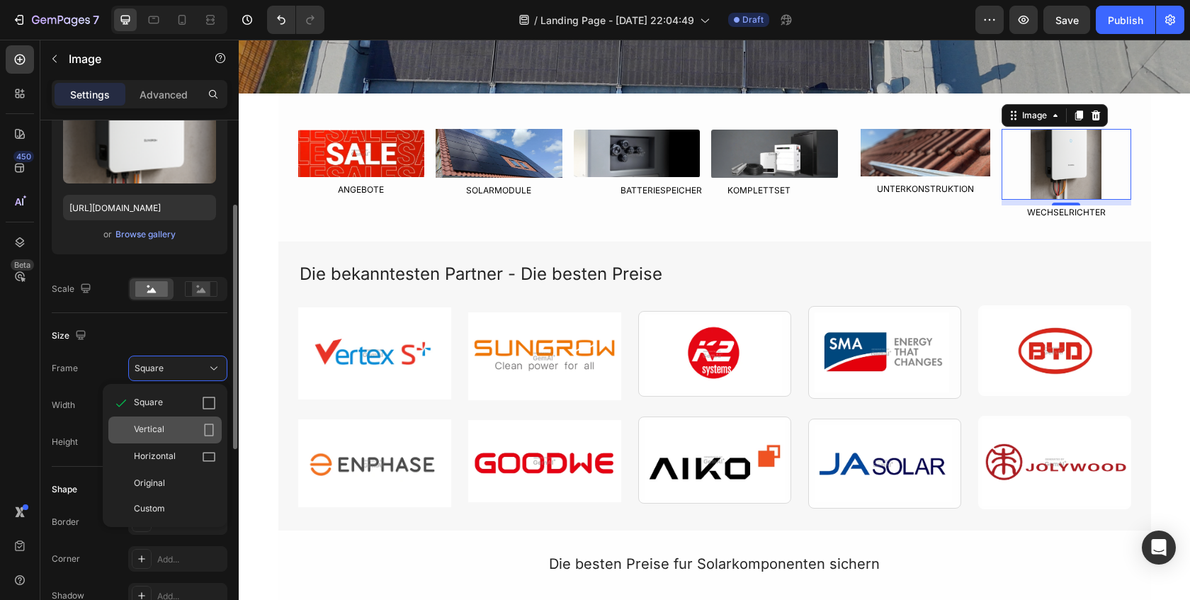
click at [165, 427] on div "Vertical" at bounding box center [175, 430] width 82 height 14
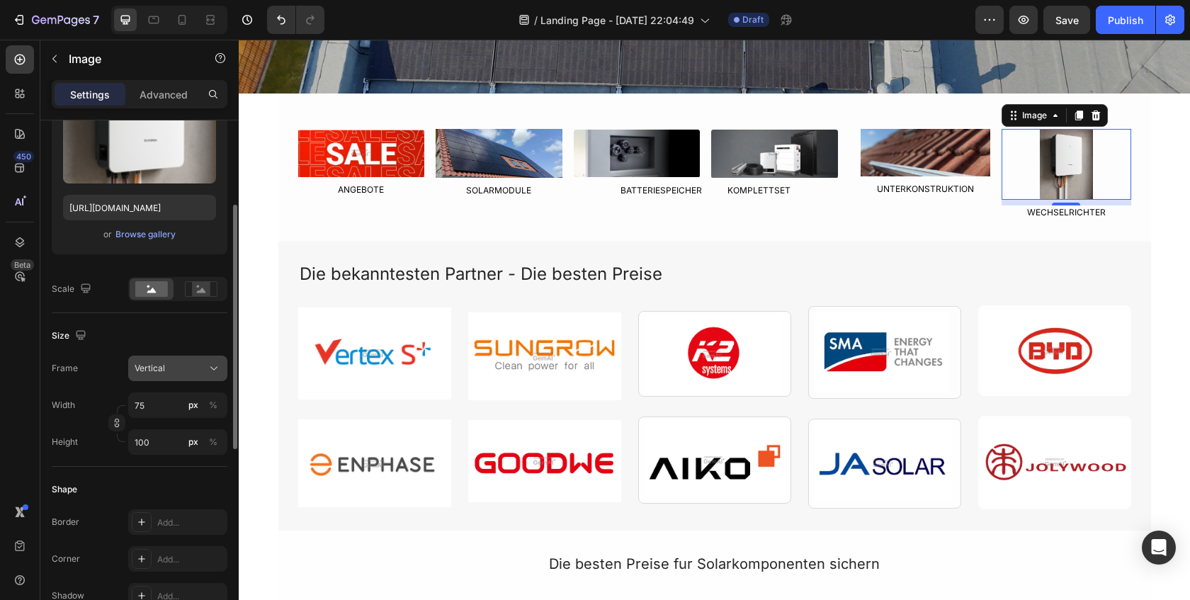
click at [179, 378] on button "Vertical" at bounding box center [177, 369] width 99 height 26
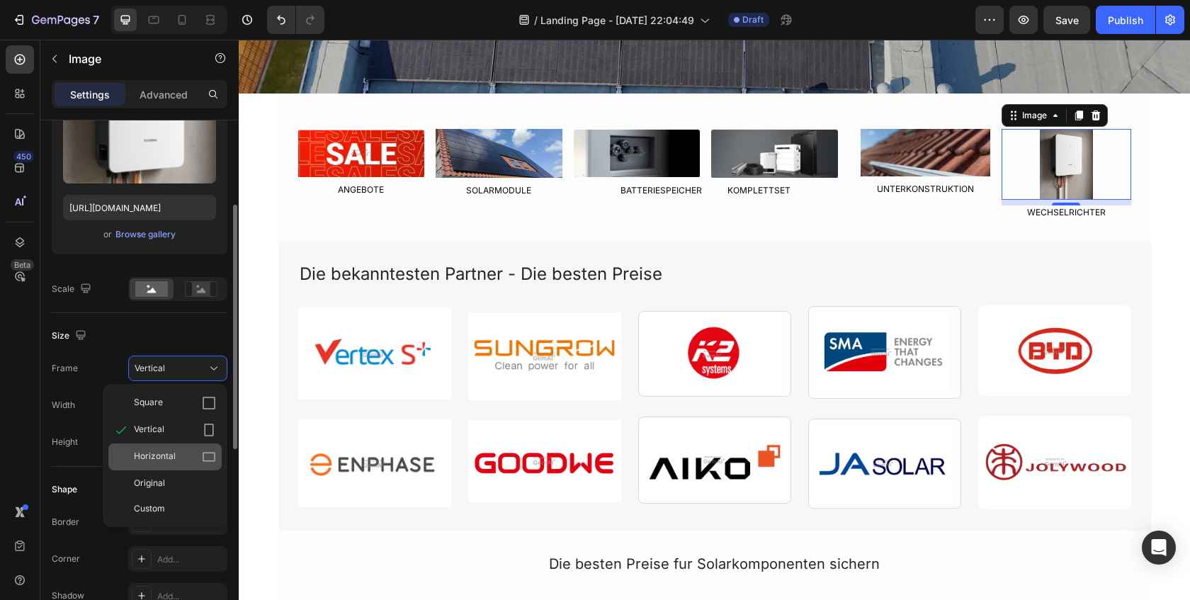
click at [176, 452] on div "Horizontal" at bounding box center [175, 457] width 82 height 14
type input "133"
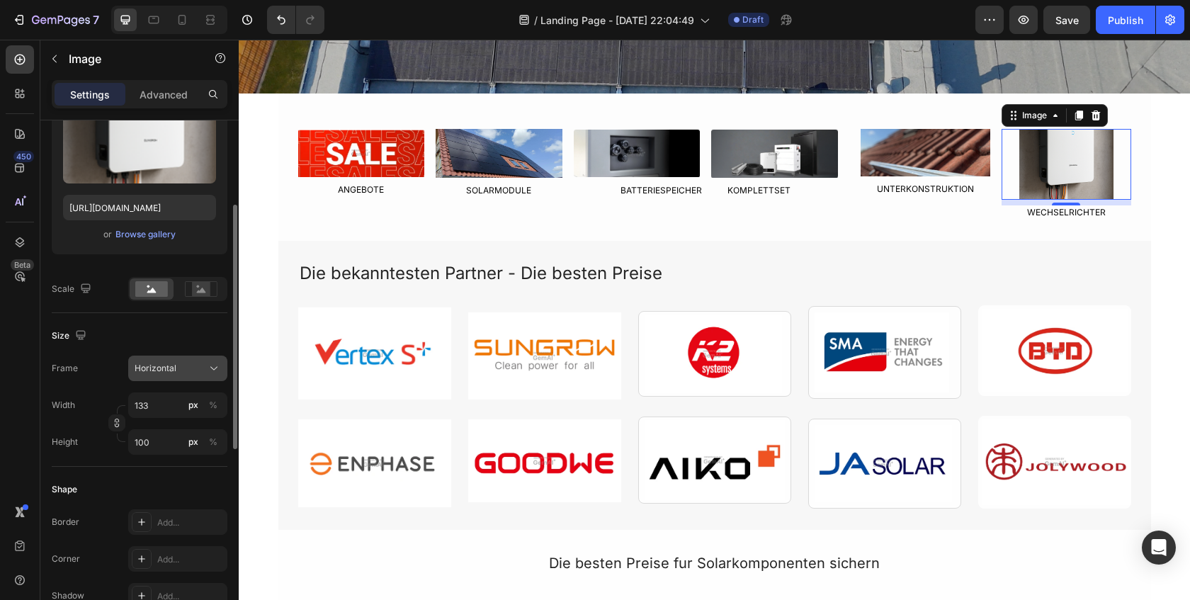
drag, startPoint x: 186, startPoint y: 366, endPoint x: 186, endPoint y: 373, distance: 7.8
click at [186, 366] on div "Horizontal" at bounding box center [169, 368] width 69 height 13
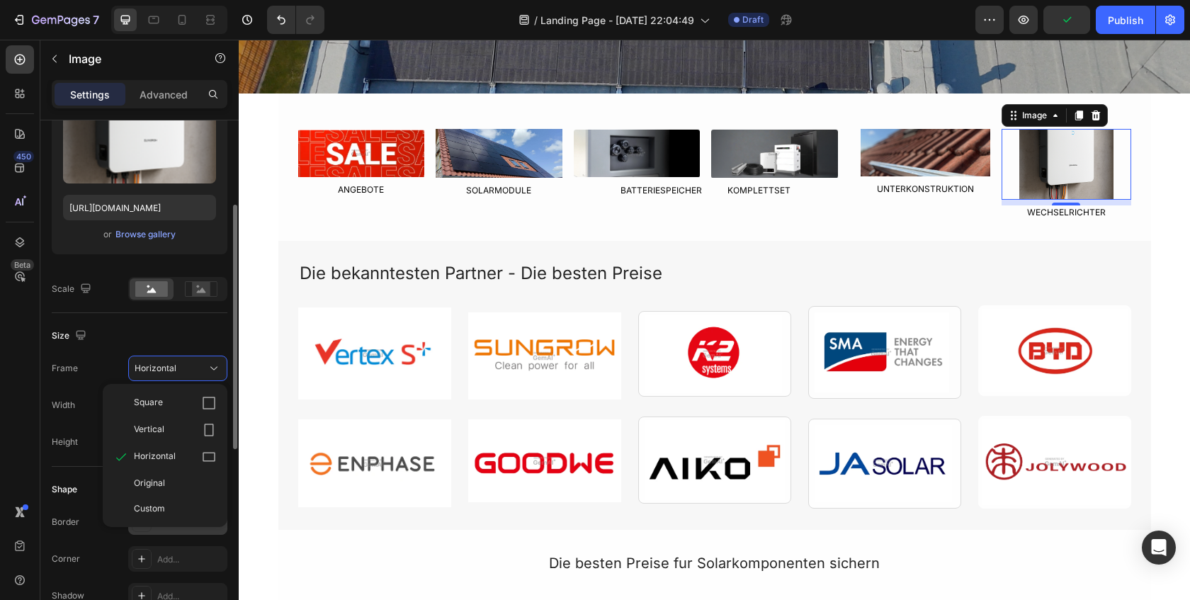
click at [184, 487] on div "Original" at bounding box center [175, 483] width 82 height 13
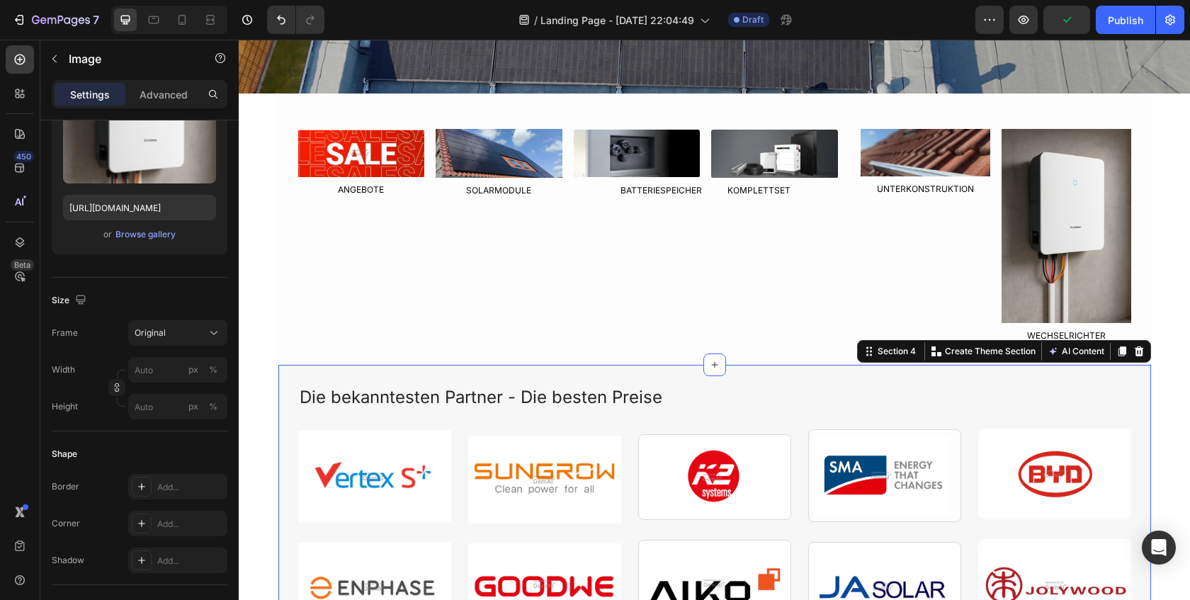
click at [419, 368] on div "Die bekanntesten Partner - Die besten Preise Text Block Image Image Image Image…" at bounding box center [714, 509] width 873 height 289
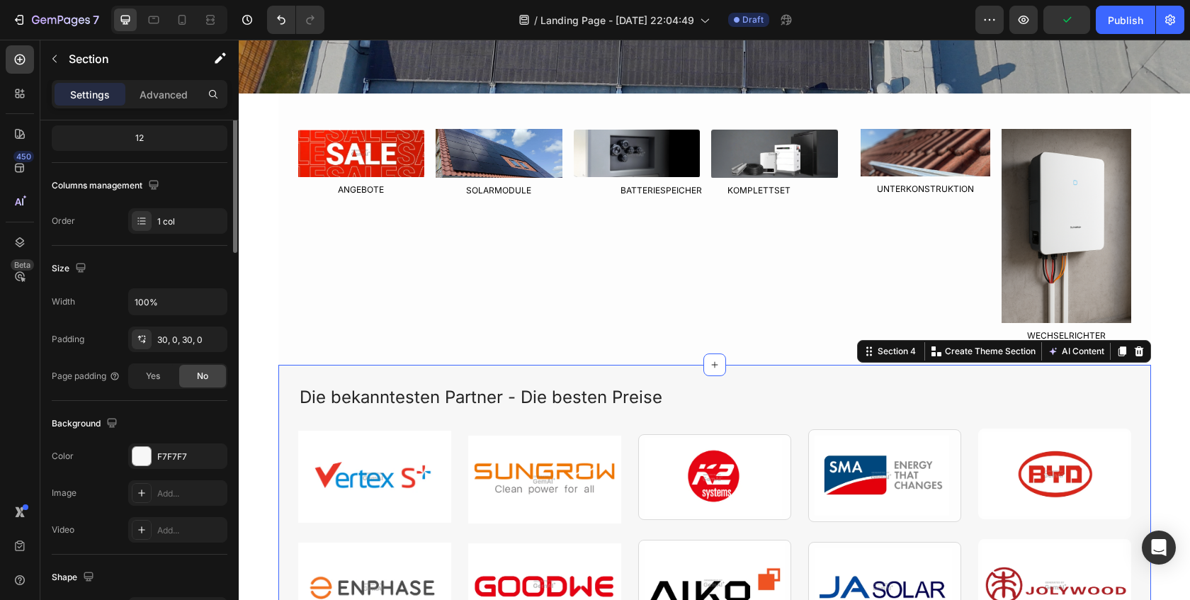
scroll to position [0, 0]
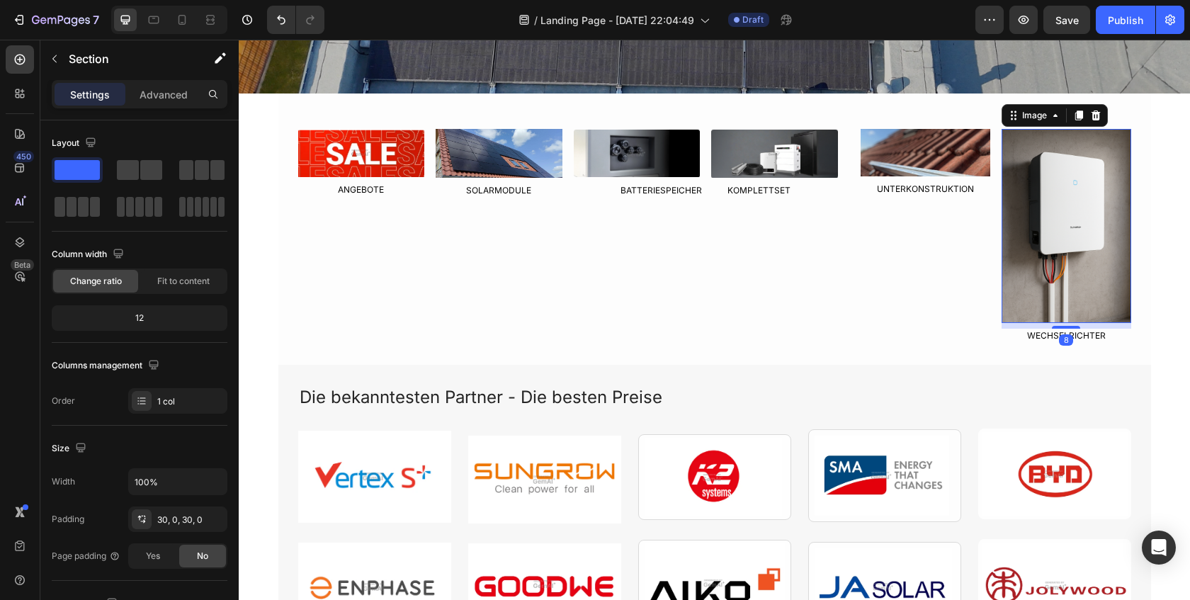
click at [1044, 250] on img at bounding box center [1067, 226] width 130 height 194
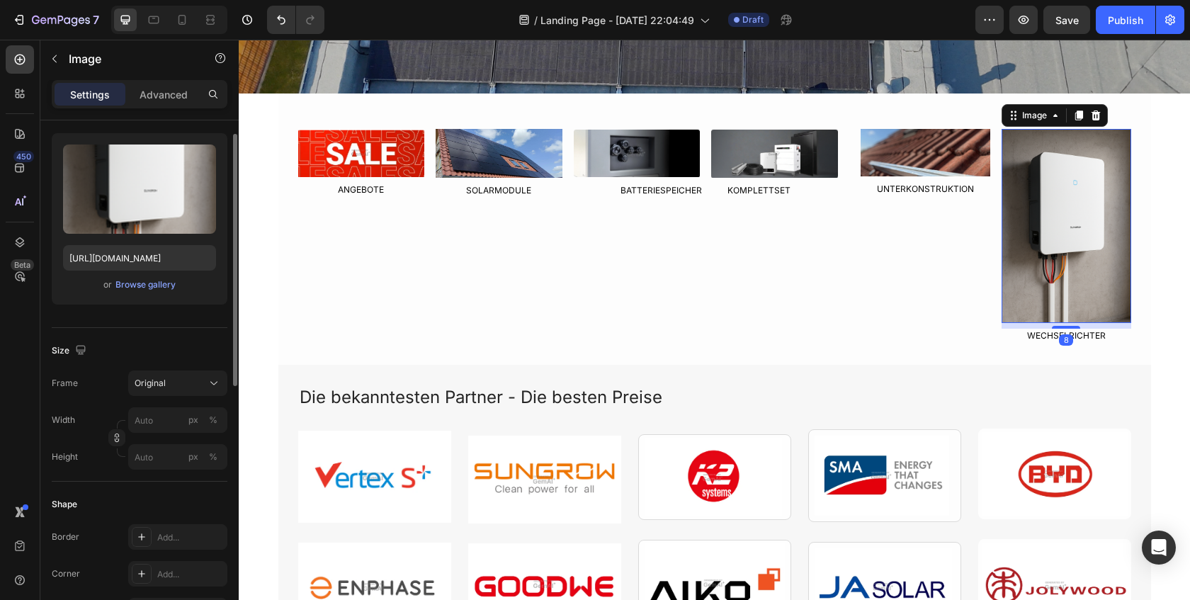
scroll to position [146, 0]
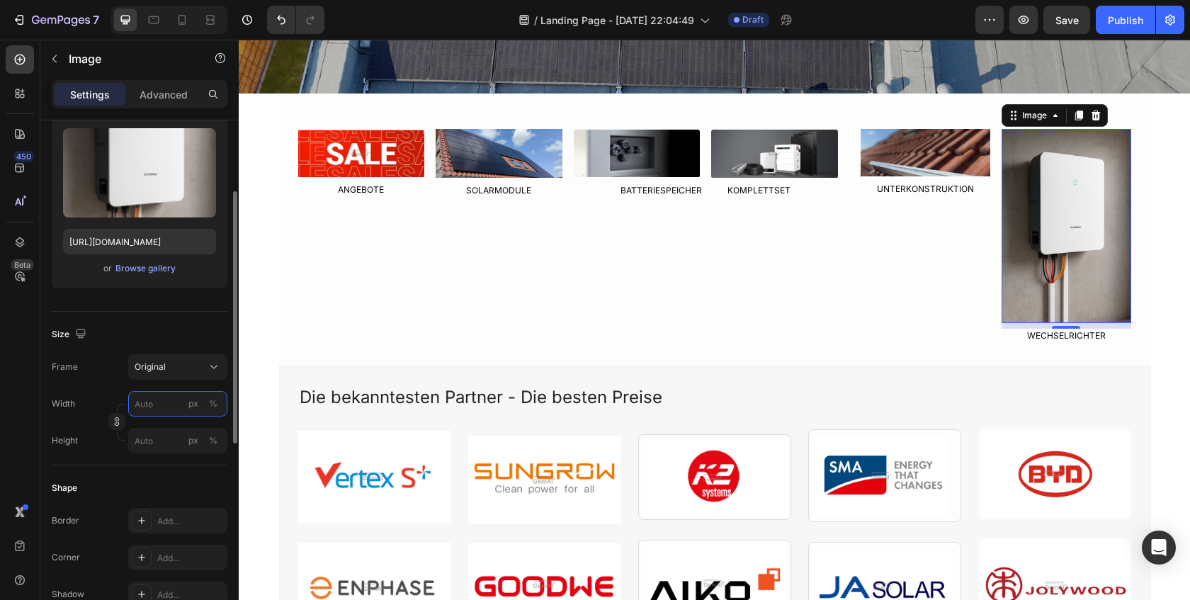
click at [150, 405] on input "px %" at bounding box center [177, 404] width 99 height 26
click at [118, 482] on div "Shape" at bounding box center [140, 488] width 176 height 23
click at [149, 444] on input "px %" at bounding box center [177, 441] width 99 height 26
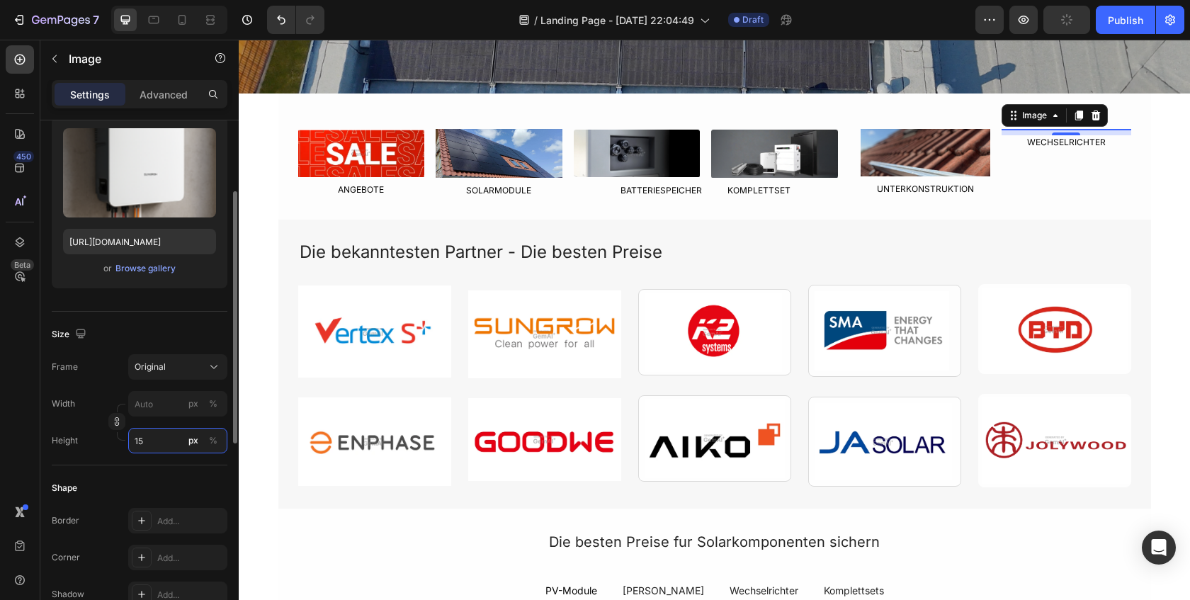
type input "150"
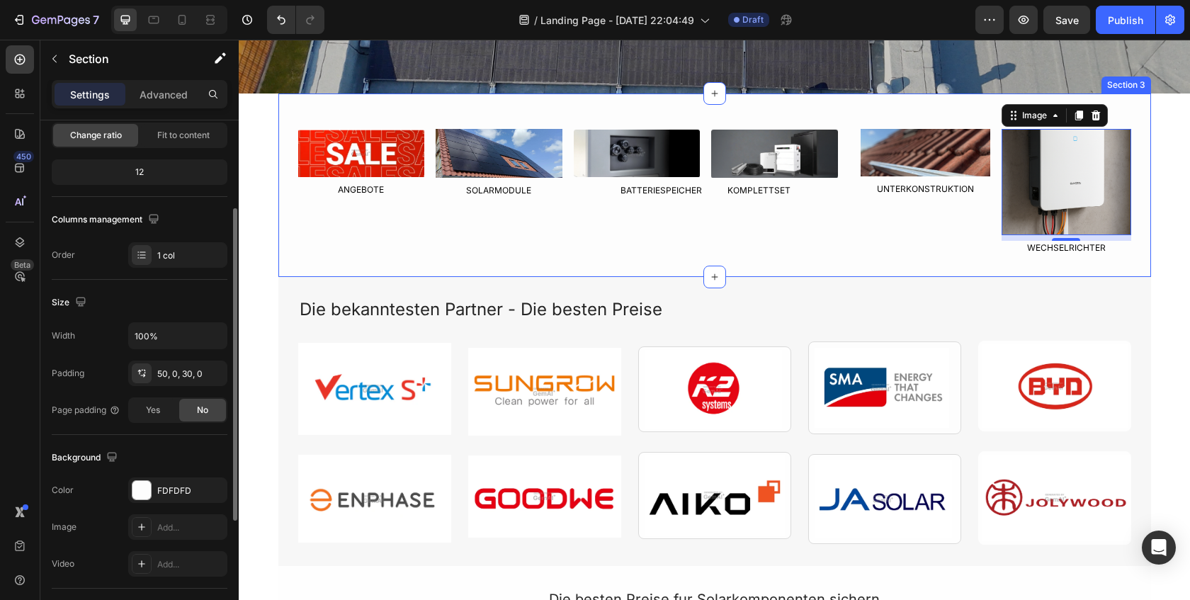
click at [469, 260] on div "Image ANGEBOTE Text Block Image SOLARMODULE Text Block Row Image Image Row BATT…" at bounding box center [714, 185] width 873 height 183
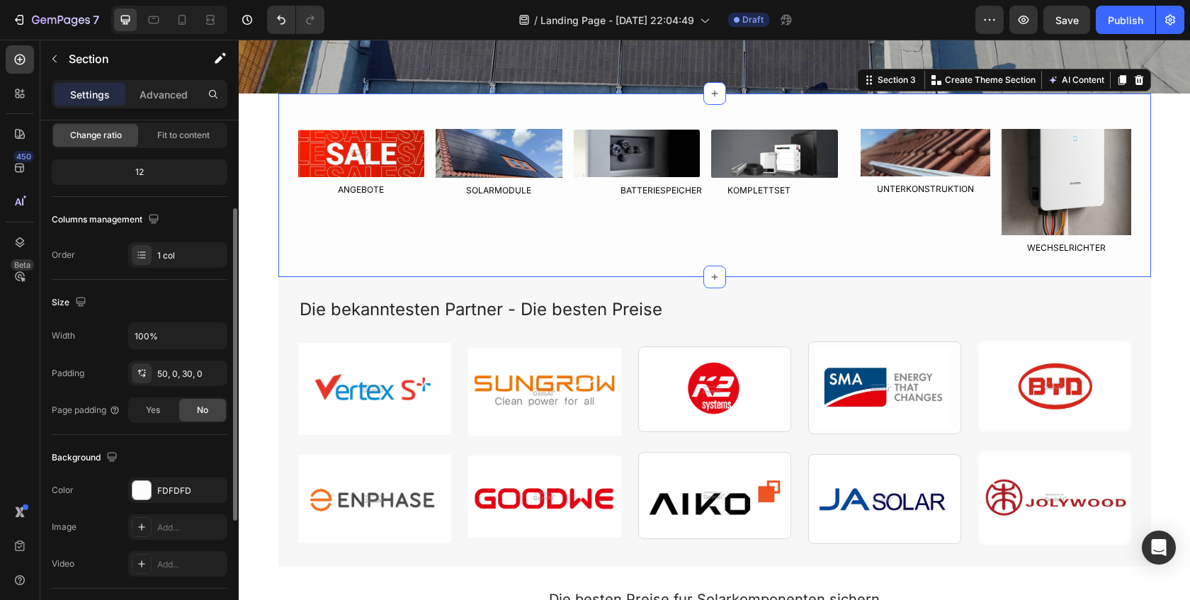
scroll to position [0, 0]
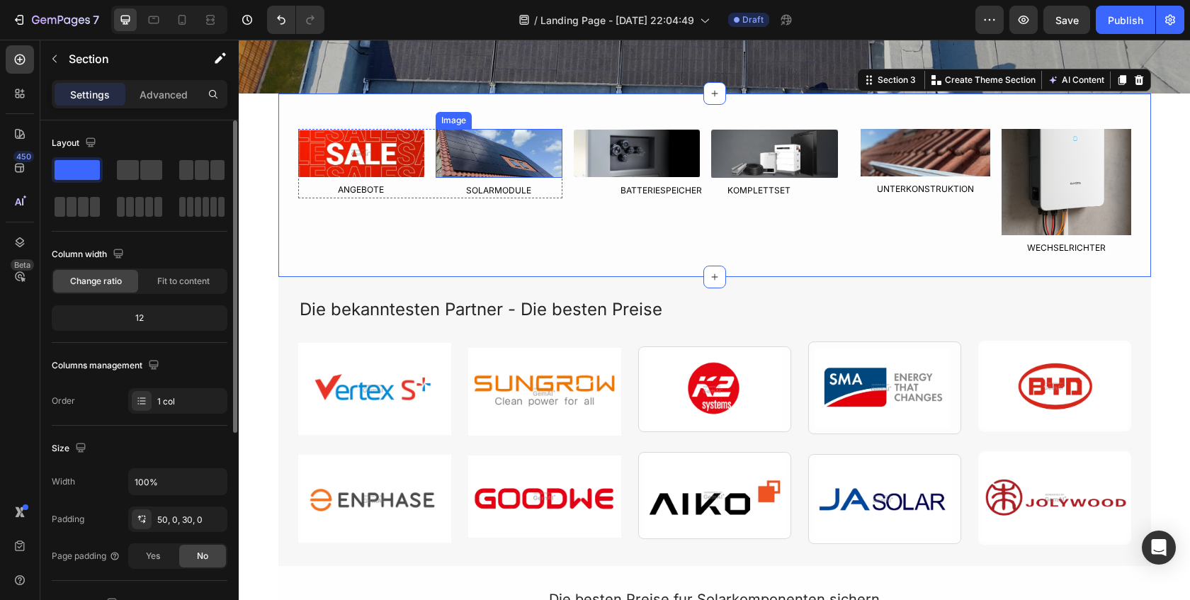
click at [507, 166] on img at bounding box center [499, 153] width 127 height 49
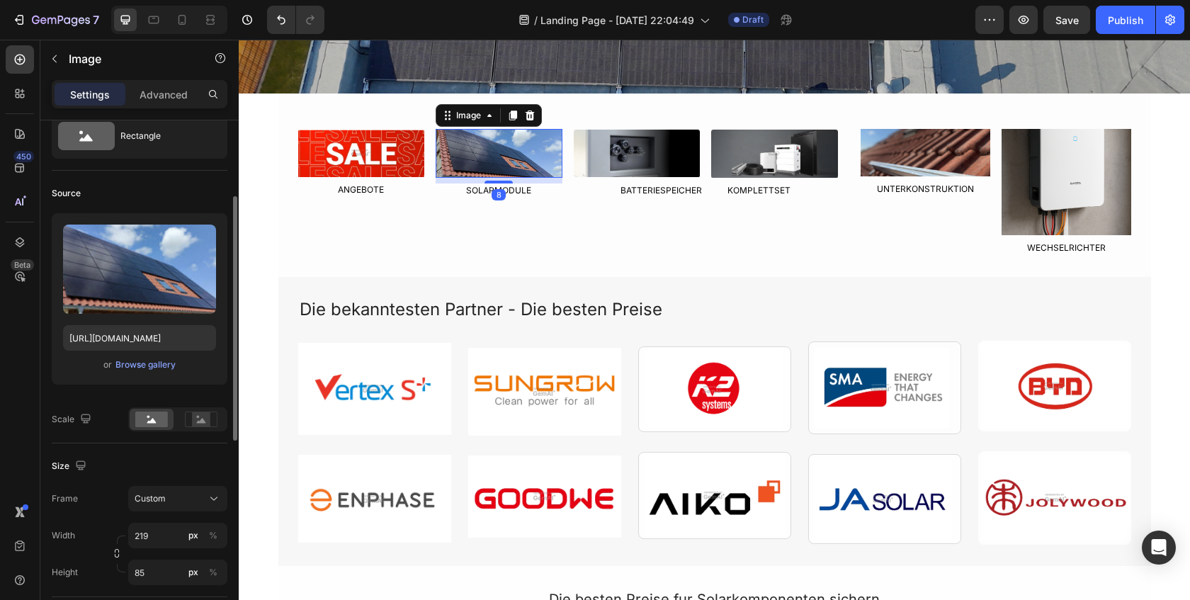
scroll to position [92, 0]
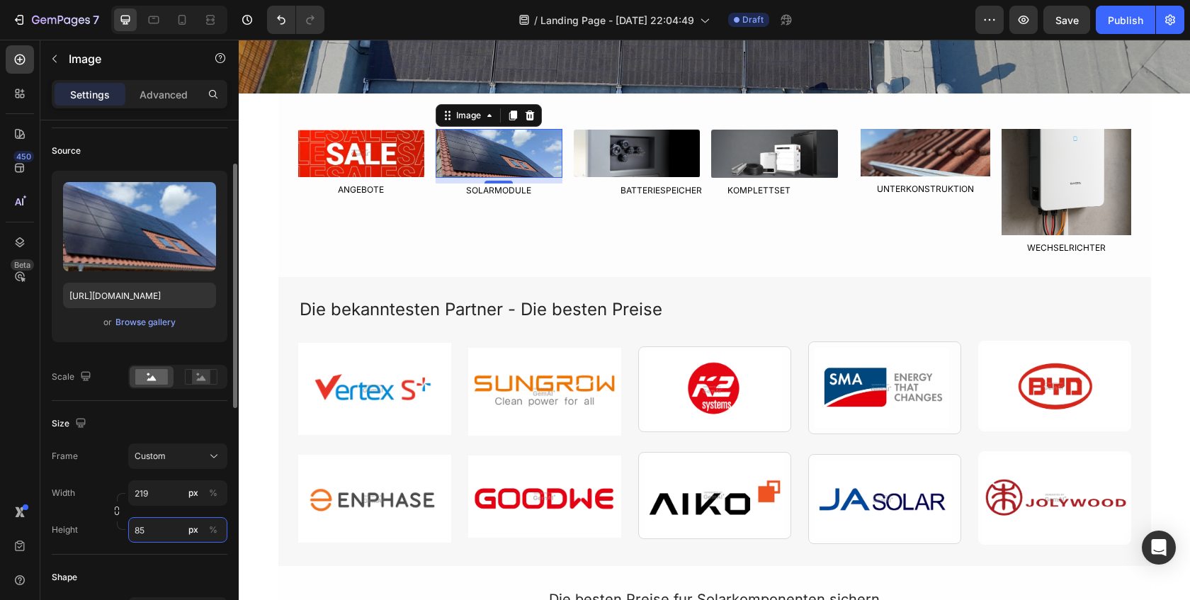
click at [145, 533] on input "85" at bounding box center [177, 530] width 99 height 26
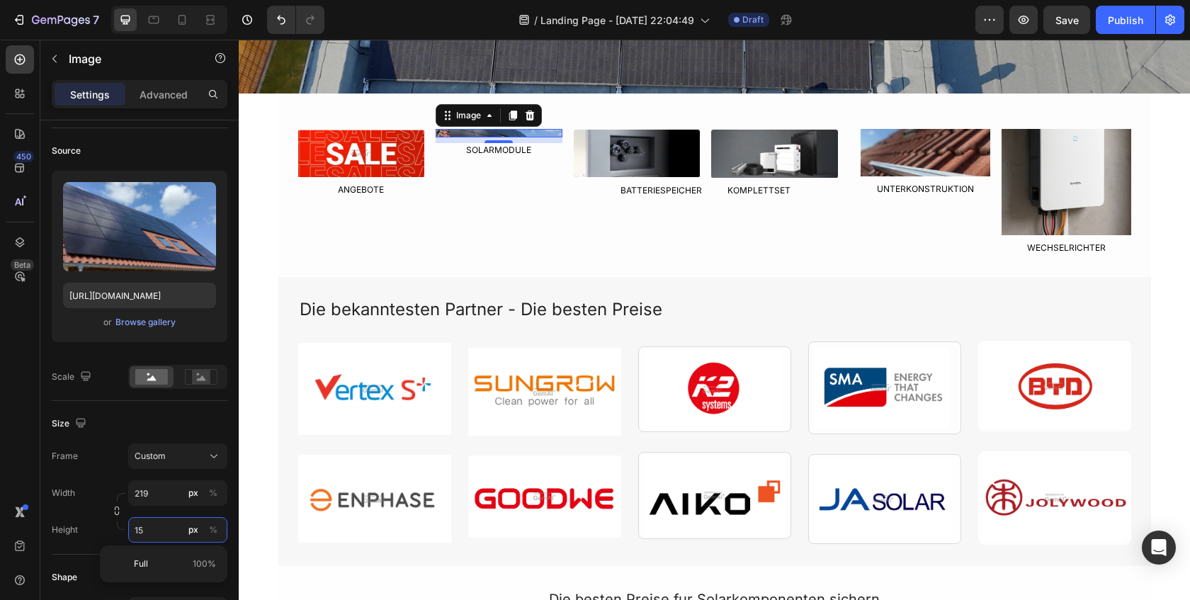
type input "150"
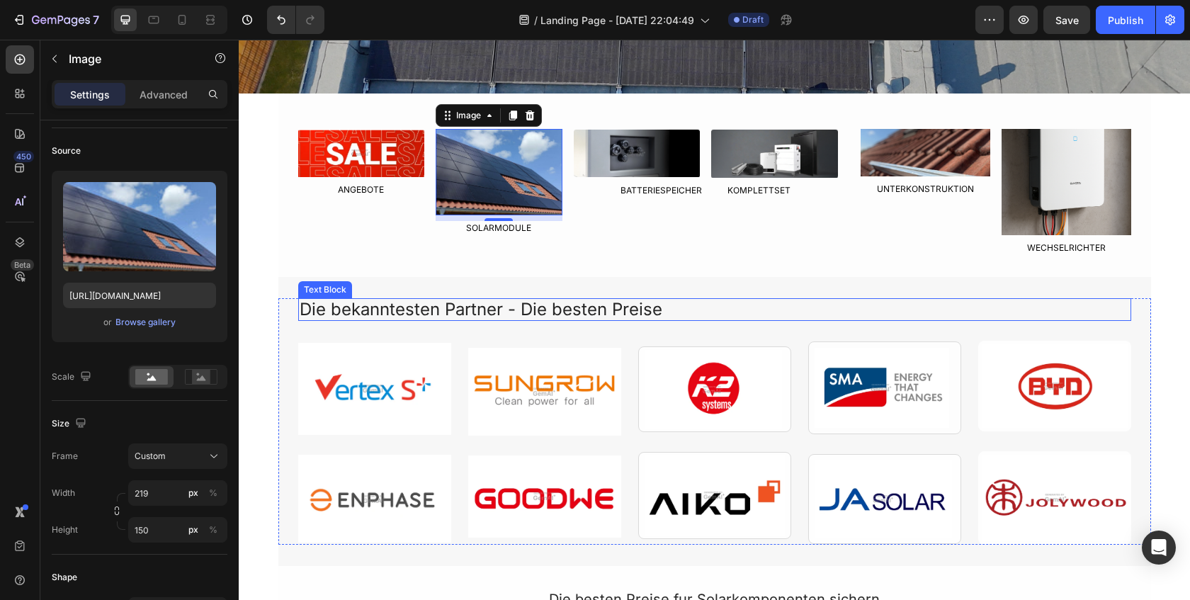
drag, startPoint x: 323, startPoint y: 283, endPoint x: 327, endPoint y: 293, distance: 9.9
click at [323, 283] on div "Text Block" at bounding box center [325, 289] width 48 height 13
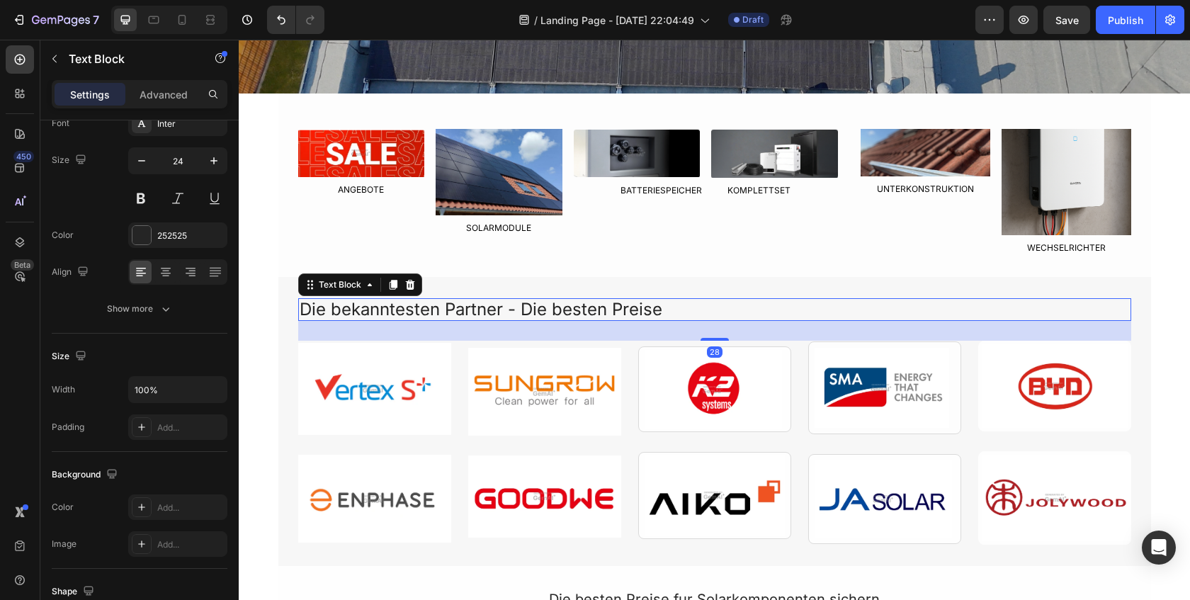
scroll to position [0, 0]
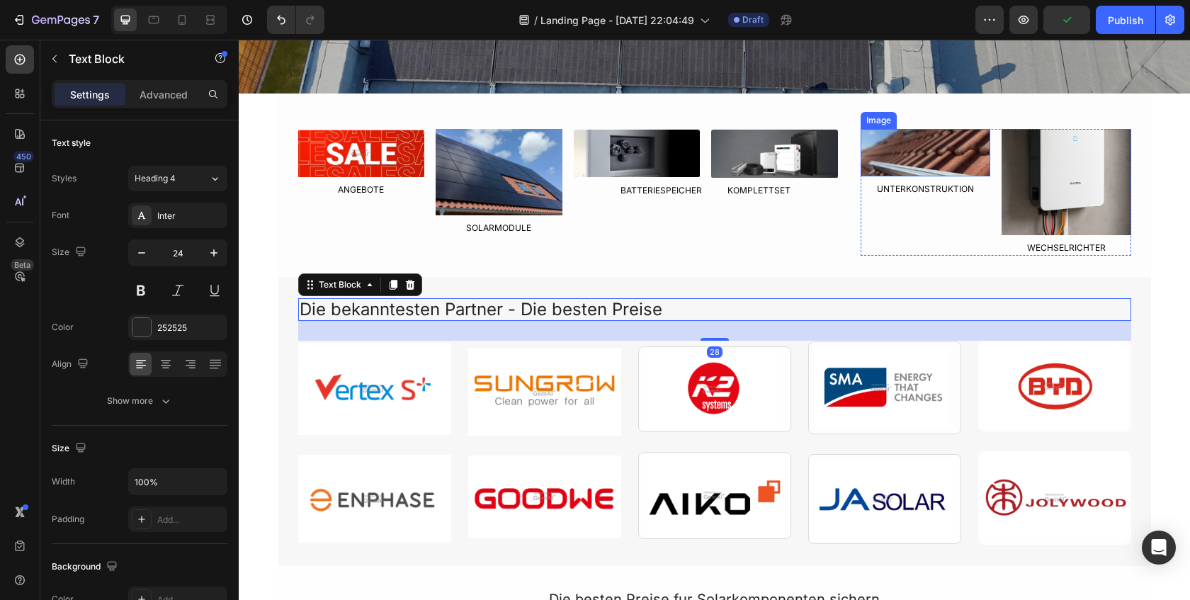
click at [878, 172] on img at bounding box center [926, 152] width 130 height 47
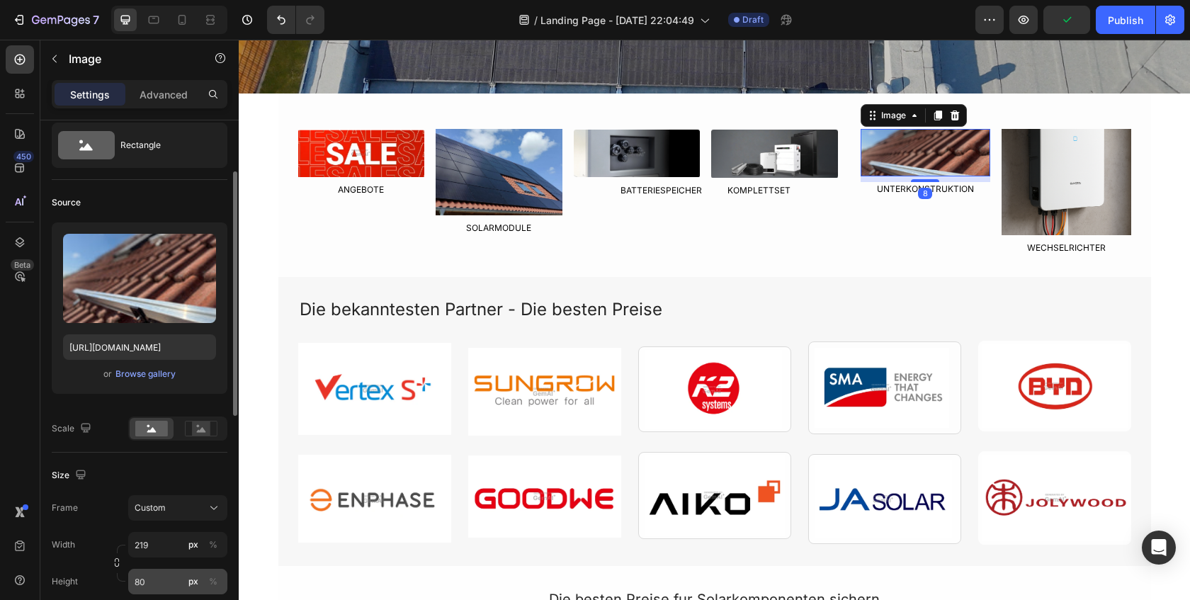
scroll to position [82, 0]
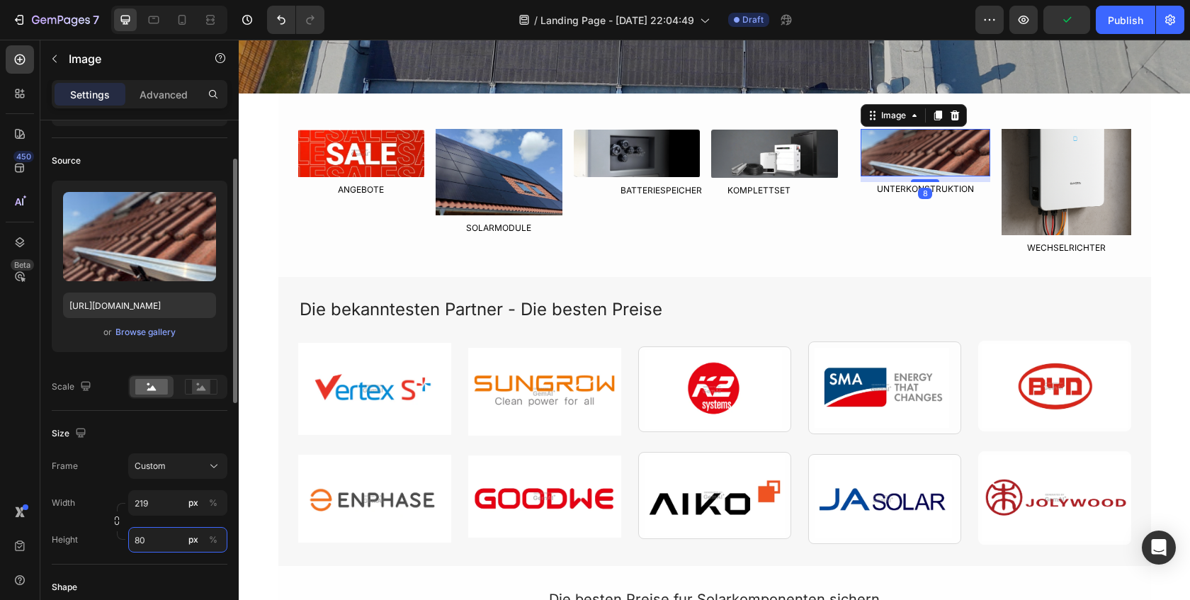
click at [152, 532] on input "80" at bounding box center [177, 540] width 99 height 26
click at [148, 547] on input "80" at bounding box center [177, 540] width 99 height 26
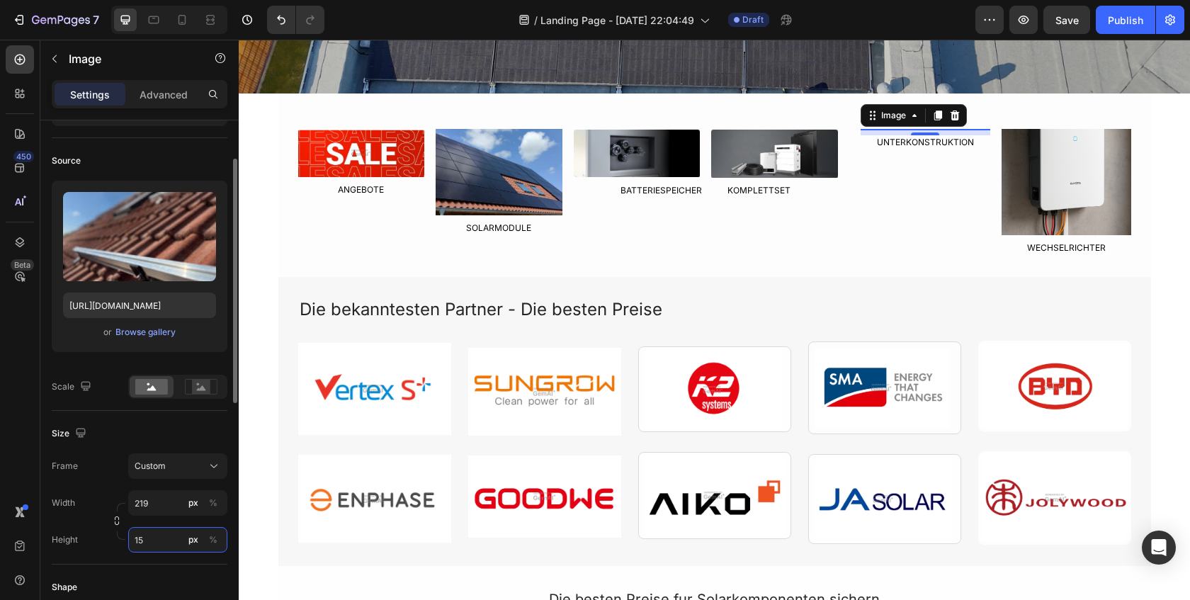
type input "150"
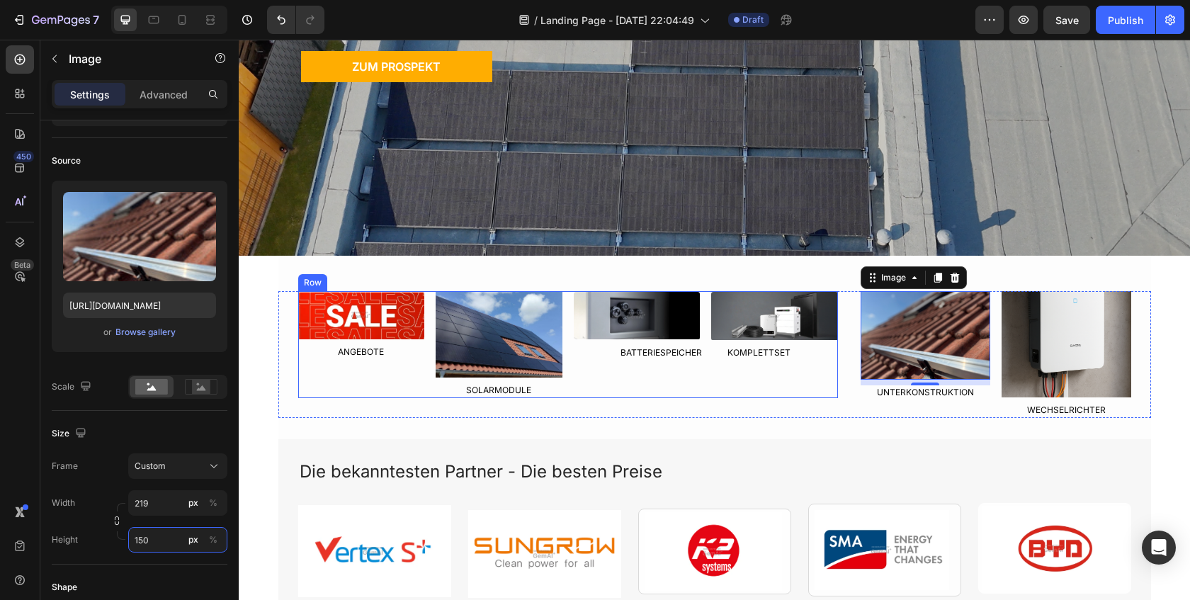
scroll to position [286, 0]
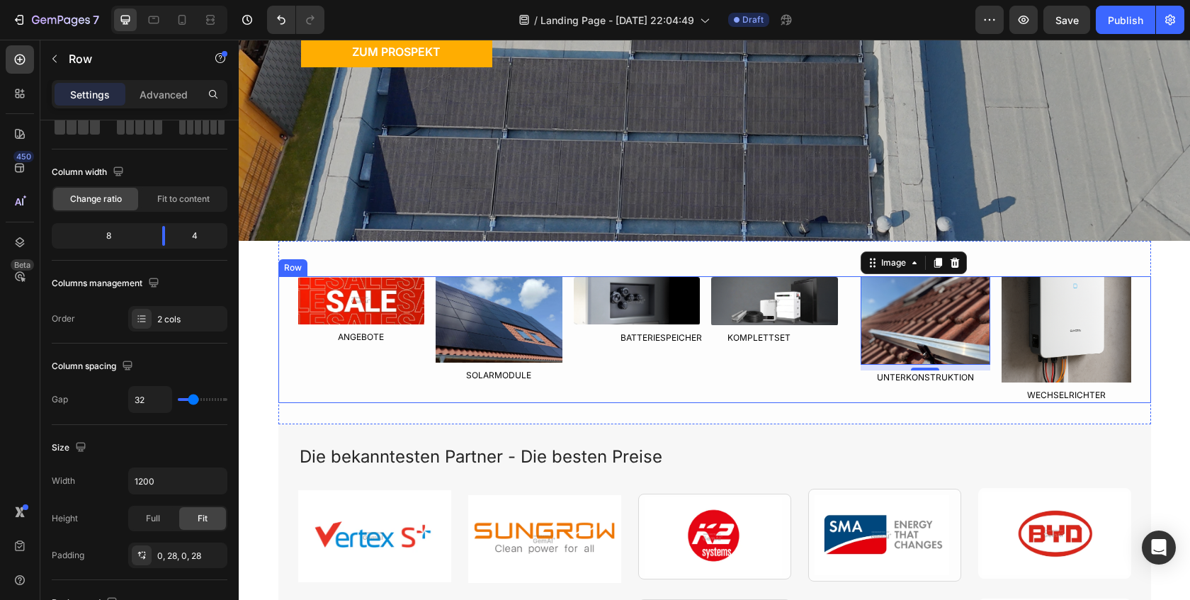
click at [633, 400] on div "Image ANGEBOTE Text Block Image SOLARMODULE Text Block Row Image Image Row BATT…" at bounding box center [568, 339] width 540 height 127
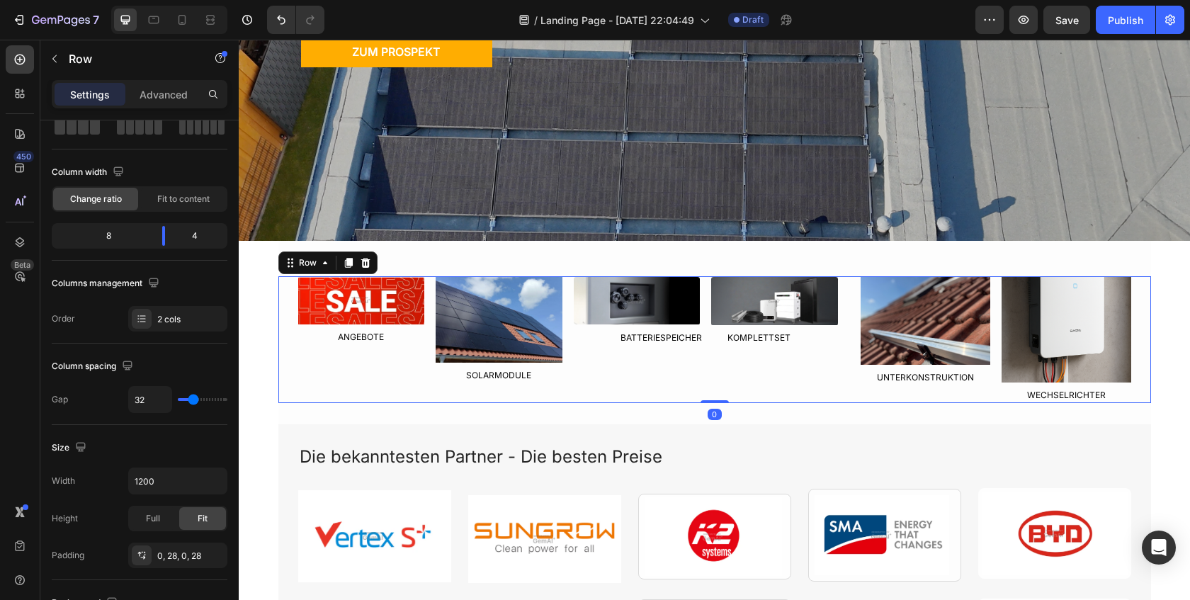
scroll to position [0, 0]
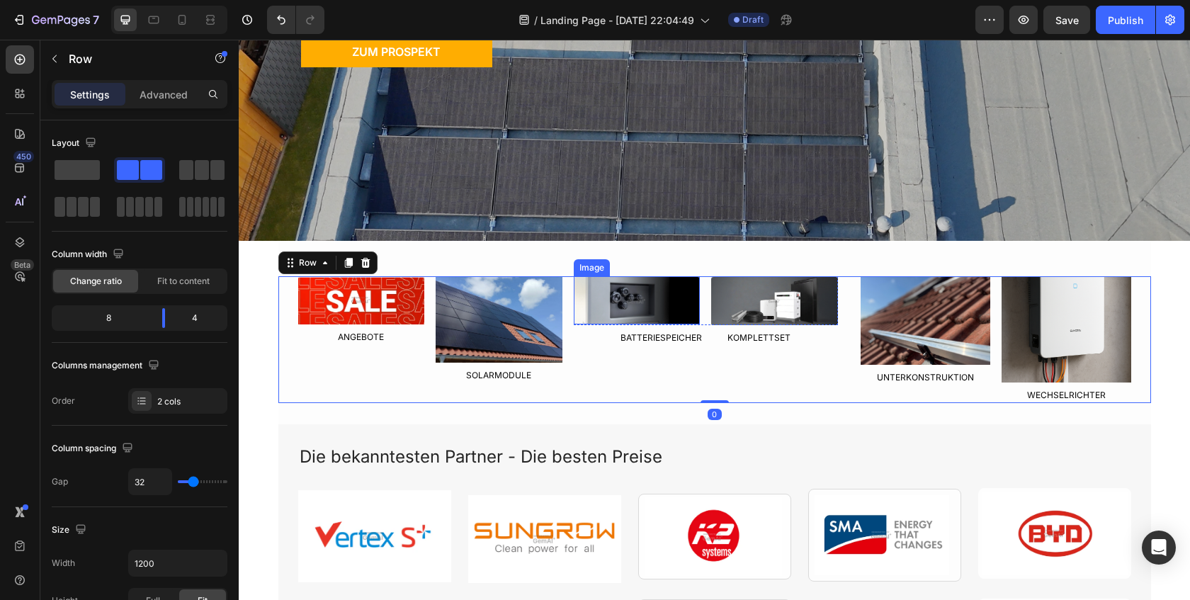
click at [638, 311] on img at bounding box center [637, 300] width 127 height 48
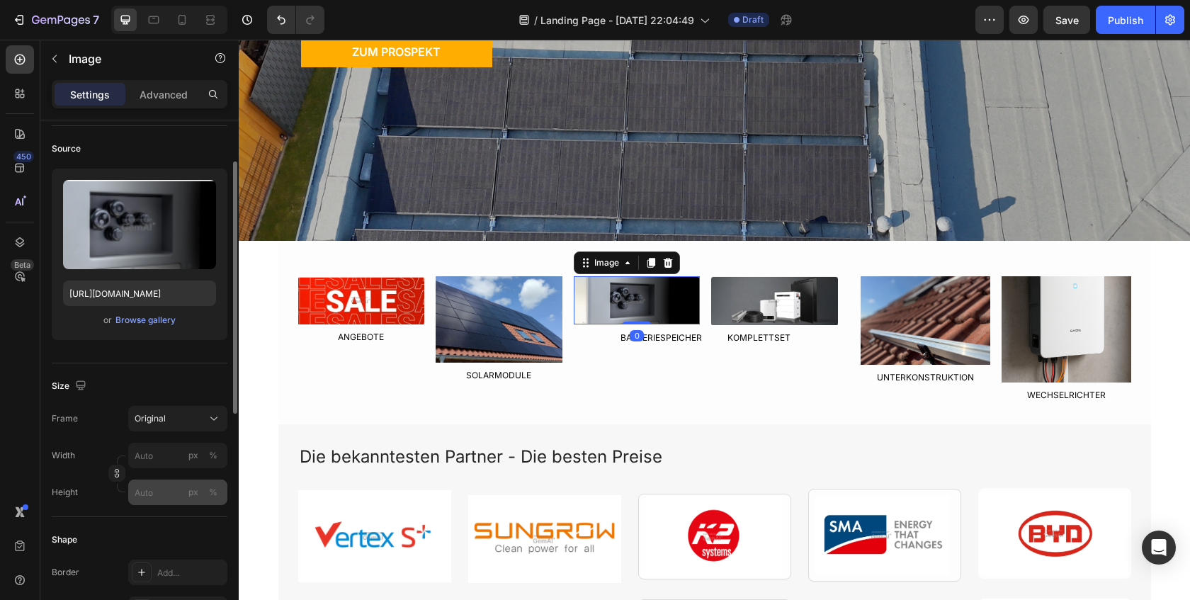
scroll to position [106, 0]
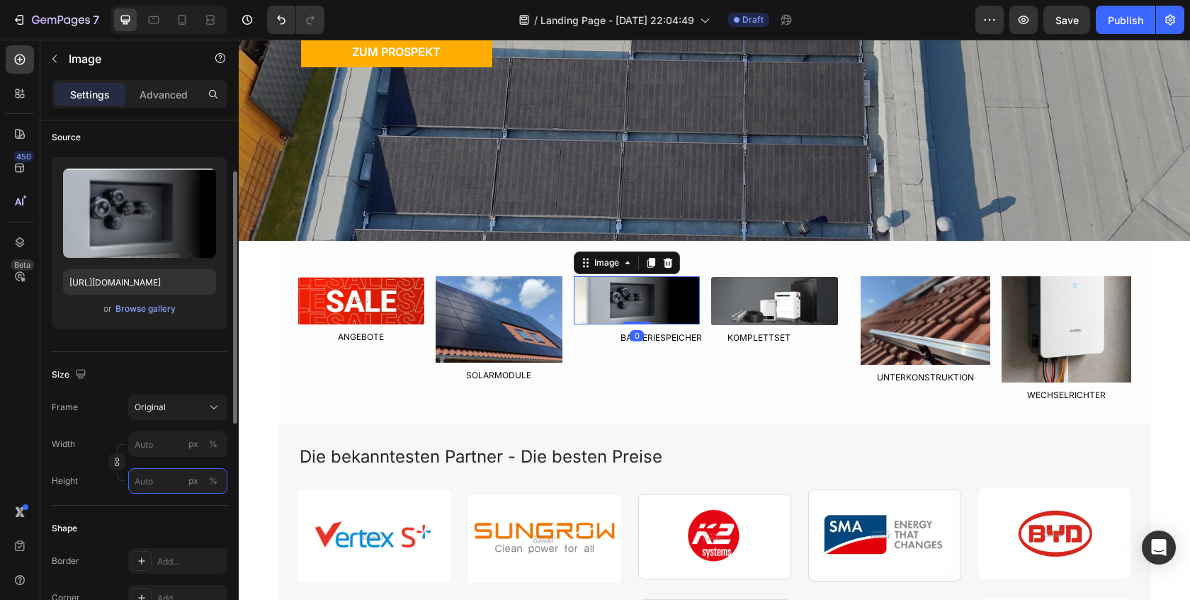
click at [144, 477] on input "px %" at bounding box center [177, 481] width 99 height 26
type input "150"
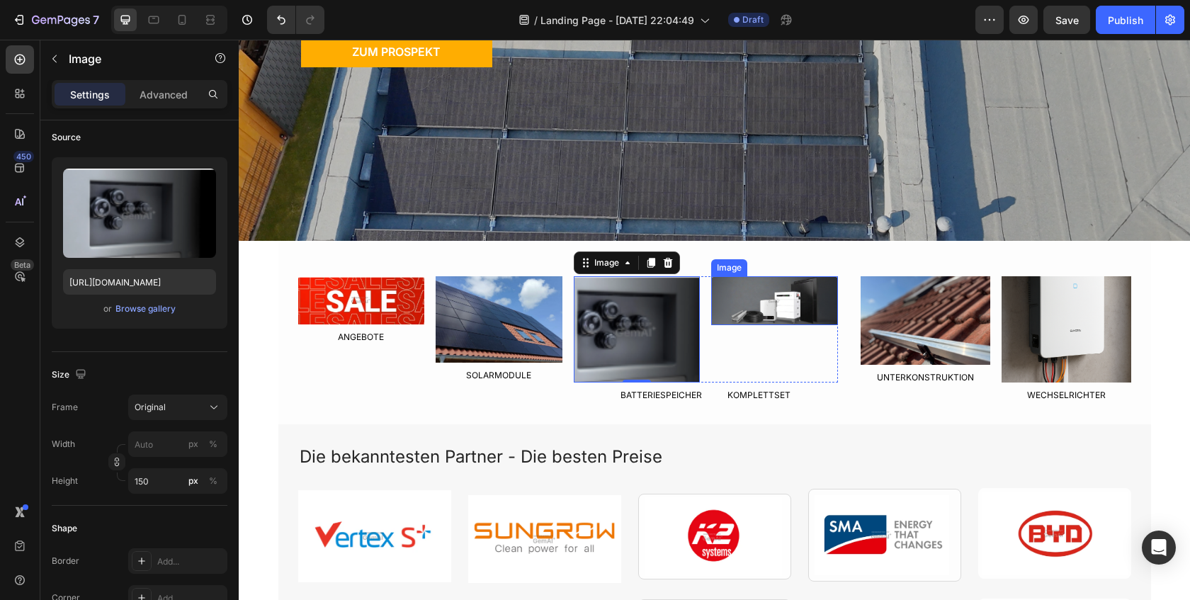
click at [796, 313] on img at bounding box center [774, 300] width 127 height 49
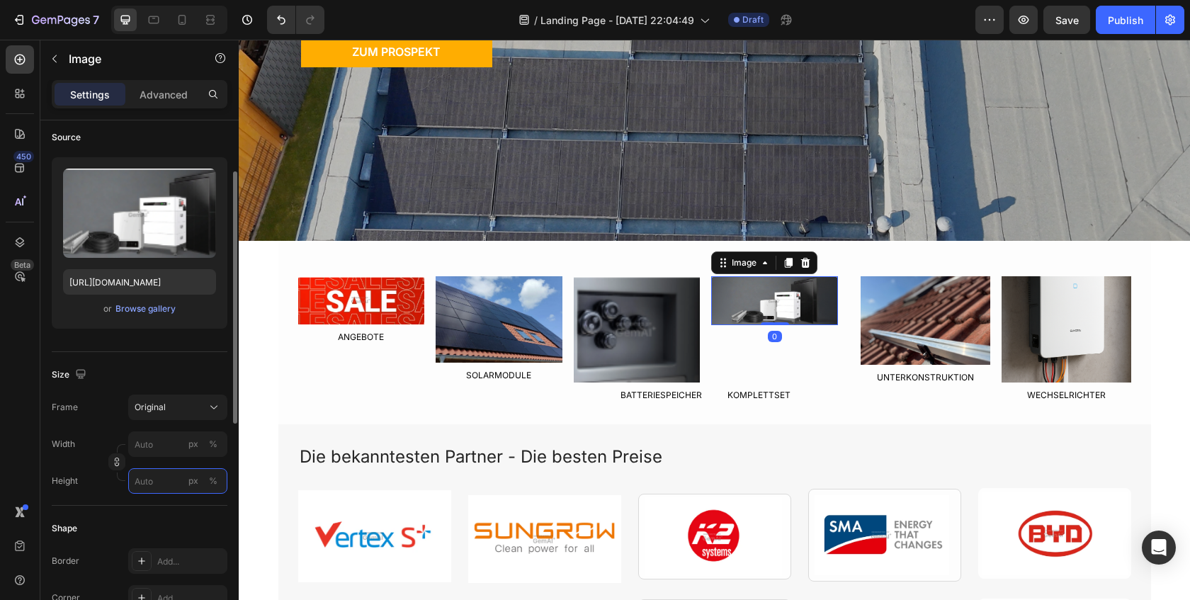
click at [160, 486] on input "px %" at bounding box center [177, 481] width 99 height 26
type input "150"
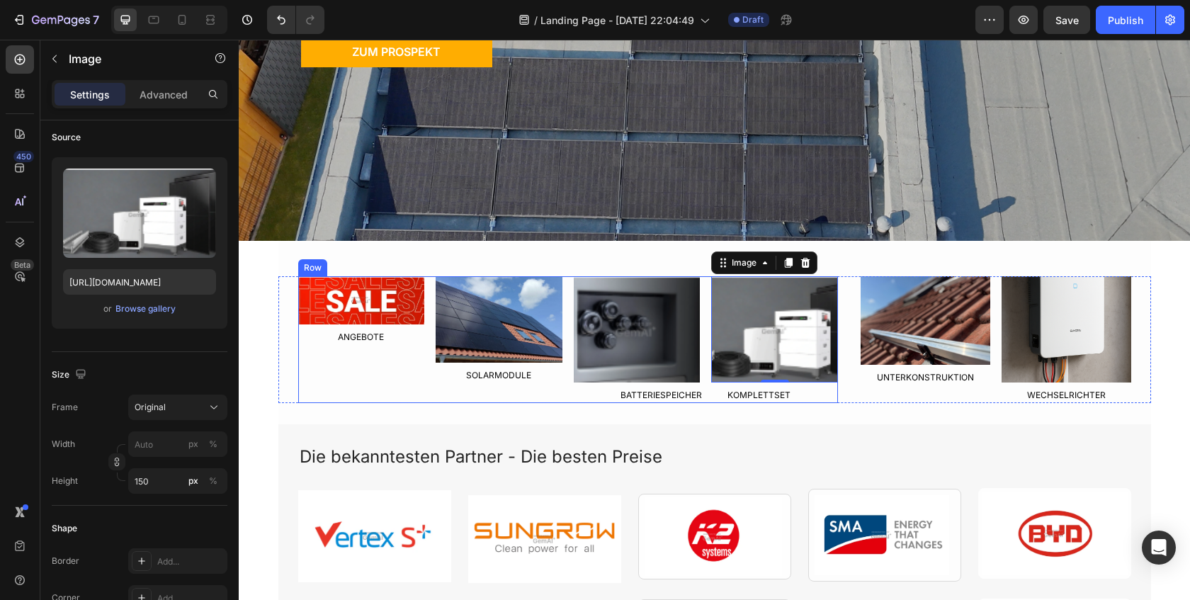
click at [329, 398] on div "Image ANGEBOTE Text Block Image SOLARMODULE Text Block Row" at bounding box center [430, 339] width 264 height 127
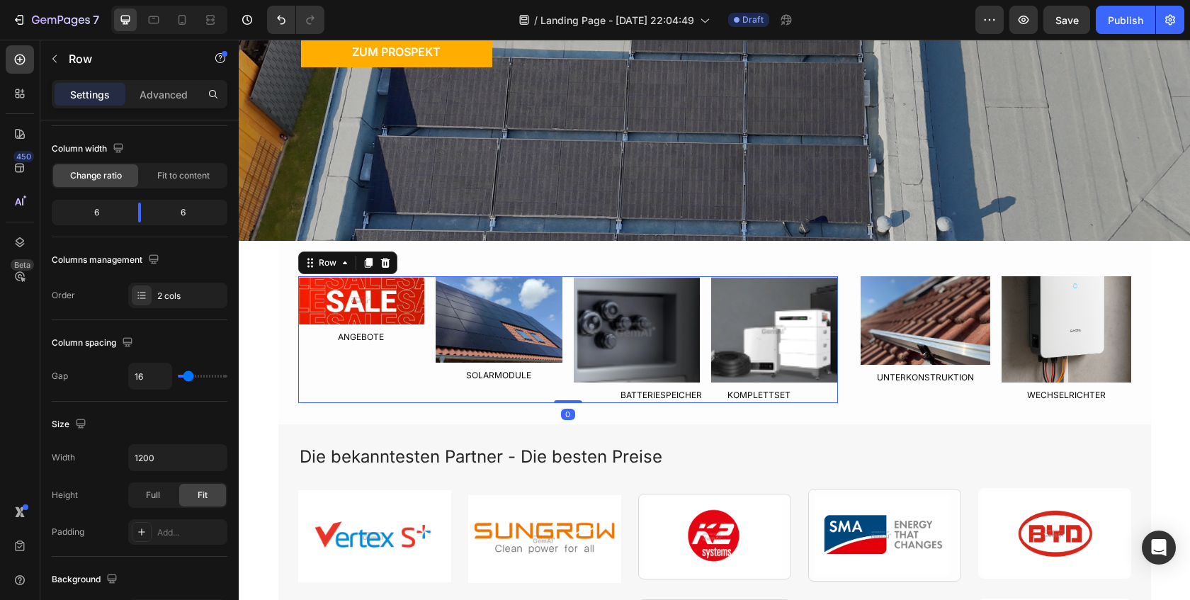
scroll to position [0, 0]
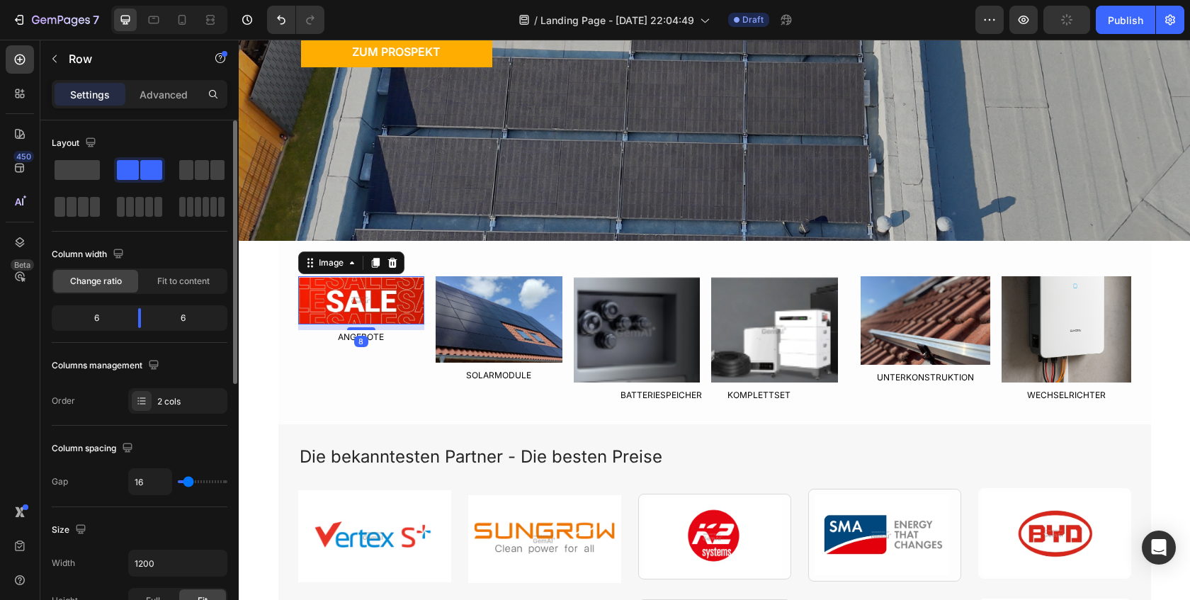
click at [365, 298] on img at bounding box center [361, 300] width 127 height 49
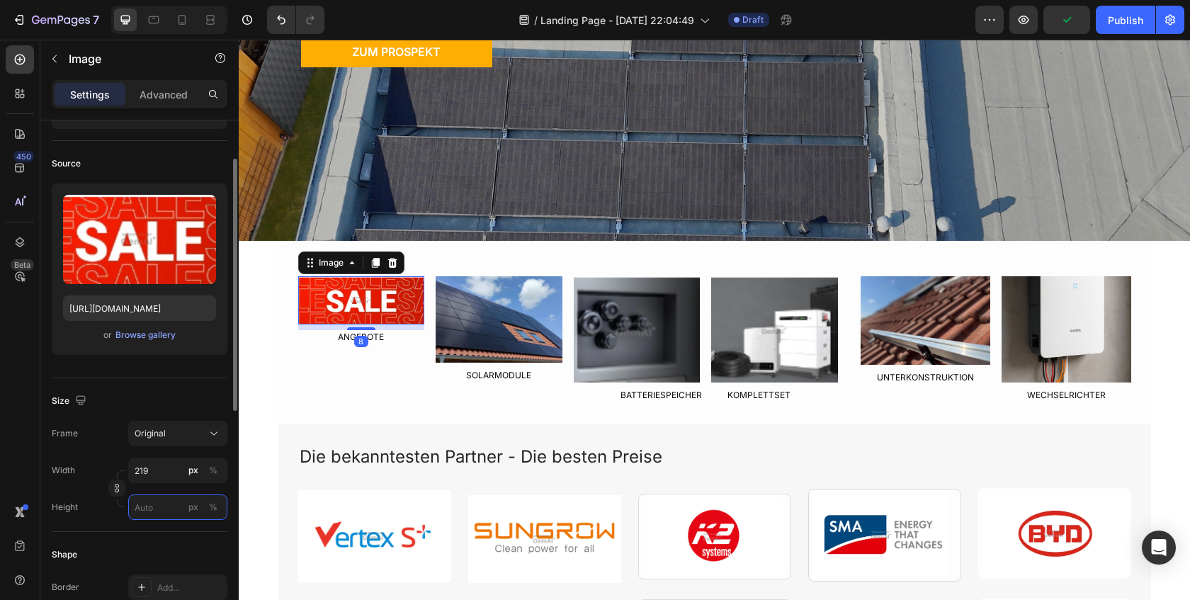
click at [152, 506] on input "px %" at bounding box center [177, 507] width 99 height 26
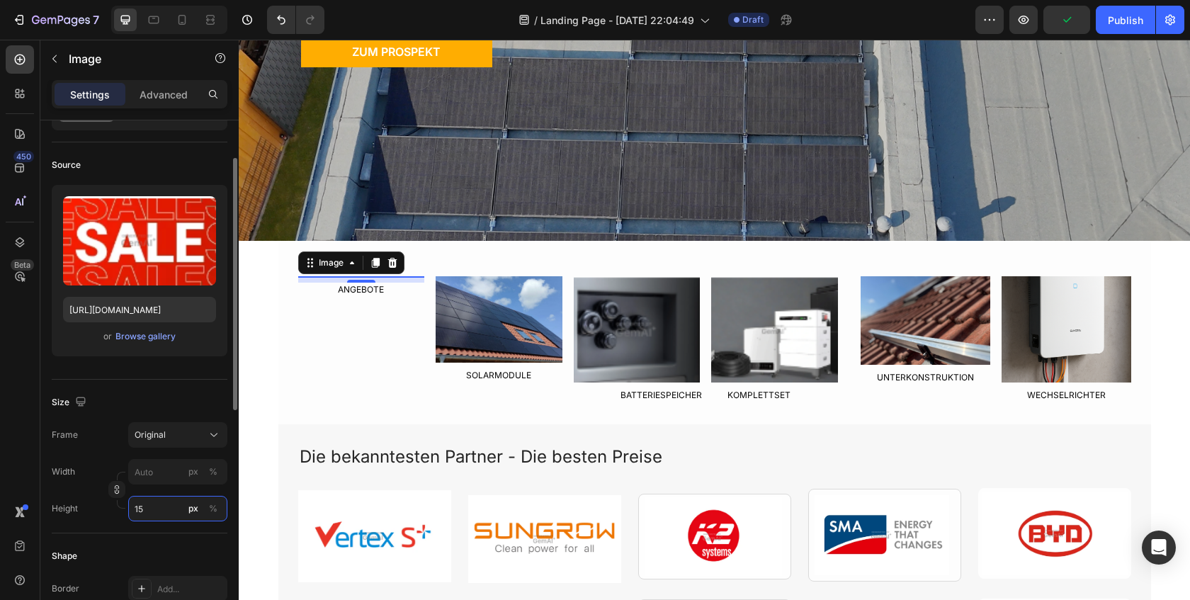
type input "150"
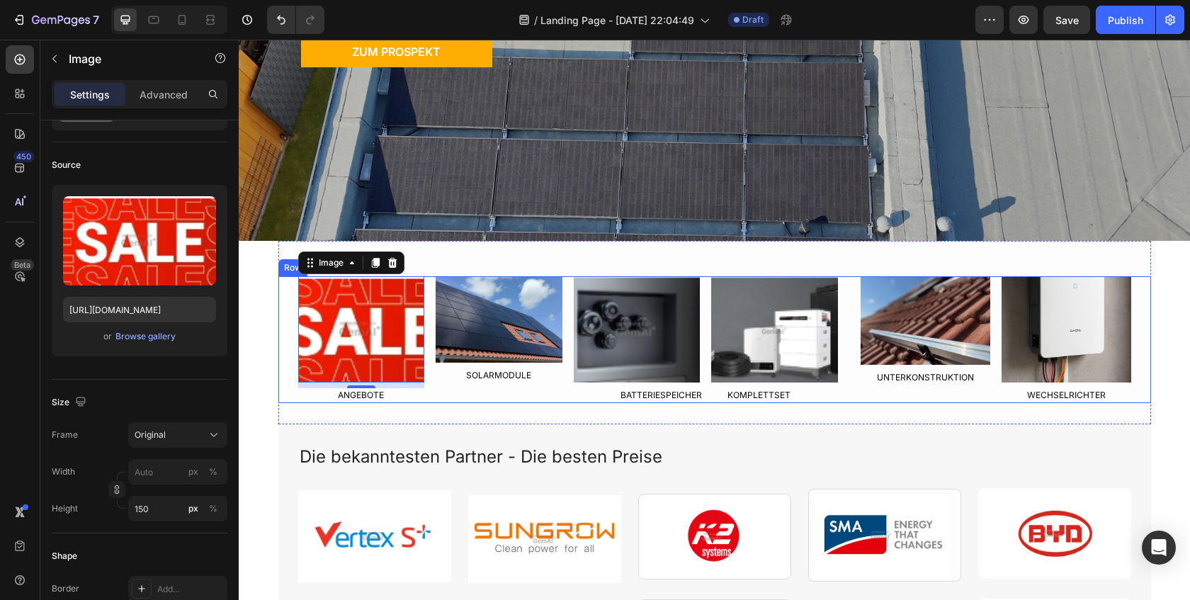
click at [293, 392] on div "Image 8 ANGEBOTE Text Block Image SOLARMODULE Text Block Row Image Image Row BA…" at bounding box center [714, 339] width 873 height 127
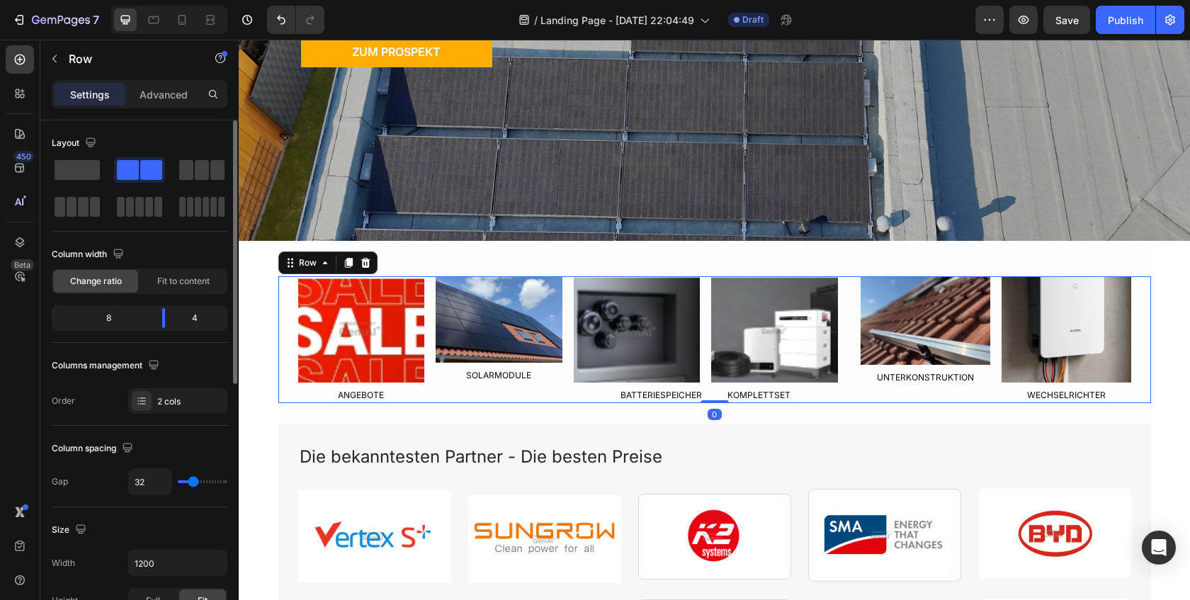
scroll to position [280, 0]
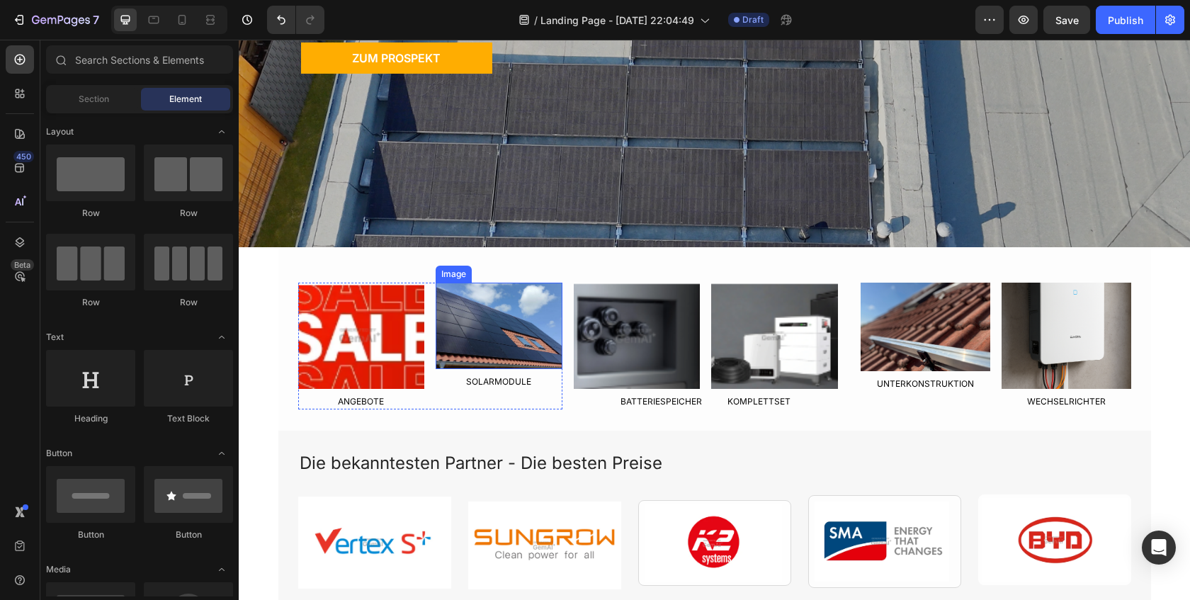
click at [530, 329] on img at bounding box center [499, 326] width 127 height 86
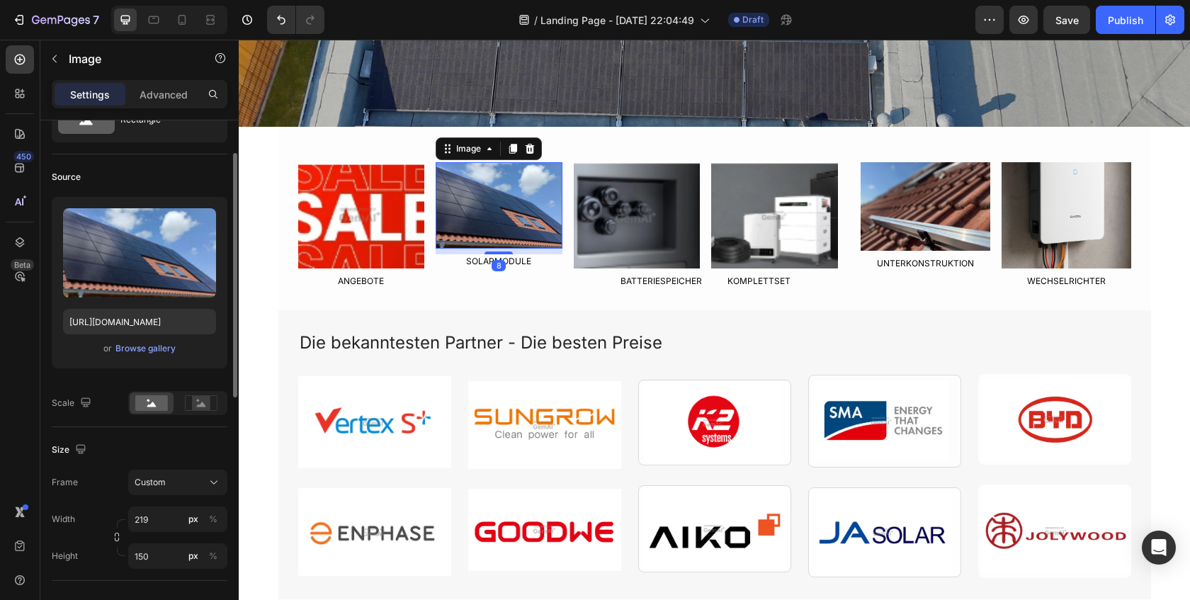
scroll to position [67, 0]
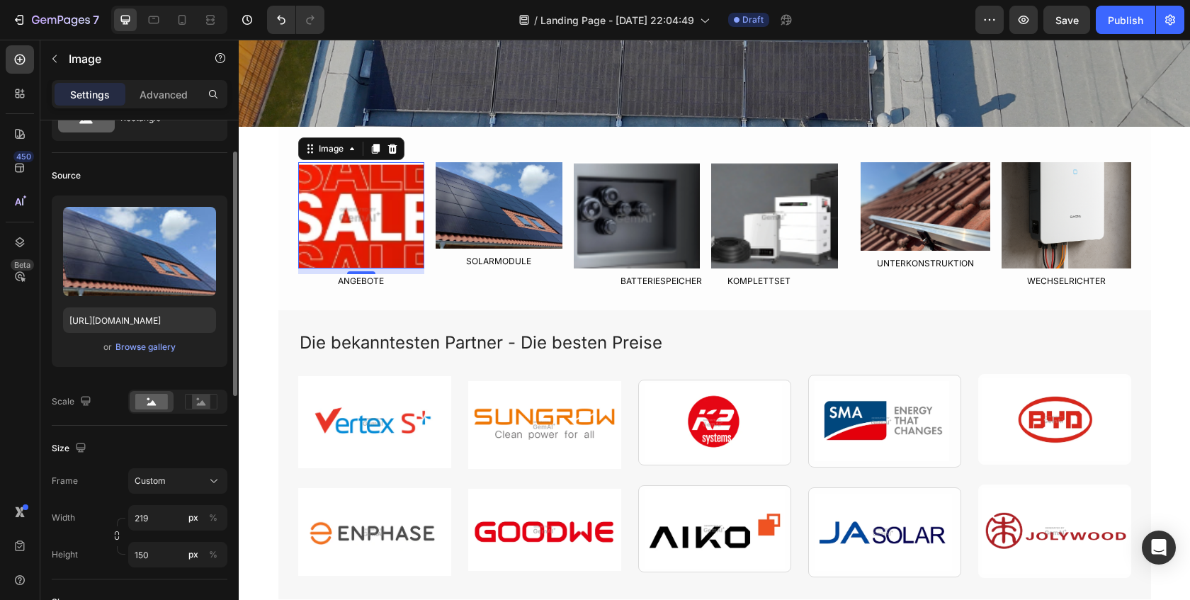
click at [353, 254] on img at bounding box center [361, 215] width 127 height 106
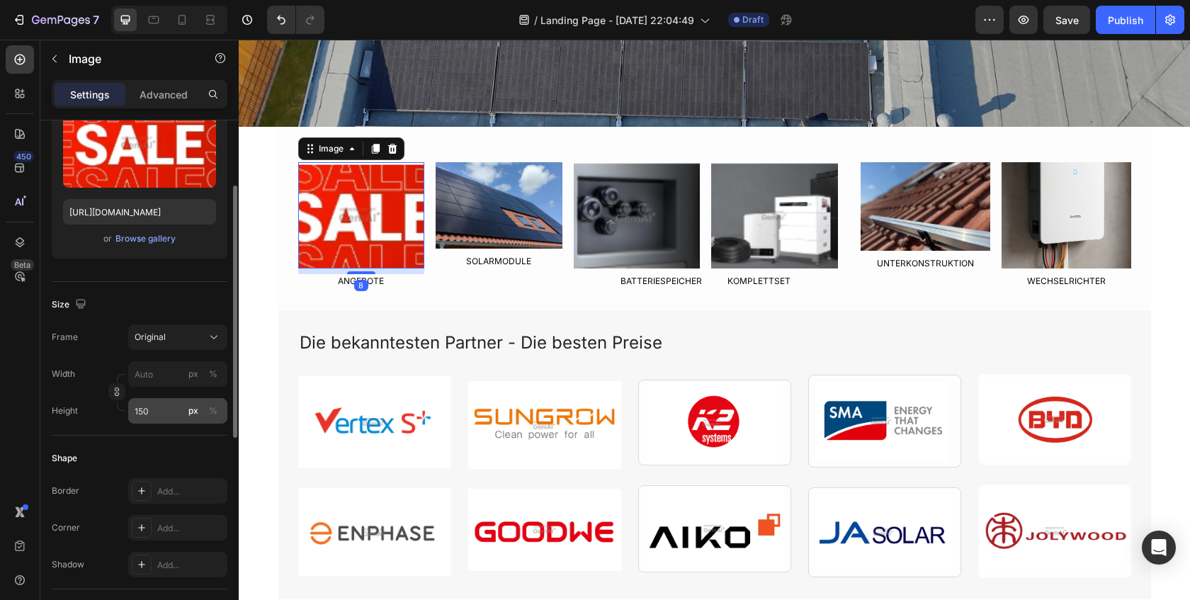
scroll to position [184, 0]
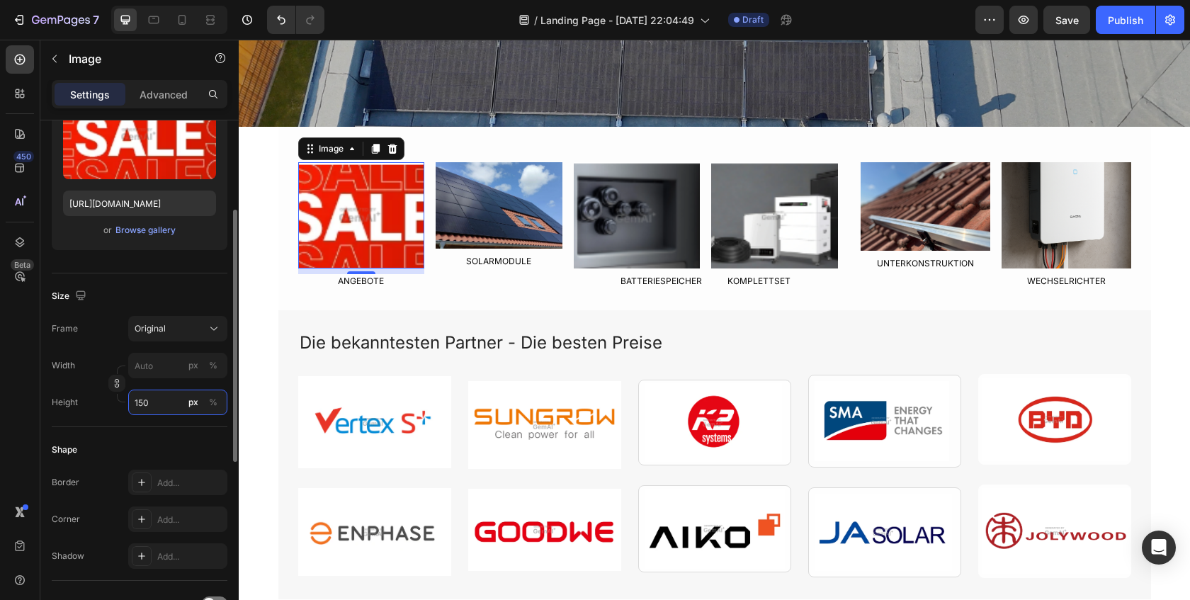
click at [156, 397] on input "150" at bounding box center [177, 403] width 99 height 26
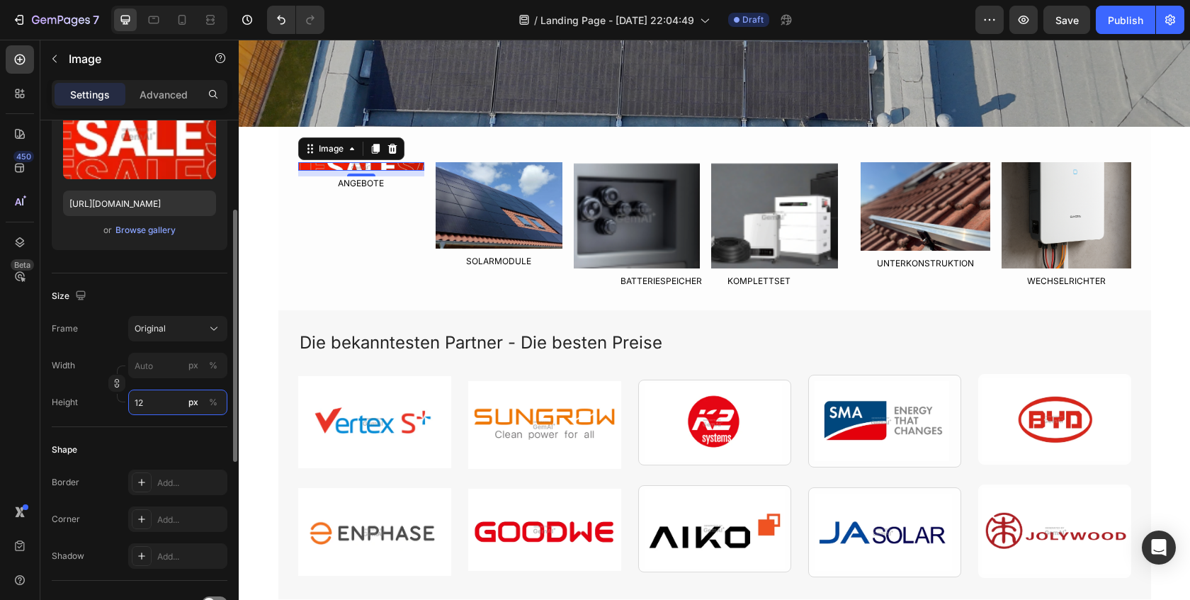
type input "121"
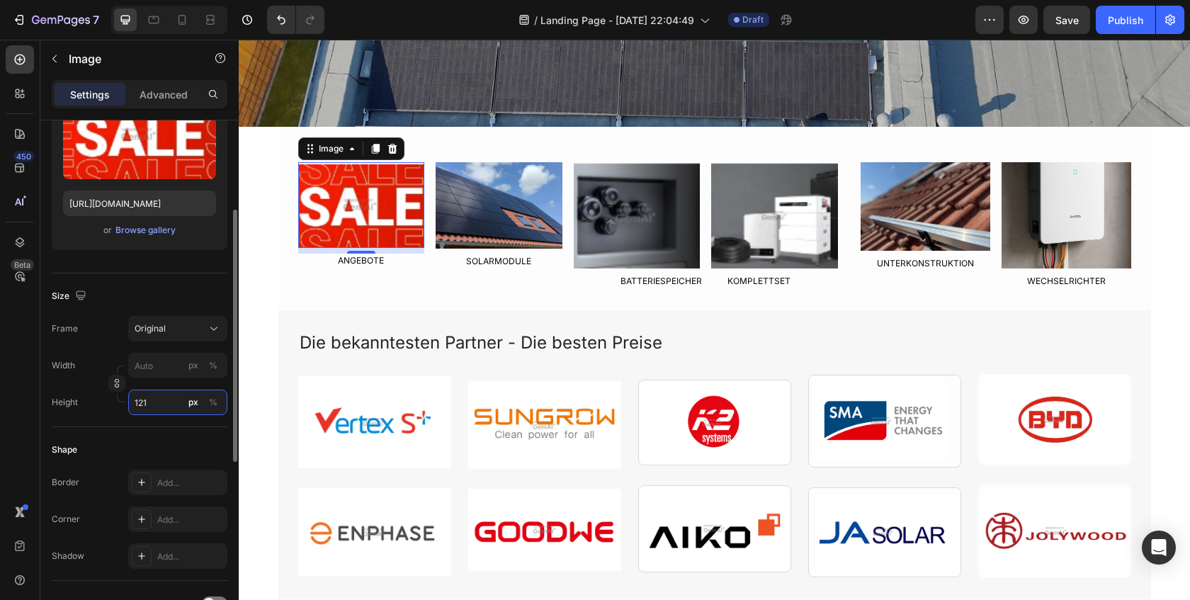
scroll to position [187, 0]
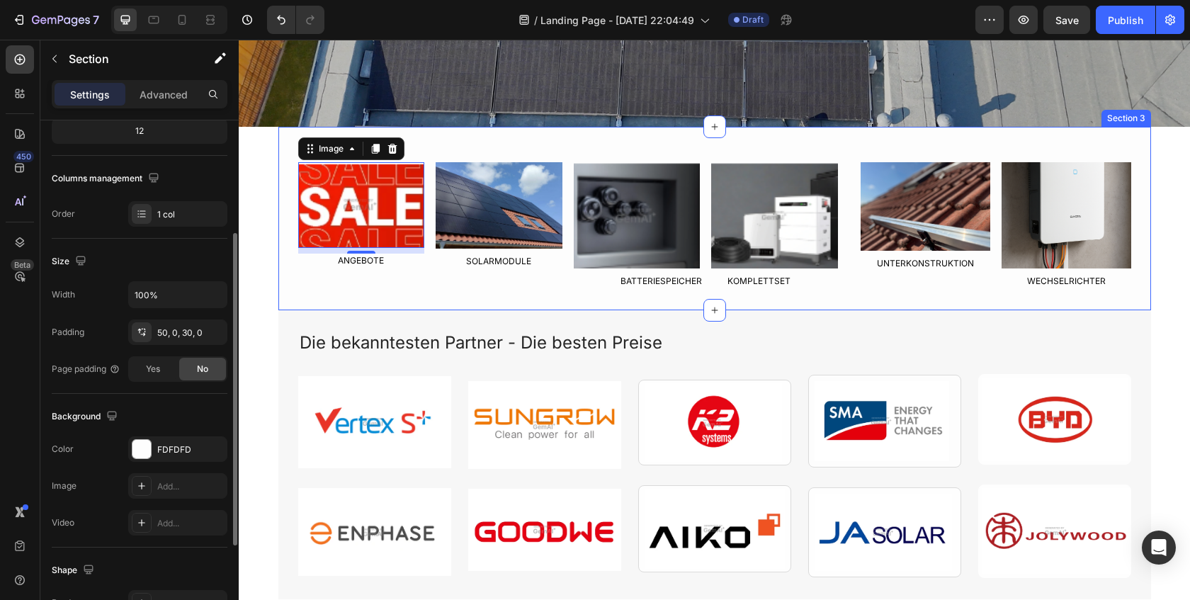
click at [482, 300] on div "Image 8 ANGEBOTE Text Block Image SOLARMODULE Text Block Row Image Image Row BA…" at bounding box center [714, 218] width 873 height 183
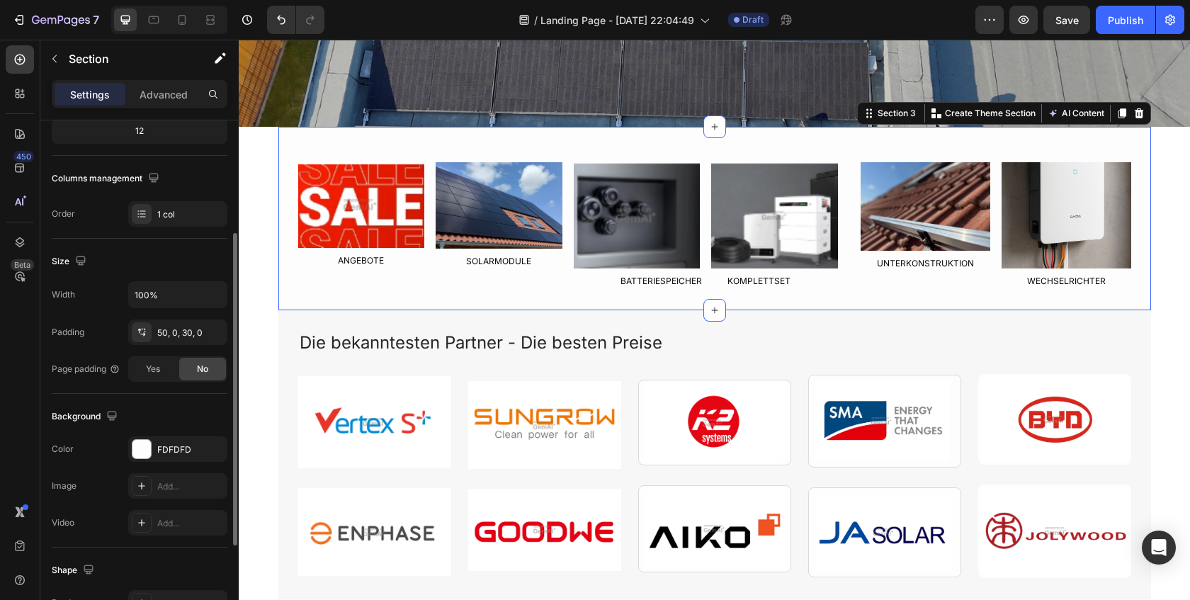
scroll to position [0, 0]
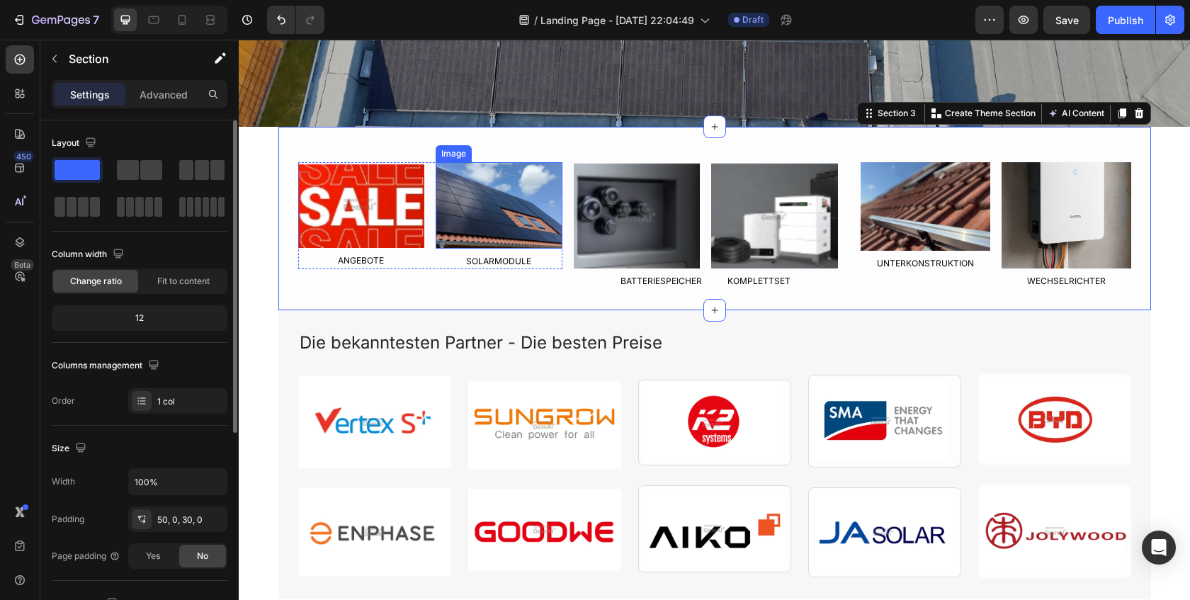
click at [545, 230] on img at bounding box center [499, 205] width 127 height 86
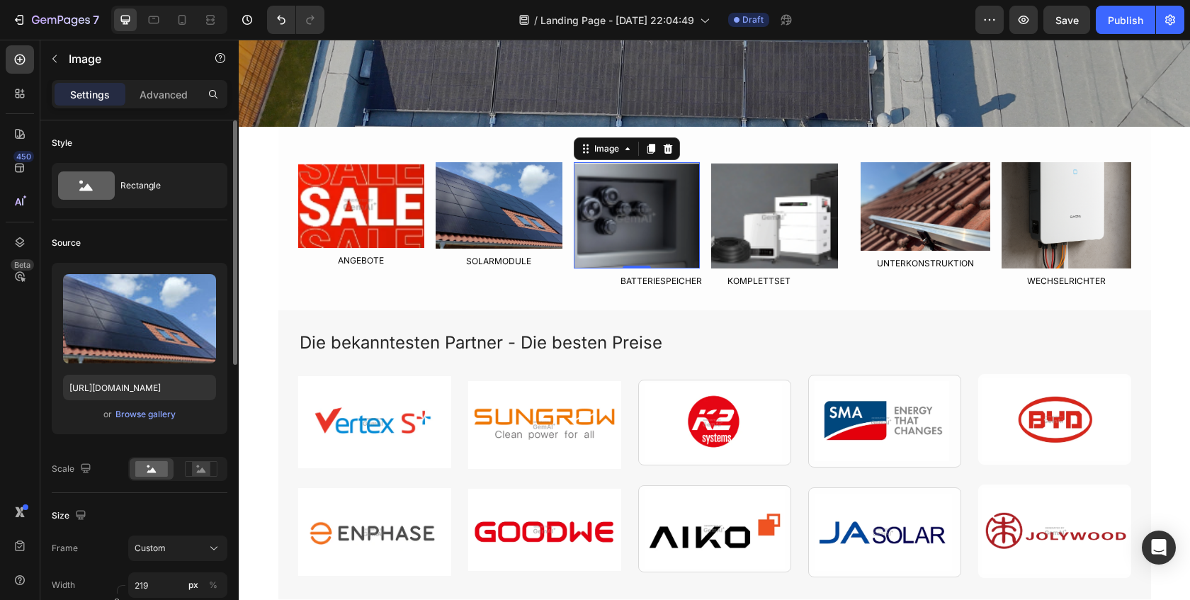
click at [623, 234] on img at bounding box center [637, 215] width 127 height 106
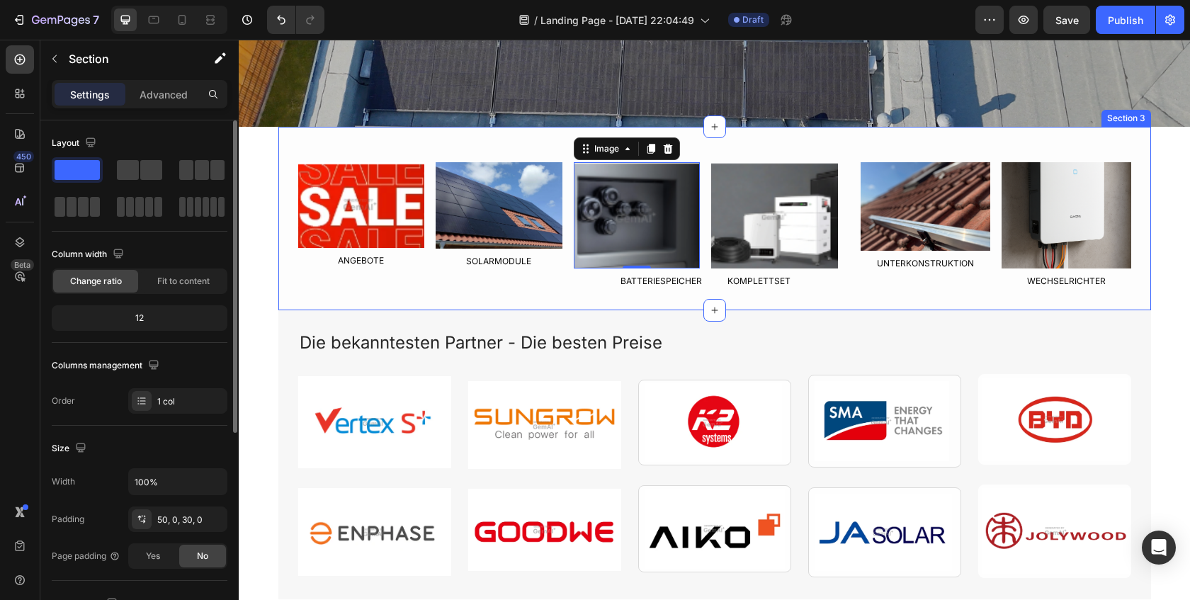
click at [537, 293] on div "Image ANGEBOTE Text Block Image SOLARMODULE Text Block Row Image 0 Image Row BA…" at bounding box center [714, 218] width 873 height 183
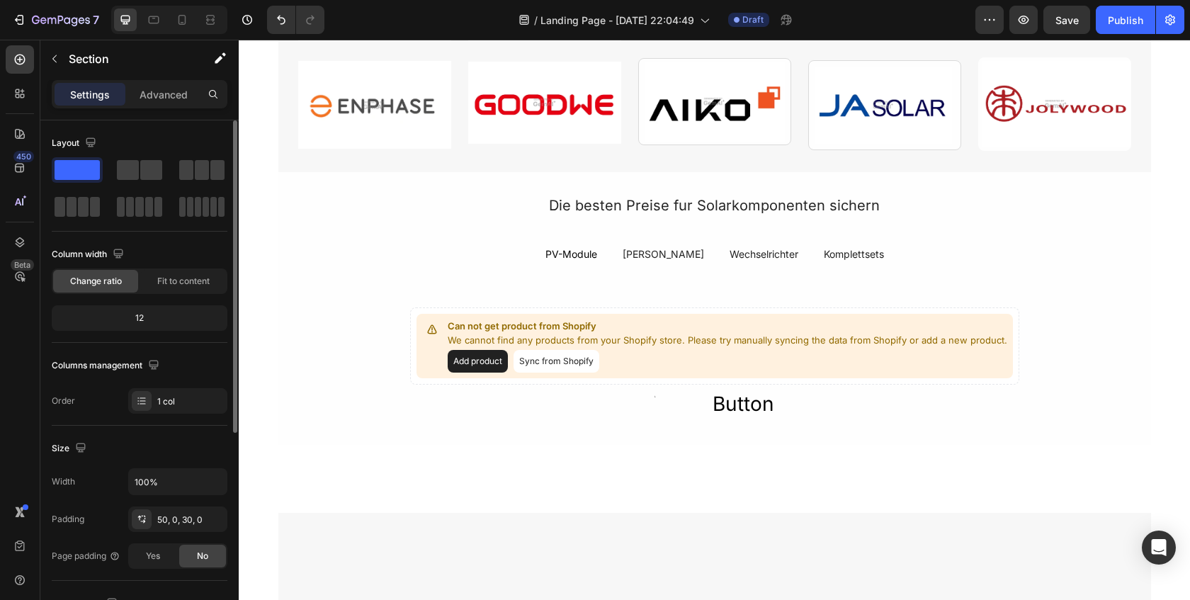
scroll to position [113, 0]
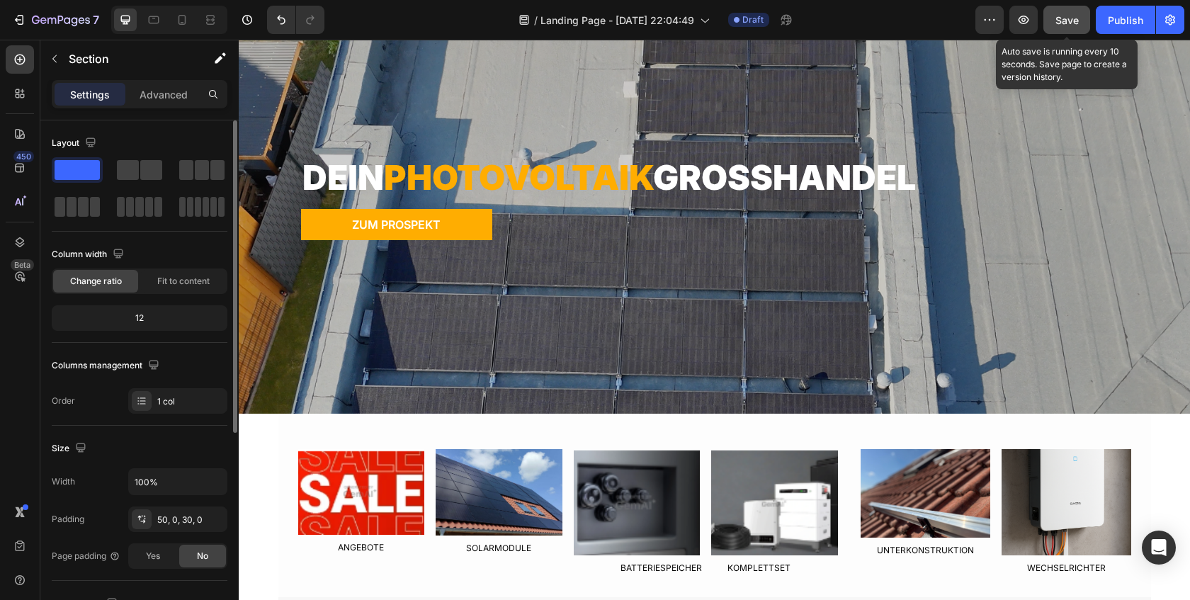
click at [1072, 26] on div "Save" at bounding box center [1066, 20] width 23 height 15
